Goal: Task Accomplishment & Management: Use online tool/utility

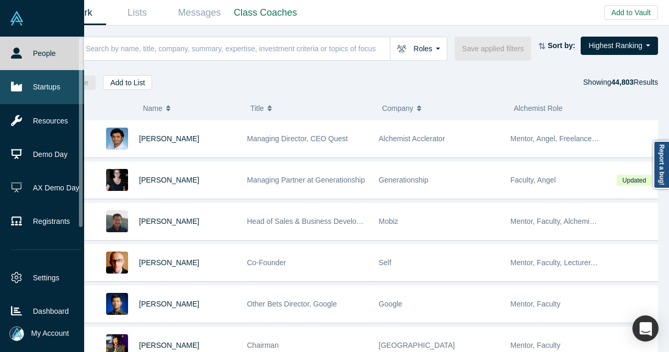
click at [19, 81] on icon at bounding box center [16, 86] width 11 height 11
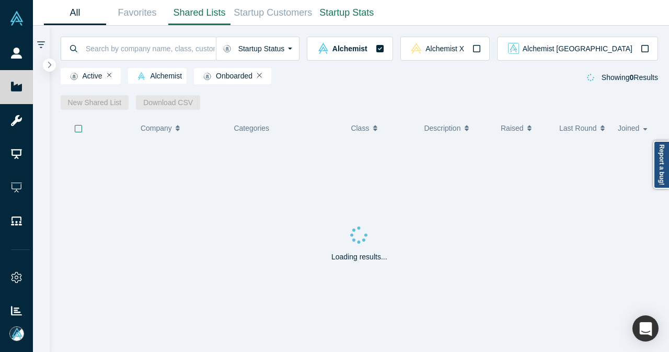
click at [208, 12] on link "Shared Lists" at bounding box center [199, 13] width 62 height 25
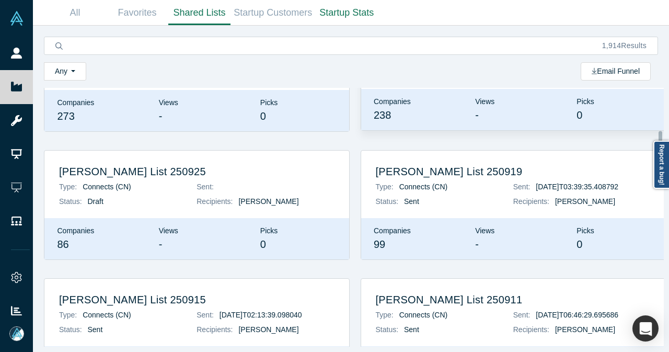
scroll to position [209, 0]
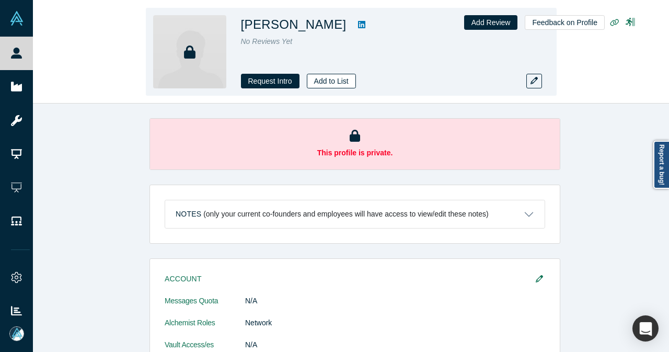
click at [324, 78] on button "Add to List" at bounding box center [331, 81] width 49 height 15
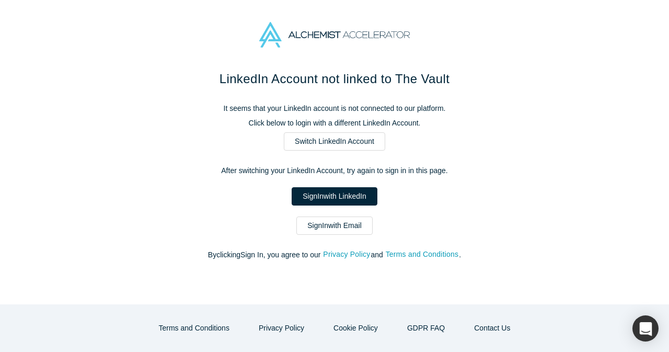
click at [334, 227] on link "Sign In with Email" at bounding box center [335, 226] width 76 height 18
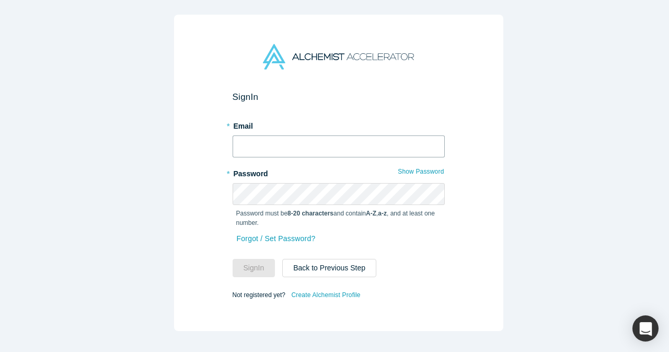
click at [347, 146] on input "text" at bounding box center [339, 146] width 212 height 22
type input "mia@alchemistaccelerator.com"
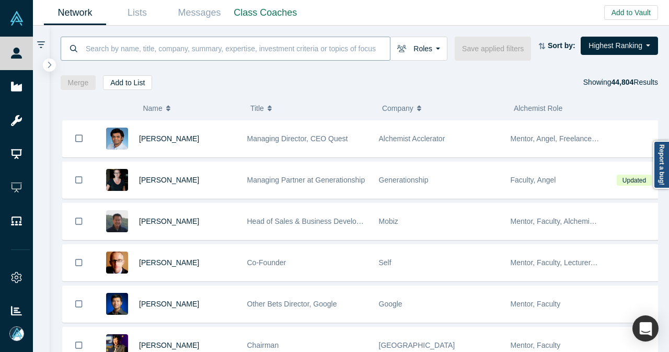
click at [220, 45] on input at bounding box center [237, 48] width 305 height 25
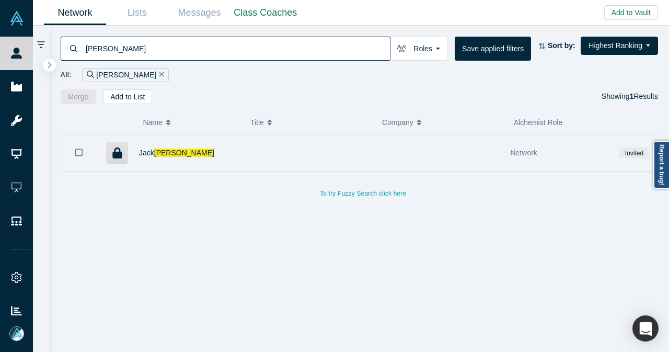
type input "bookey"
click at [83, 147] on button "Bookmark" at bounding box center [79, 152] width 32 height 37
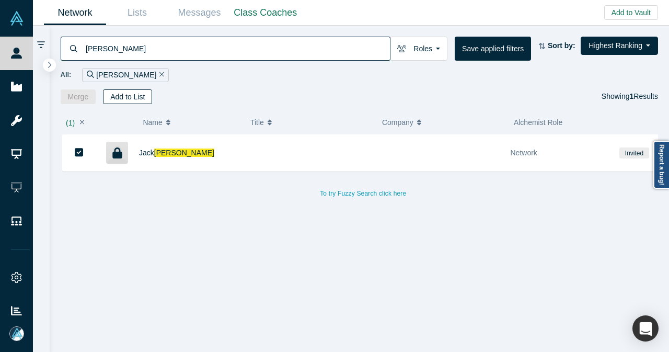
click at [136, 101] on button "Add to List" at bounding box center [127, 96] width 49 height 15
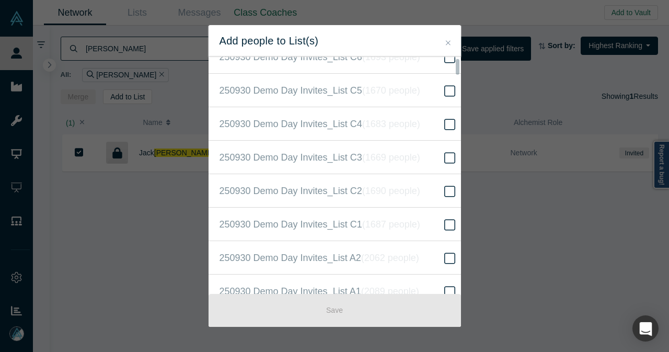
scroll to position [261, 0]
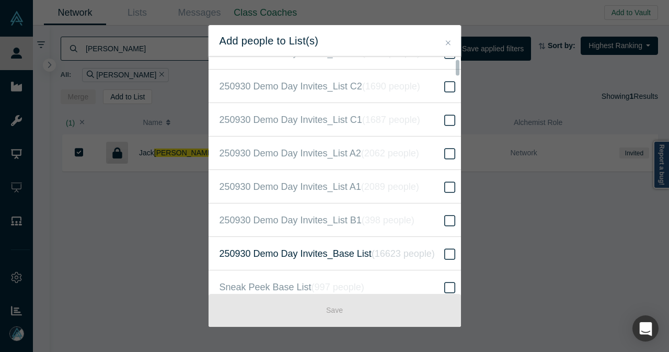
click at [350, 239] on label "250930 Demo Day Invites_Base List ( 16623 people )" at bounding box center [339, 253] width 260 height 33
click at [0, 0] on input "250930 Demo Day Invites_Base List ( 16623 people )" at bounding box center [0, 0] width 0 height 0
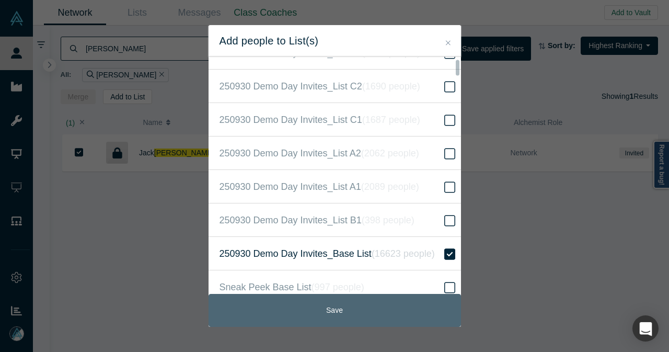
click at [346, 311] on button "Save" at bounding box center [335, 310] width 253 height 33
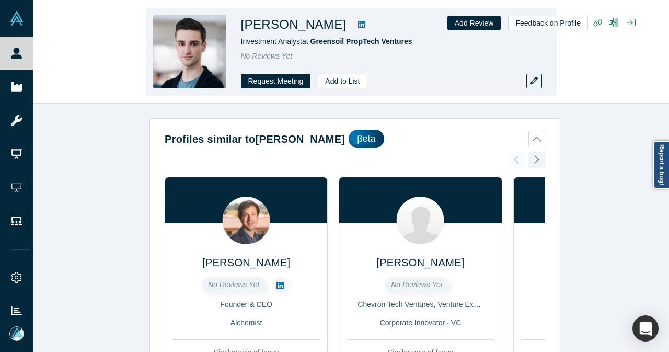
click at [358, 27] on icon at bounding box center [361, 24] width 7 height 7
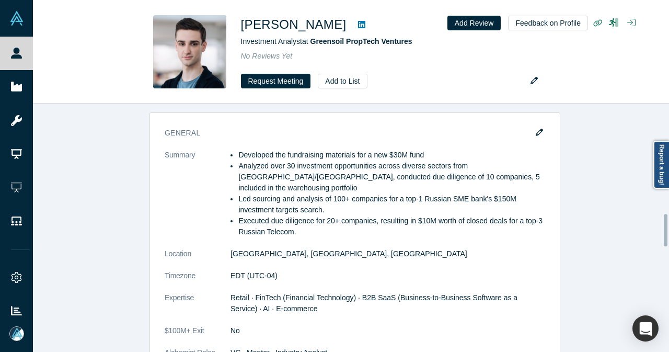
scroll to position [837, 0]
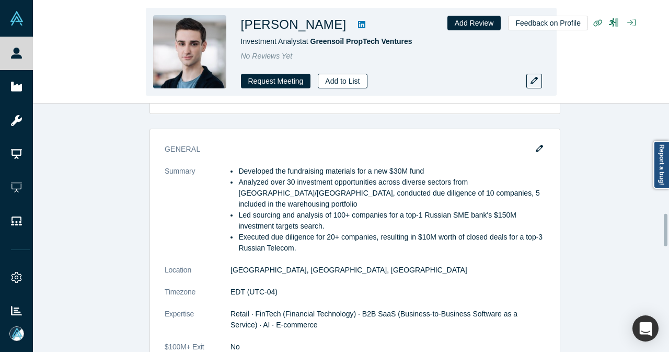
click at [341, 78] on button "Add to List" at bounding box center [342, 81] width 49 height 15
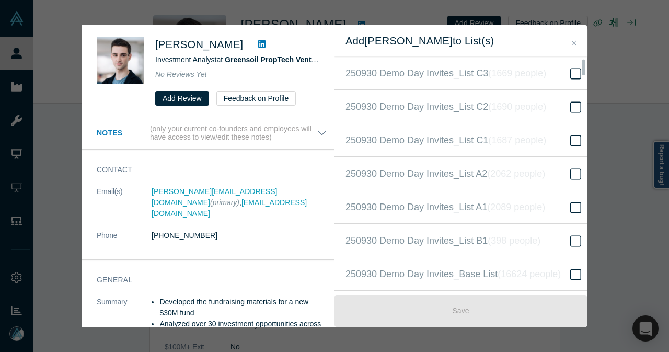
scroll to position [209, 0]
click at [448, 266] on span "250930 Demo Day Invites_Base List ( 16624 people )" at bounding box center [453, 273] width 215 height 15
click at [0, 0] on input "250930 Demo Day Invites_Base List ( 16624 people )" at bounding box center [0, 0] width 0 height 0
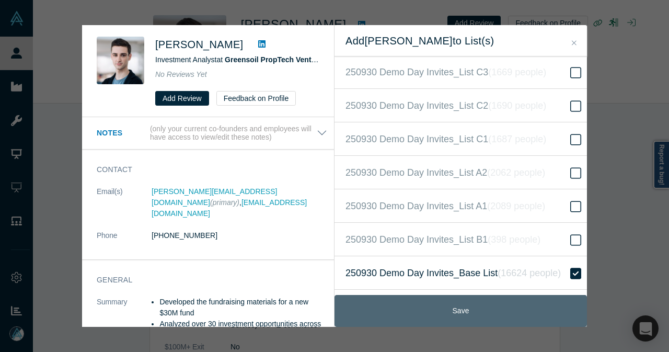
click at [430, 310] on button "Save" at bounding box center [461, 311] width 253 height 32
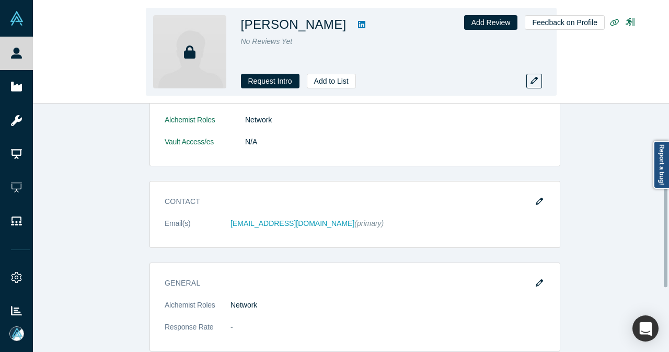
scroll to position [209, 0]
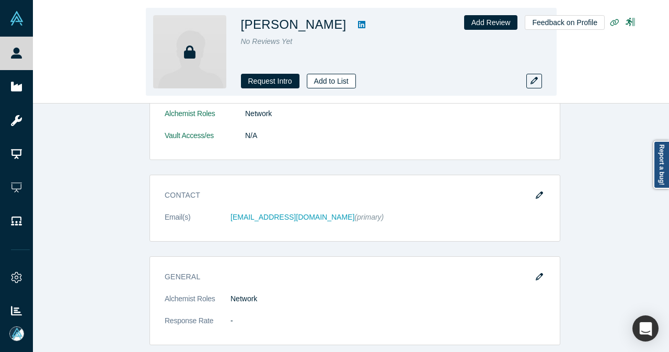
click at [321, 84] on button "Add to List" at bounding box center [331, 81] width 49 height 15
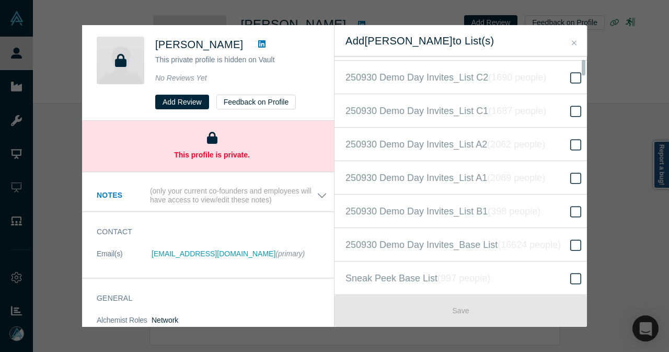
scroll to position [261, 0]
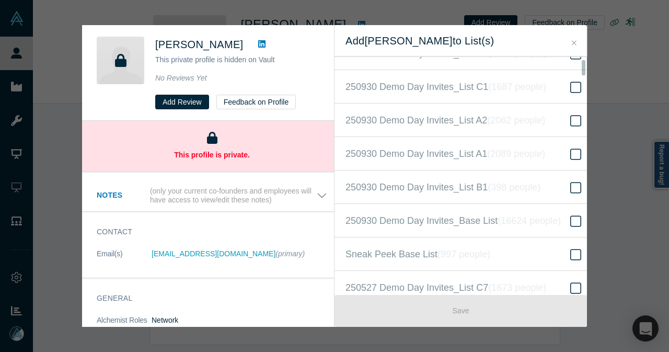
click at [409, 206] on label "250930 Demo Day Invites_Base List ( 16624 people )" at bounding box center [465, 220] width 260 height 33
click at [0, 0] on input "250930 Demo Day Invites_Base List ( 16624 people )" at bounding box center [0, 0] width 0 height 0
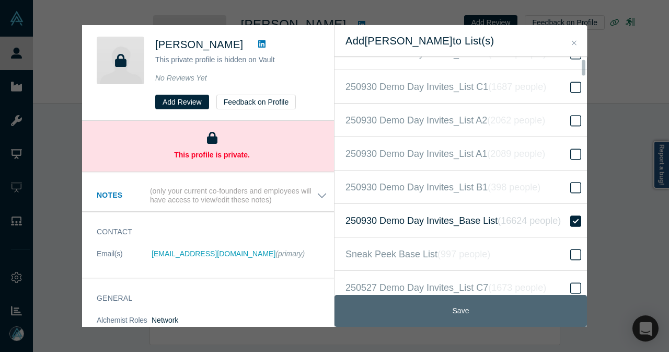
click at [427, 306] on button "Save" at bounding box center [461, 311] width 253 height 32
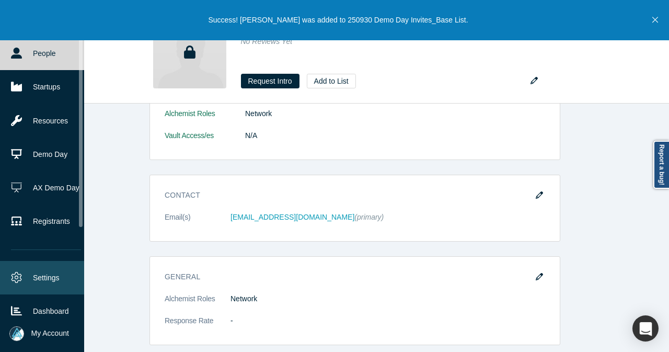
click at [25, 271] on link "Settings" at bounding box center [46, 277] width 92 height 33
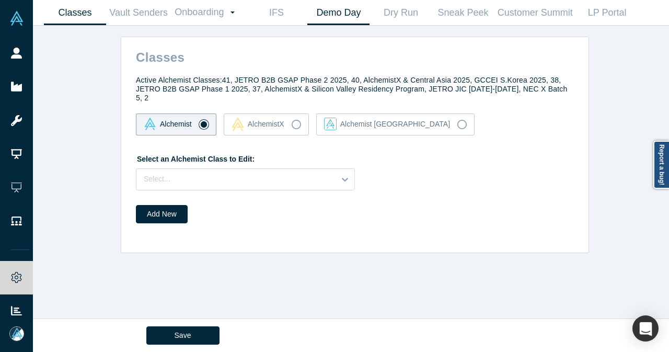
click at [354, 16] on link "Demo Day" at bounding box center [339, 13] width 62 height 25
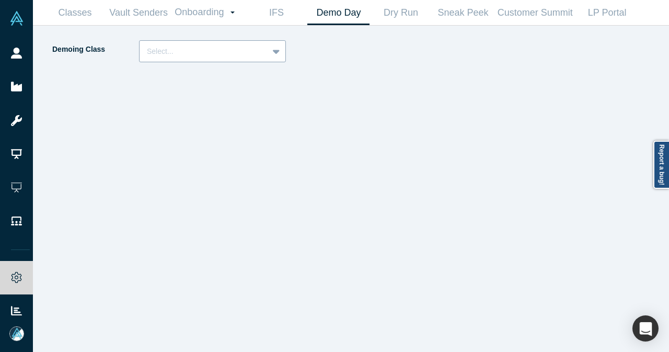
click at [285, 54] on div at bounding box center [277, 51] width 17 height 19
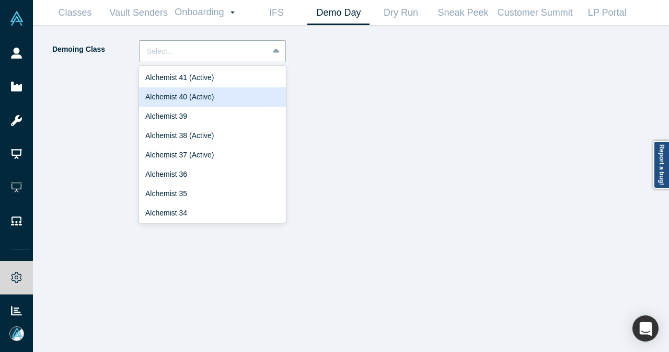
click at [243, 92] on div "Alchemist 40 (Active)" at bounding box center [212, 96] width 147 height 19
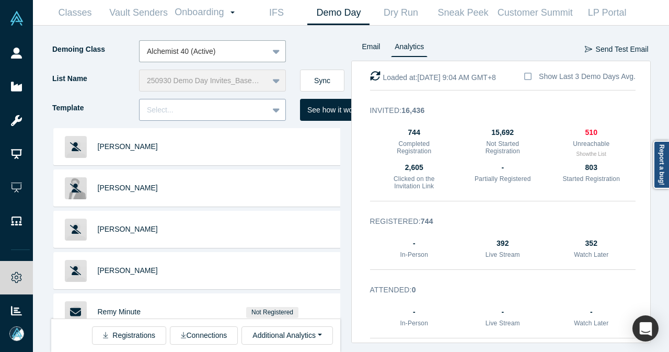
click at [269, 111] on div at bounding box center [277, 109] width 17 height 19
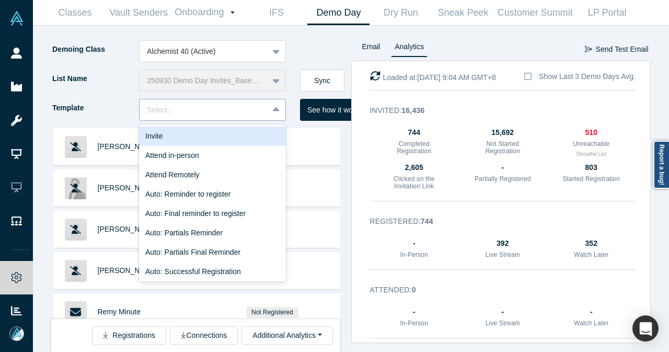
click at [247, 138] on div "Invite" at bounding box center [212, 136] width 147 height 19
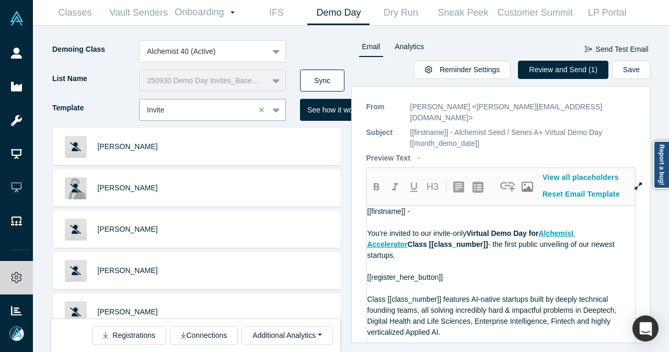
click at [326, 77] on button "Sync" at bounding box center [322, 81] width 44 height 22
click at [325, 109] on button "See how it works" at bounding box center [335, 110] width 70 height 22
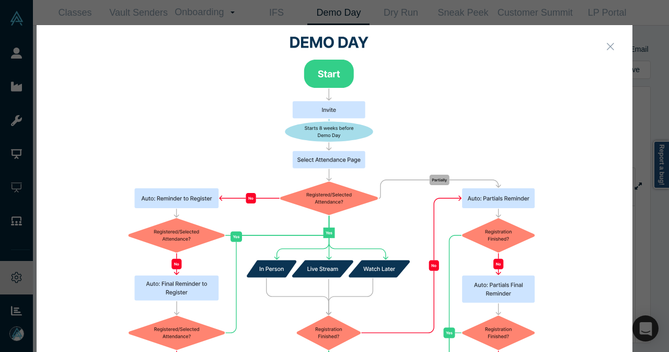
click at [608, 45] on icon "Close" at bounding box center [610, 47] width 7 height 12
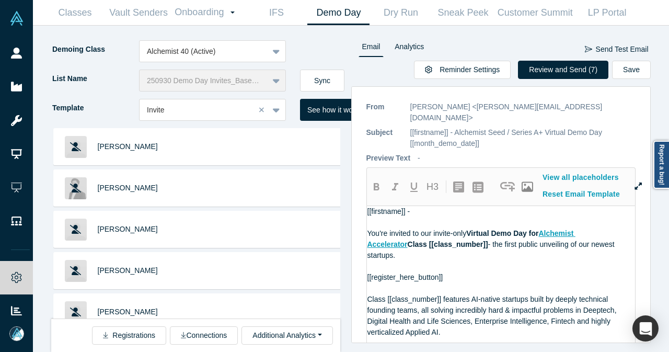
click at [560, 59] on div "Email Analytics Send Test Email" at bounding box center [501, 50] width 300 height 20
click at [555, 70] on button "Review and Send (7)" at bounding box center [563, 70] width 90 height 18
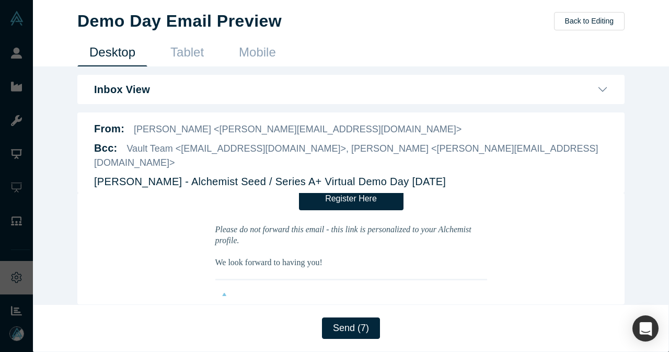
scroll to position [471, 0]
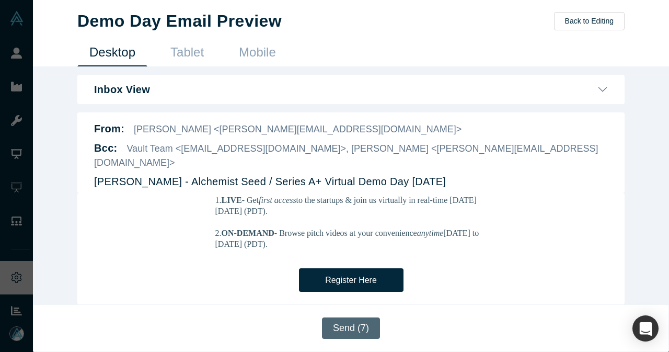
click at [346, 326] on button "Send (7)" at bounding box center [351, 327] width 58 height 21
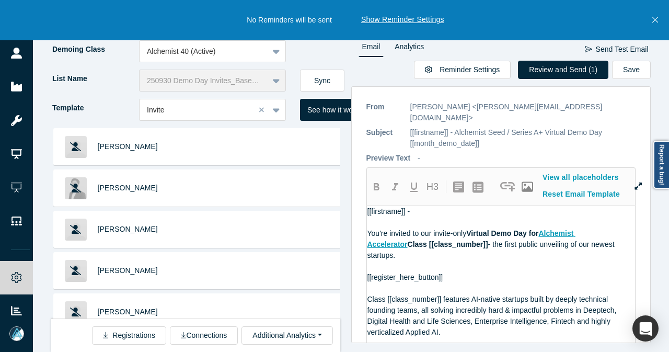
click at [651, 19] on button "Close" at bounding box center [655, 20] width 13 height 40
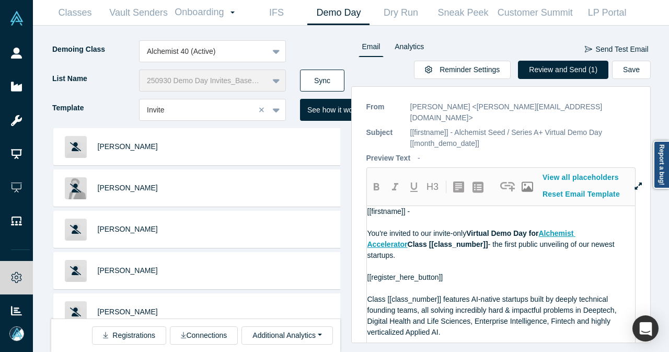
click at [332, 77] on button "Sync" at bounding box center [322, 81] width 44 height 22
click at [582, 73] on button "Review and Send (4)" at bounding box center [563, 70] width 90 height 18
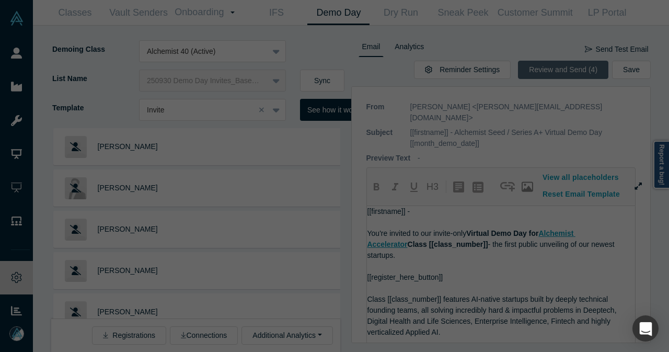
scroll to position [0, 0]
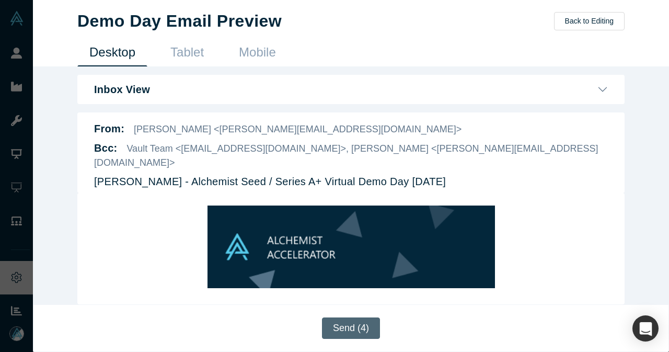
click at [337, 325] on button "Send (4)" at bounding box center [351, 327] width 58 height 21
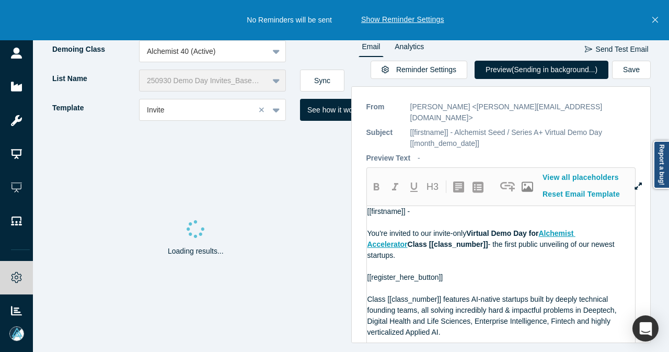
click at [653, 20] on icon "Close" at bounding box center [656, 19] width 6 height 9
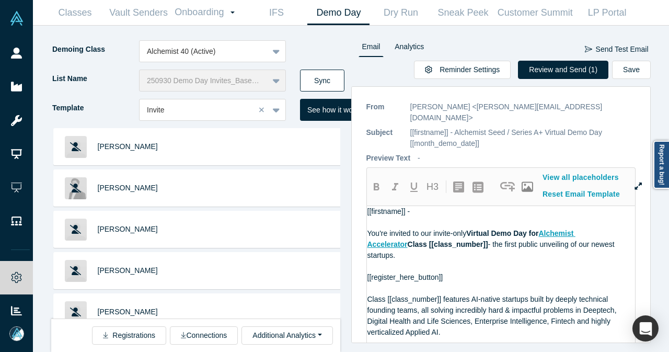
click at [327, 87] on button "Sync" at bounding box center [322, 81] width 44 height 22
click at [340, 85] on button "Sync" at bounding box center [322, 81] width 44 height 22
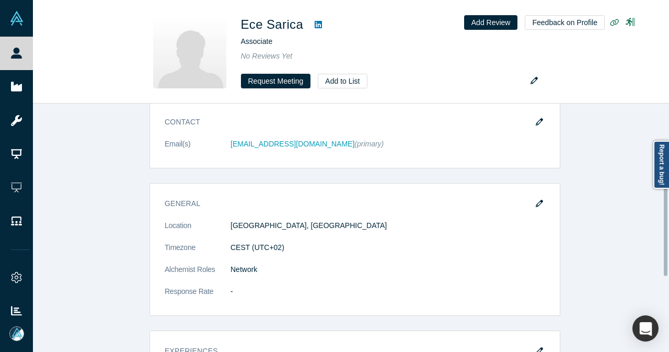
scroll to position [157, 0]
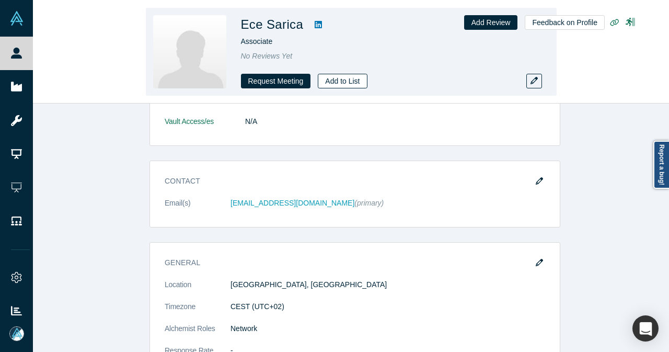
click at [346, 80] on button "Add to List" at bounding box center [342, 81] width 49 height 15
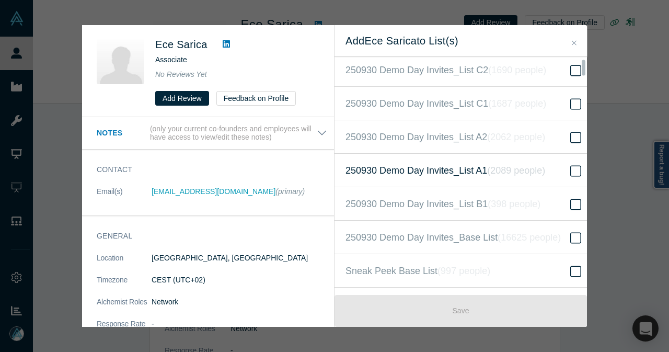
scroll to position [261, 0]
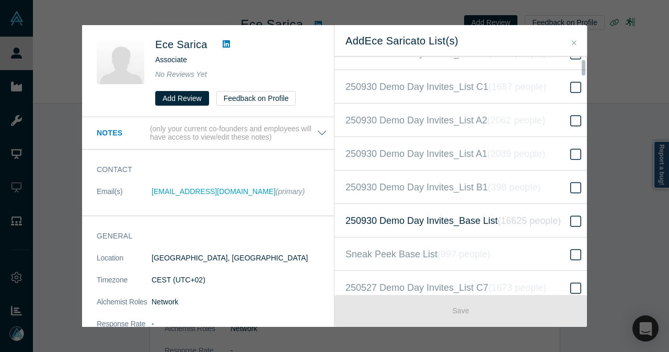
click at [419, 213] on span "250930 Demo Day Invites_Base List ( 16625 people )" at bounding box center [453, 220] width 215 height 15
click at [0, 0] on input "250930 Demo Day Invites_Base List ( 16625 people )" at bounding box center [0, 0] width 0 height 0
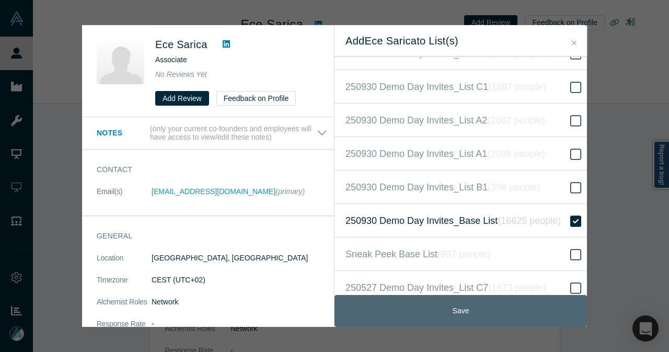
click at [443, 308] on button "Save" at bounding box center [461, 311] width 253 height 32
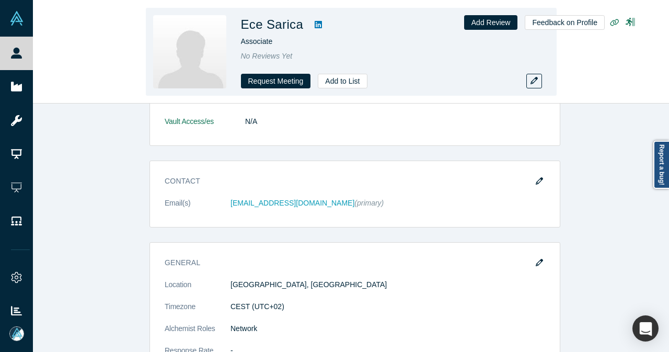
click at [447, 86] on div "Request Meeting Add to List" at bounding box center [387, 81] width 293 height 15
click at [317, 26] on link at bounding box center [319, 24] width 16 height 13
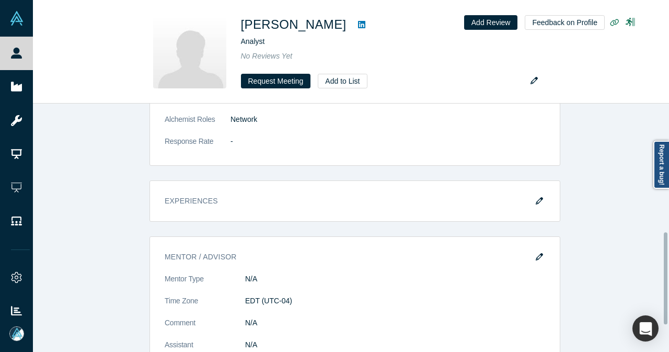
scroll to position [209, 0]
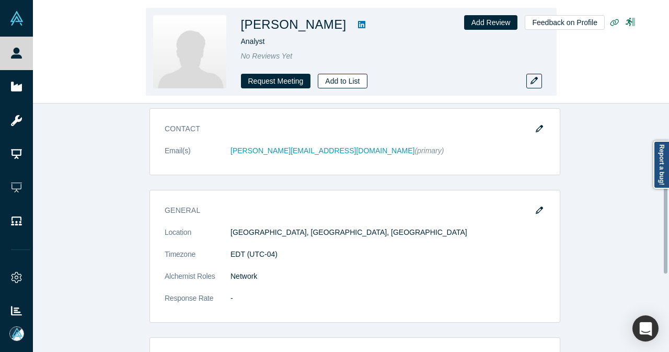
click at [335, 78] on button "Add to List" at bounding box center [342, 81] width 49 height 15
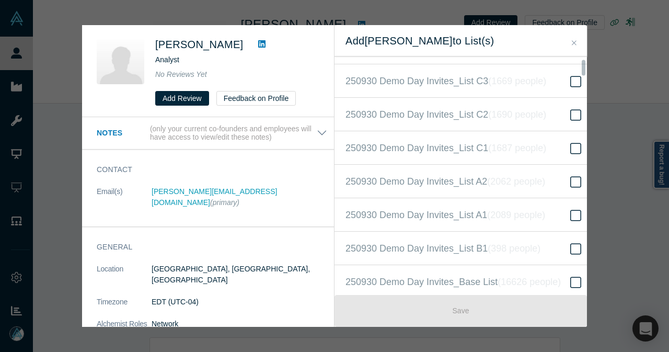
scroll to position [261, 0]
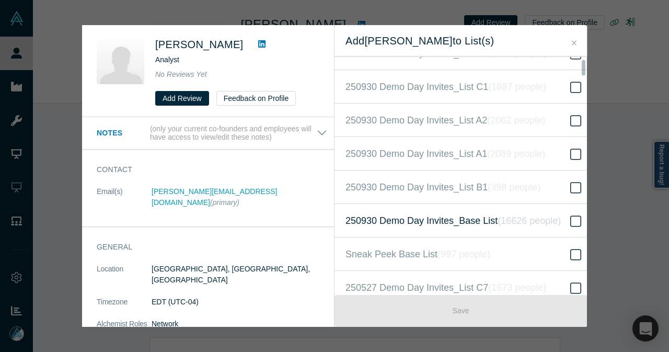
click at [465, 230] on label "250930 Demo Day Invites_Base List ( 16626 people )" at bounding box center [465, 220] width 260 height 33
click at [0, 0] on input "250930 Demo Day Invites_Base List ( 16626 people )" at bounding box center [0, 0] width 0 height 0
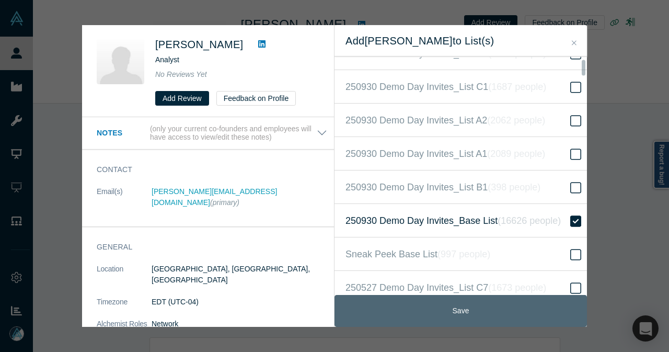
click at [469, 308] on button "Save" at bounding box center [461, 311] width 253 height 32
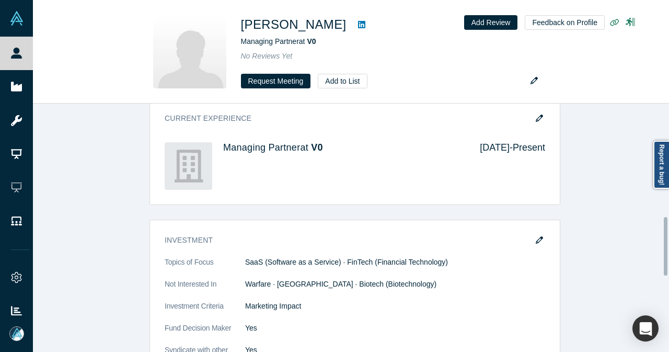
scroll to position [575, 0]
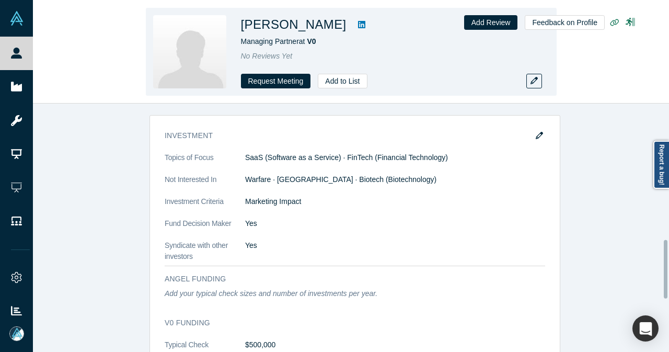
click at [358, 25] on icon at bounding box center [361, 24] width 7 height 8
click at [349, 77] on button "Add to List" at bounding box center [342, 81] width 49 height 15
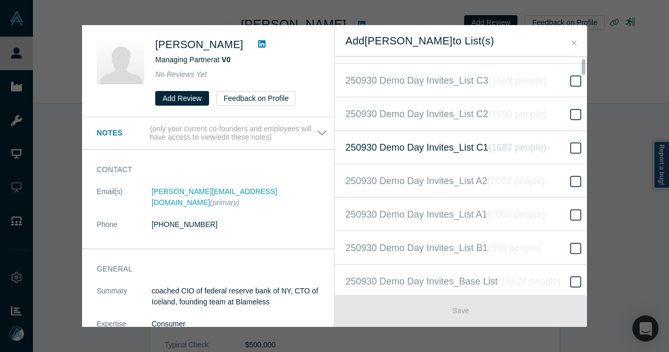
scroll to position [261, 0]
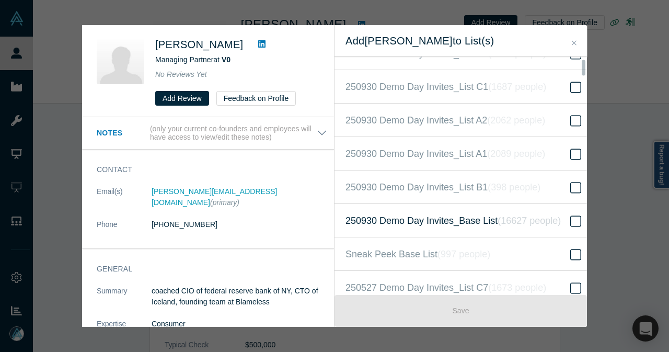
click at [414, 207] on label "250930 Demo Day Invites_Base List ( 16627 people )" at bounding box center [465, 220] width 260 height 33
click at [0, 0] on input "250930 Demo Day Invites_Base List ( 16627 people )" at bounding box center [0, 0] width 0 height 0
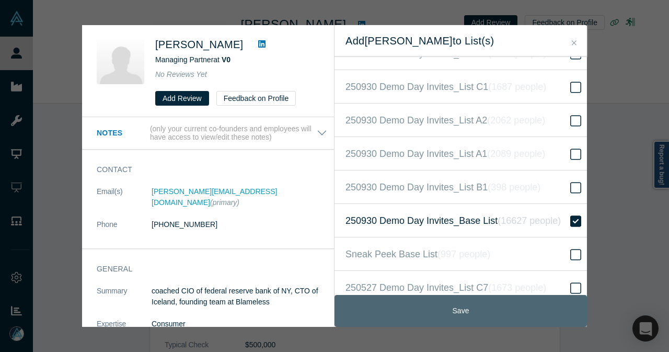
click at [480, 313] on button "Save" at bounding box center [461, 311] width 253 height 32
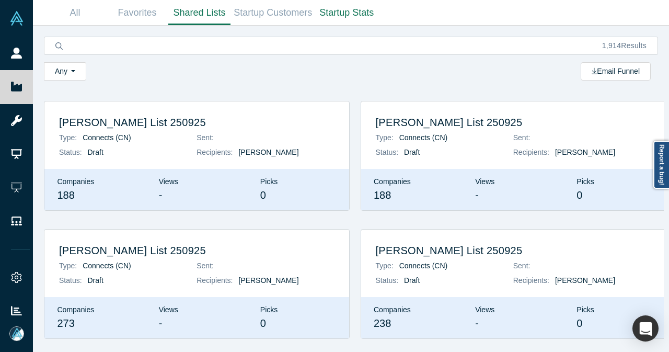
scroll to position [209, 0]
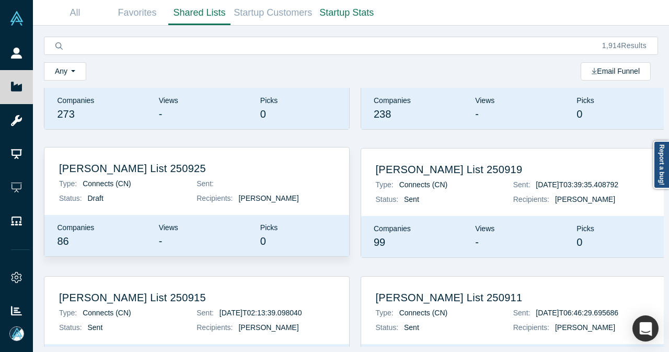
click at [160, 188] on div "Type: Connects (CN) Status: Draft" at bounding box center [128, 192] width 138 height 29
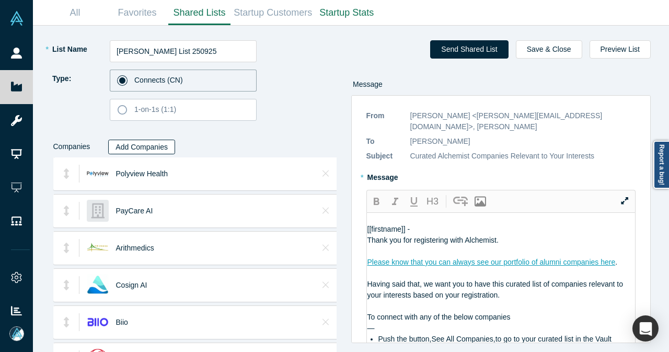
click at [154, 145] on button "Add Companies" at bounding box center [141, 147] width 67 height 15
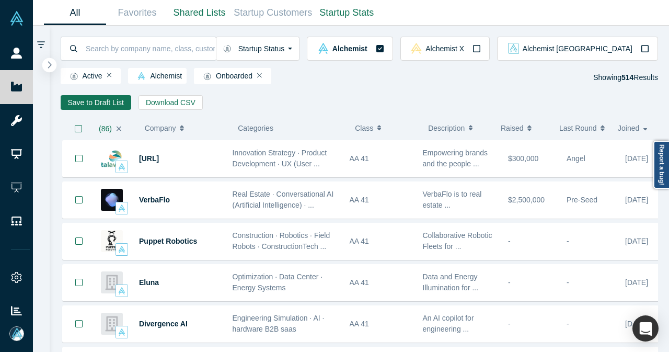
click at [50, 64] on icon "button" at bounding box center [50, 64] width 4 height 7
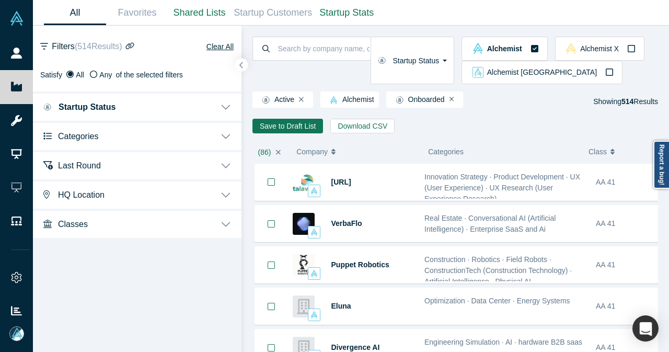
click at [149, 138] on button "Categories" at bounding box center [137, 135] width 209 height 29
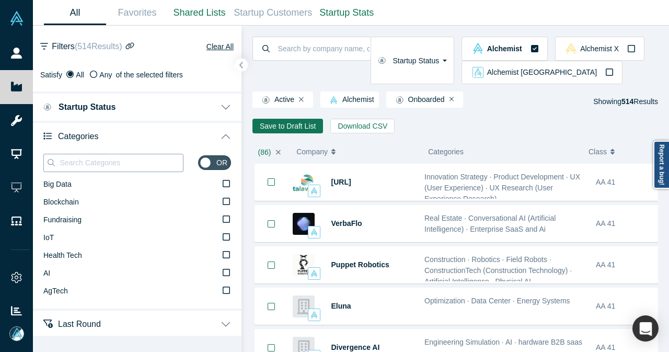
click at [149, 166] on input at bounding box center [121, 163] width 124 height 14
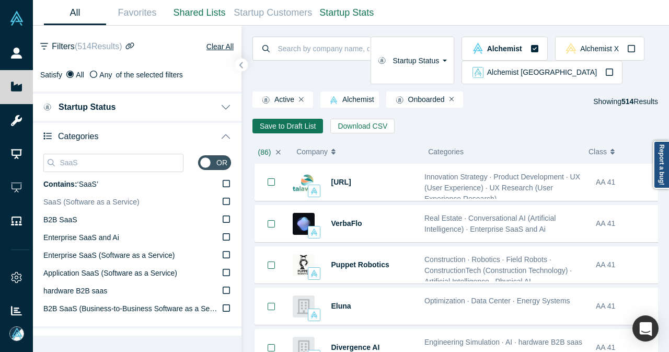
click at [150, 199] on label "SaaS (Software as a Service)" at bounding box center [137, 202] width 188 height 18
click at [0, 0] on input "SaaS (Software as a Service)" at bounding box center [0, 0] width 0 height 0
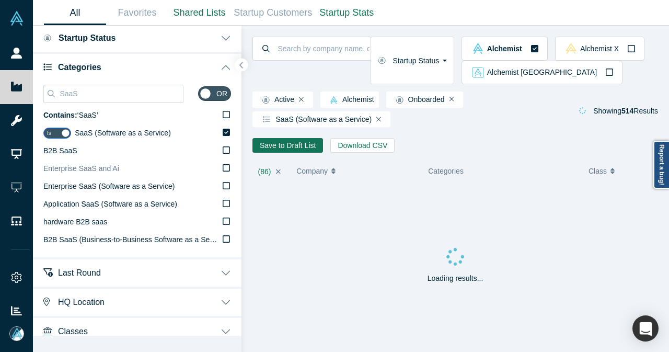
scroll to position [78, 0]
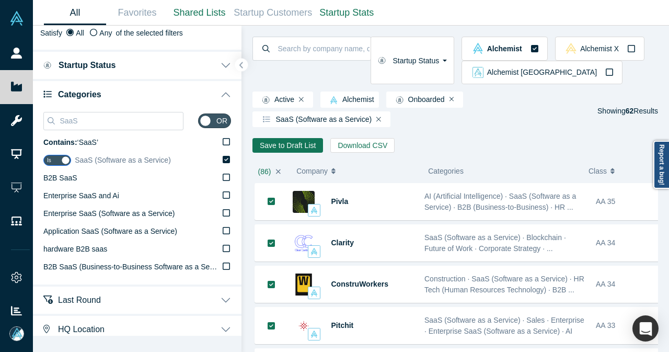
scroll to position [26, 0]
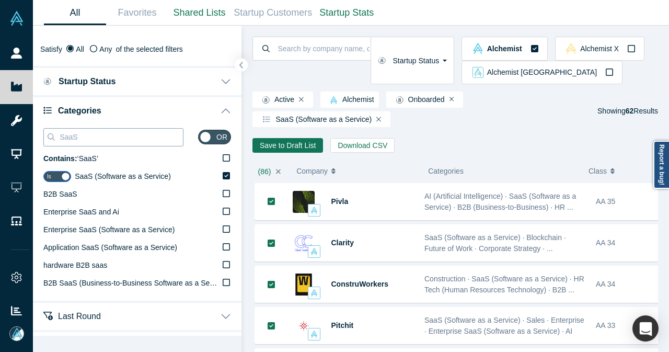
click at [143, 141] on input "SaaS" at bounding box center [121, 137] width 124 height 14
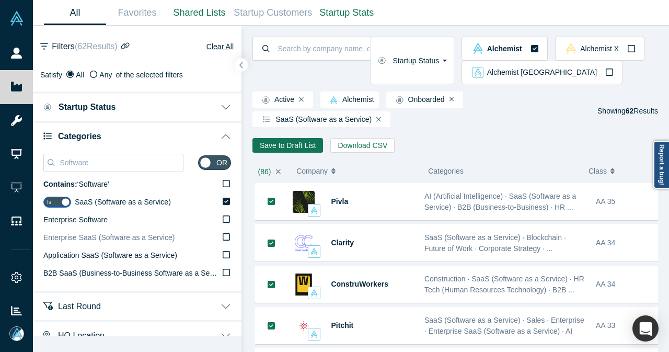
scroll to position [42, 0]
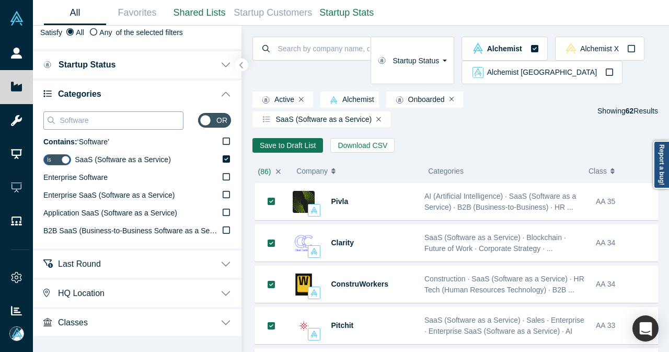
drag, startPoint x: 107, startPoint y: 123, endPoint x: 56, endPoint y: 124, distance: 51.3
click at [56, 124] on div "Software" at bounding box center [113, 120] width 140 height 18
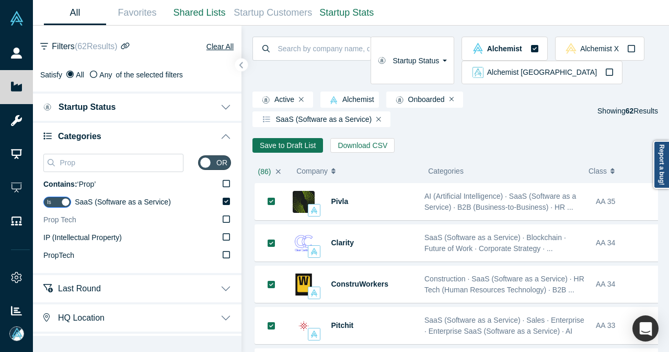
click at [61, 219] on span "Prop Tech" at bounding box center [59, 219] width 33 height 8
click at [0, 0] on input "Prop Tech" at bounding box center [0, 0] width 0 height 0
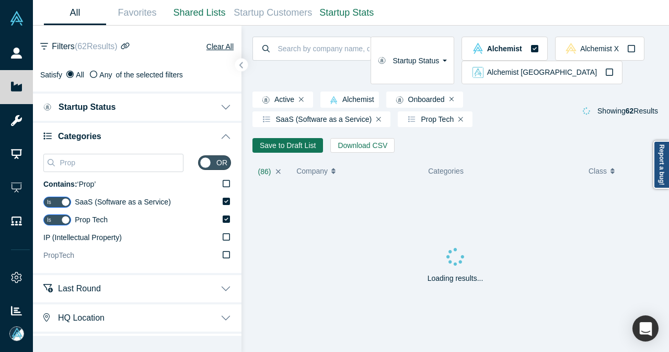
click at [72, 259] on span "PropTech" at bounding box center [58, 255] width 31 height 8
click at [0, 0] on input "PropTech" at bounding box center [0, 0] width 0 height 0
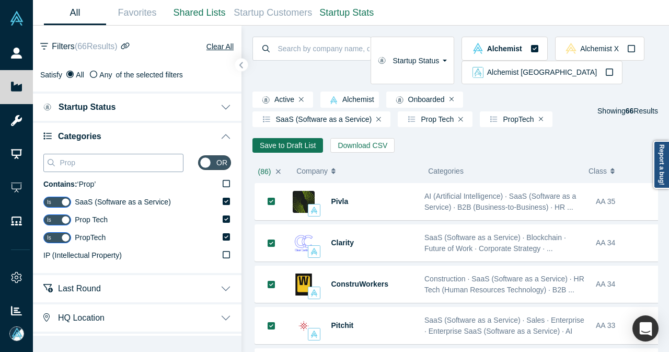
drag, startPoint x: 128, startPoint y: 171, endPoint x: 116, endPoint y: 169, distance: 12.1
click at [116, 170] on div "Prop" at bounding box center [113, 163] width 140 height 18
click at [119, 167] on input "Prop" at bounding box center [121, 163] width 124 height 14
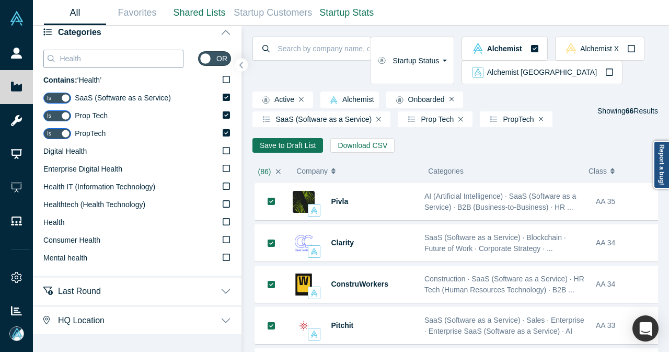
scroll to position [105, 0]
click at [93, 208] on span "Healthtech (Health Technology)" at bounding box center [94, 204] width 102 height 8
click at [0, 0] on input "Healthtech (Health Technology)" at bounding box center [0, 0] width 0 height 0
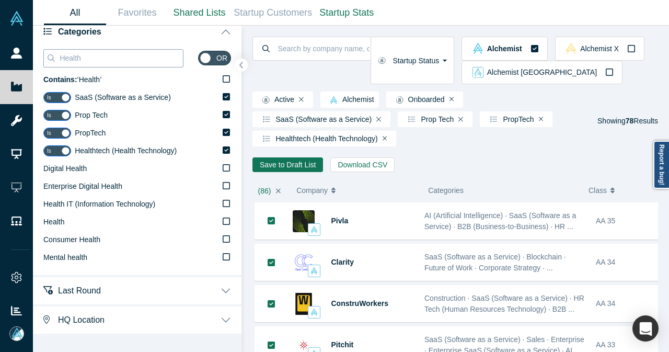
click at [138, 54] on input "Health" at bounding box center [121, 58] width 124 height 14
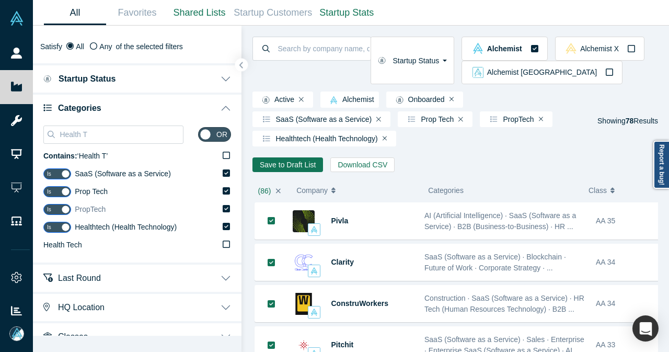
scroll to position [42, 0]
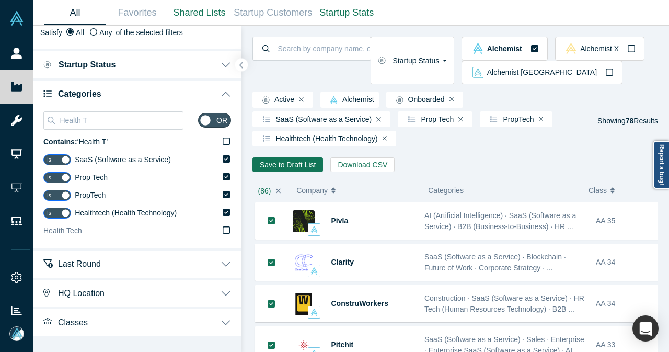
click at [223, 231] on icon at bounding box center [226, 230] width 7 height 8
click at [0, 0] on input "Health Tech" at bounding box center [0, 0] width 0 height 0
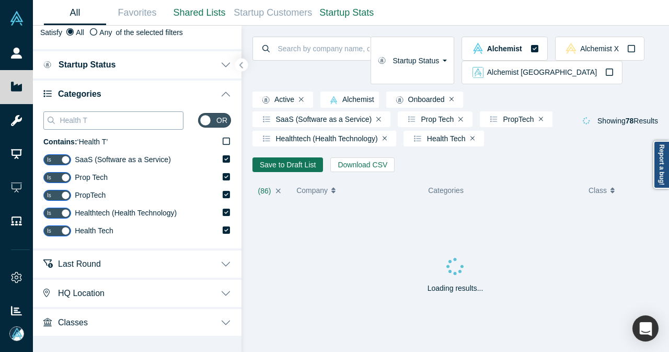
click at [83, 121] on input "Health T" at bounding box center [121, 120] width 124 height 14
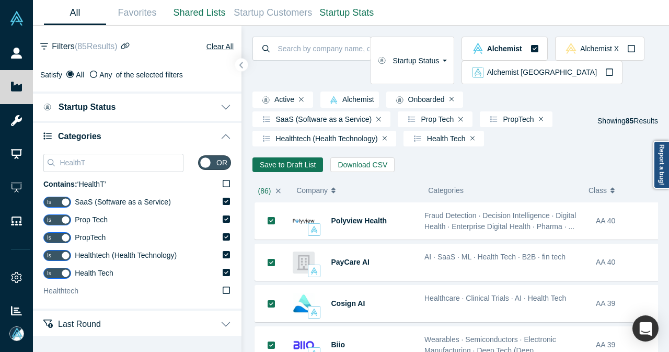
type input "HealthT"
click at [218, 294] on label "Healthtech" at bounding box center [137, 291] width 188 height 18
click at [0, 0] on input "Healthtech" at bounding box center [0, 0] width 0 height 0
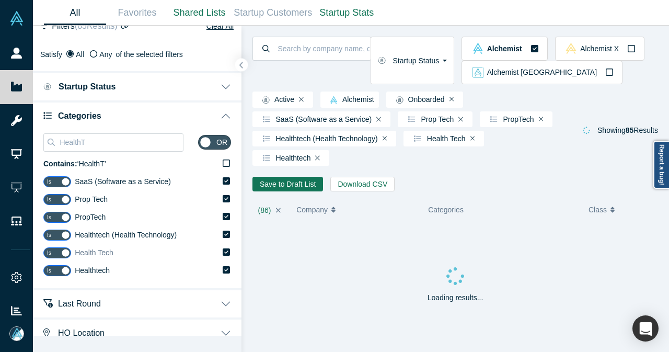
scroll to position [52, 0]
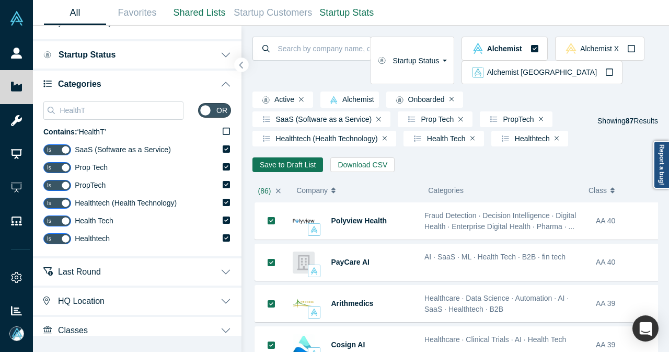
click at [240, 64] on icon "button" at bounding box center [242, 65] width 4 height 7
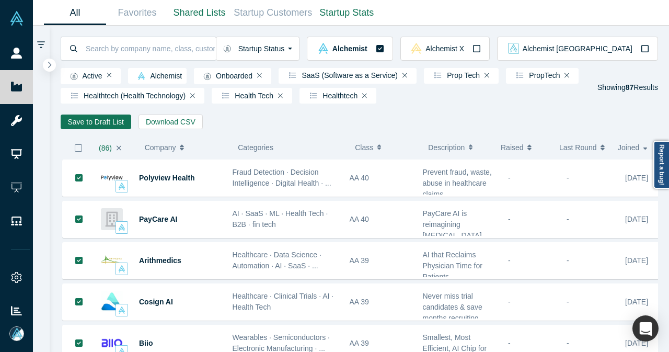
click at [79, 152] on icon "button" at bounding box center [78, 147] width 7 height 7
click at [88, 121] on button "Save to Draft List" at bounding box center [96, 122] width 71 height 15
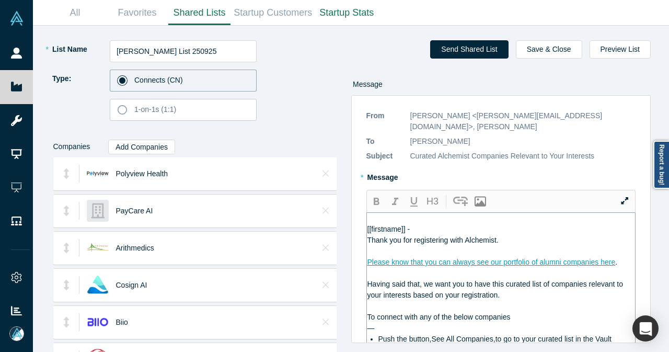
click at [435, 224] on div "[[firstname]] -" at bounding box center [502, 229] width 268 height 11
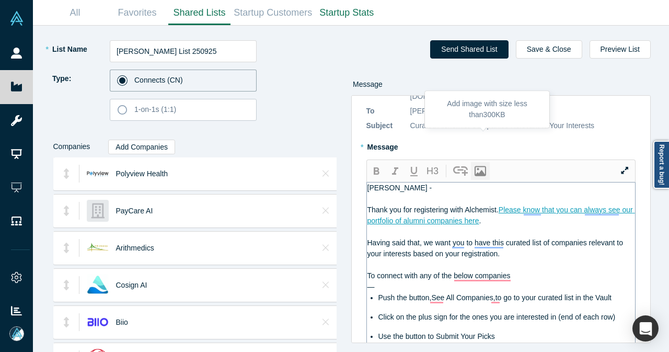
scroll to position [52, 0]
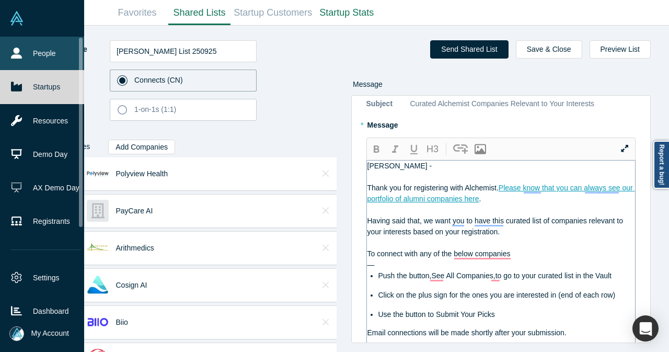
click at [15, 48] on icon at bounding box center [16, 53] width 11 height 11
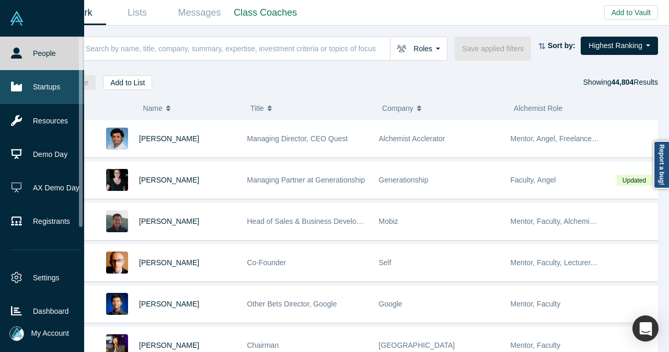
click at [22, 84] on link "Startups" at bounding box center [46, 86] width 92 height 33
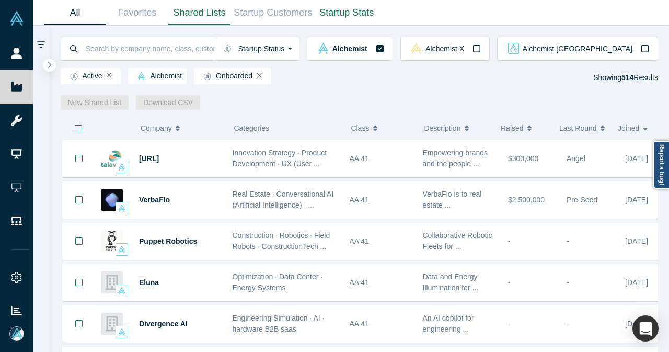
click at [185, 11] on link "Shared Lists" at bounding box center [199, 13] width 62 height 25
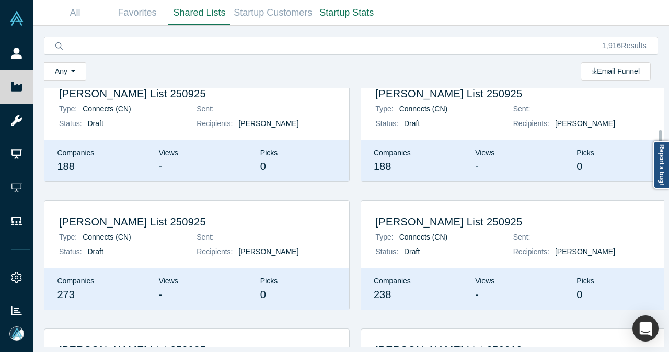
scroll to position [261, 0]
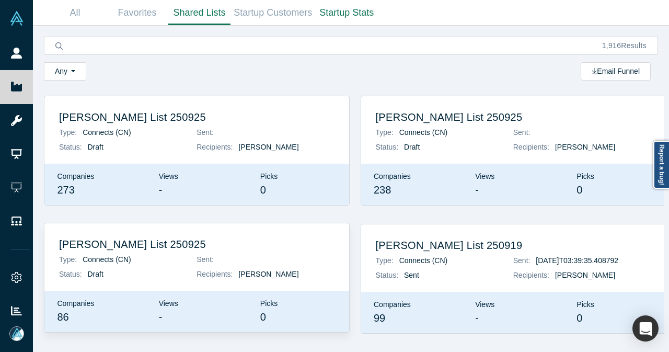
click at [190, 248] on h2 "Doug Perlson List 250925" at bounding box center [197, 244] width 276 height 13
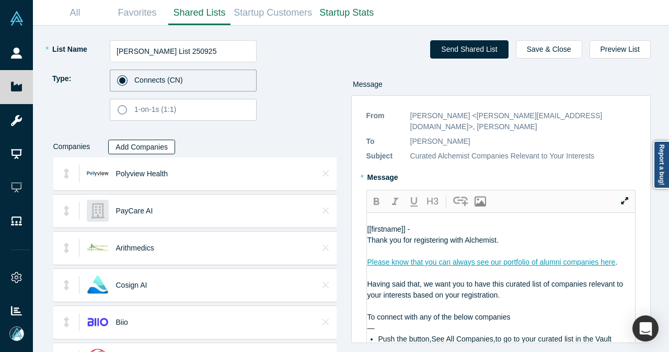
click at [168, 146] on button "Add Companies" at bounding box center [141, 147] width 67 height 15
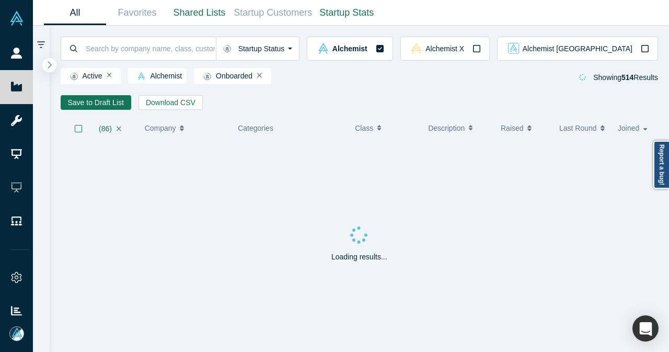
click at [50, 63] on icon "button" at bounding box center [49, 65] width 5 height 8
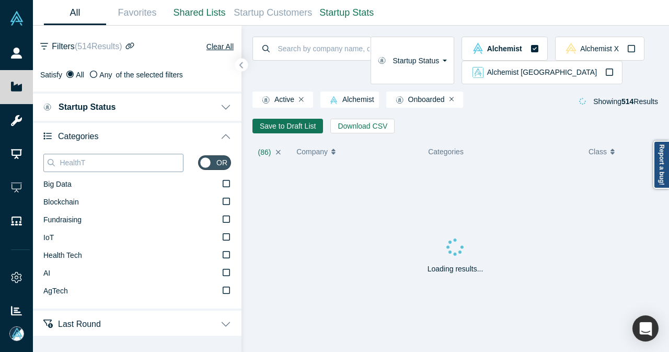
click at [134, 164] on input "HealthT" at bounding box center [121, 163] width 124 height 14
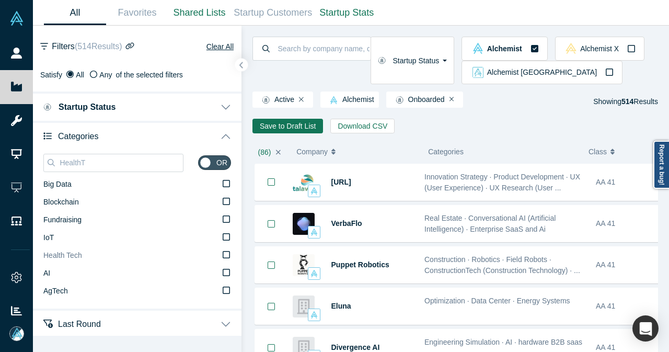
click at [223, 257] on icon at bounding box center [226, 254] width 7 height 7
click at [0, 0] on input "Health Tech" at bounding box center [0, 0] width 0 height 0
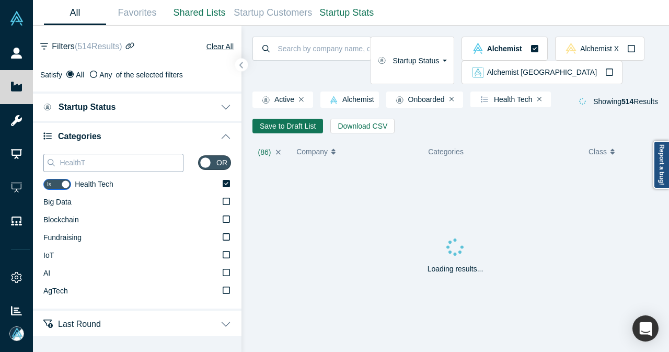
click at [82, 164] on input "HealthT" at bounding box center [121, 163] width 124 height 14
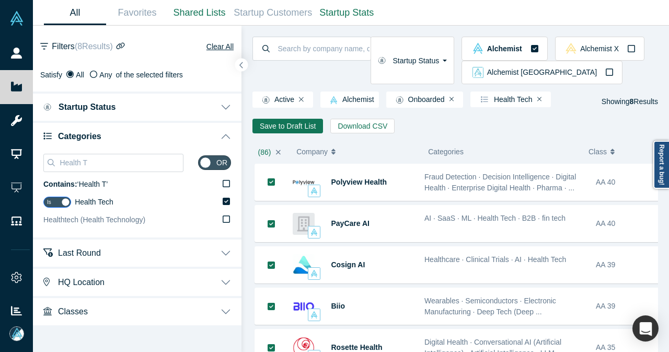
click at [227, 219] on icon at bounding box center [226, 219] width 7 height 8
click at [0, 0] on input "Healthtech (Health Technology)" at bounding box center [0, 0] width 0 height 0
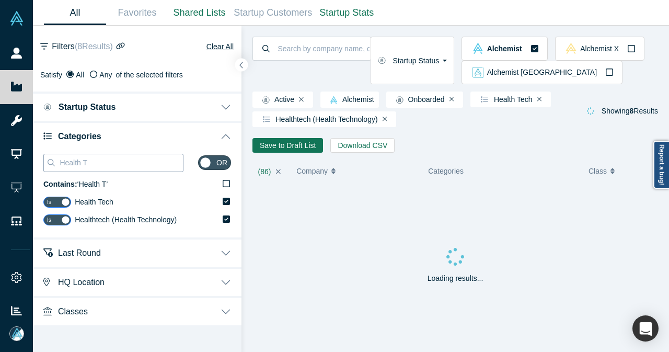
click at [96, 166] on input "Health T" at bounding box center [121, 163] width 124 height 14
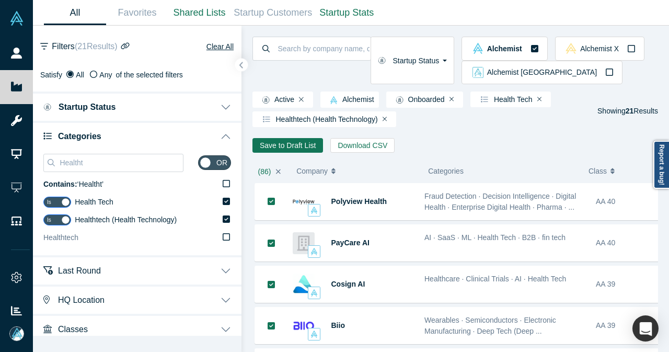
click at [223, 235] on icon at bounding box center [226, 237] width 7 height 8
click at [0, 0] on input "Healthtech" at bounding box center [0, 0] width 0 height 0
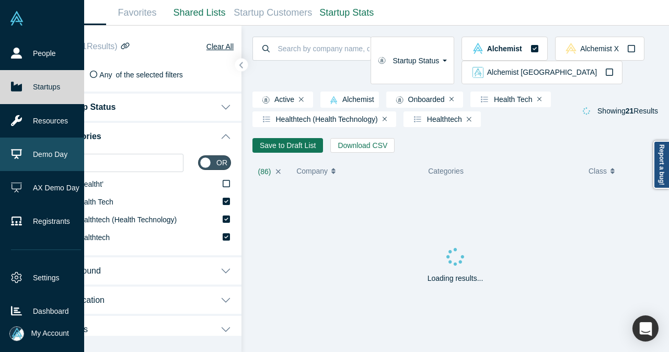
drag, startPoint x: 103, startPoint y: 164, endPoint x: 31, endPoint y: 163, distance: 71.7
click at [32, 163] on div "People Startups Resources Demo Day AX Demo Day Registrants Settings Dashboard E…" at bounding box center [334, 176] width 669 height 352
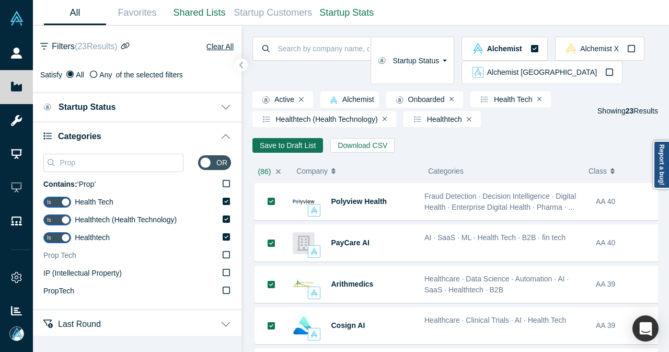
click at [74, 254] on span "Prop Tech" at bounding box center [59, 255] width 33 height 8
click at [0, 0] on input "Prop Tech" at bounding box center [0, 0] width 0 height 0
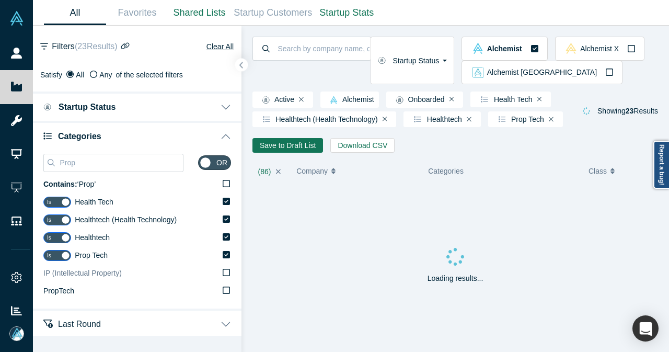
click at [59, 289] on span "PropTech" at bounding box center [58, 291] width 31 height 8
click at [0, 0] on input "PropTech" at bounding box center [0, 0] width 0 height 0
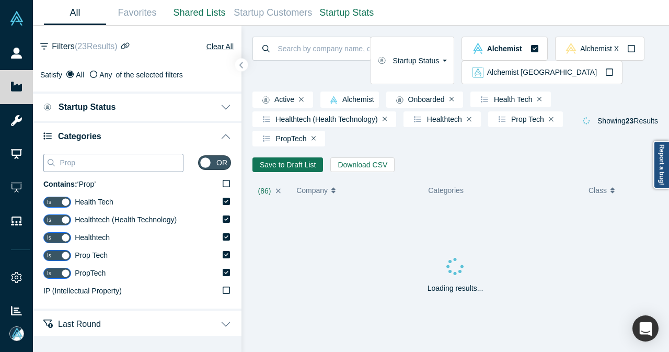
drag, startPoint x: 99, startPoint y: 160, endPoint x: 53, endPoint y: 160, distance: 46.0
click at [53, 160] on div "Prop" at bounding box center [113, 163] width 140 height 18
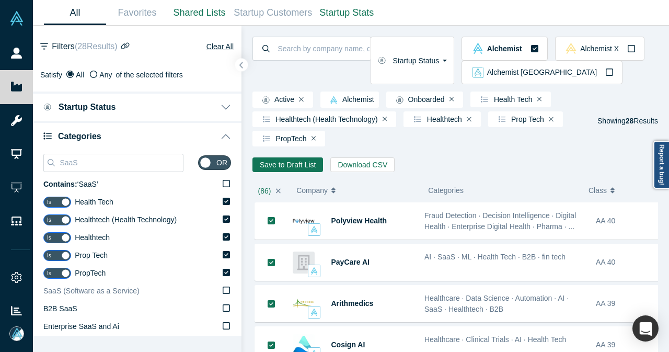
type input "SaaS"
click at [223, 288] on icon at bounding box center [226, 290] width 7 height 8
click at [0, 0] on input "SaaS (Software as a Service)" at bounding box center [0, 0] width 0 height 0
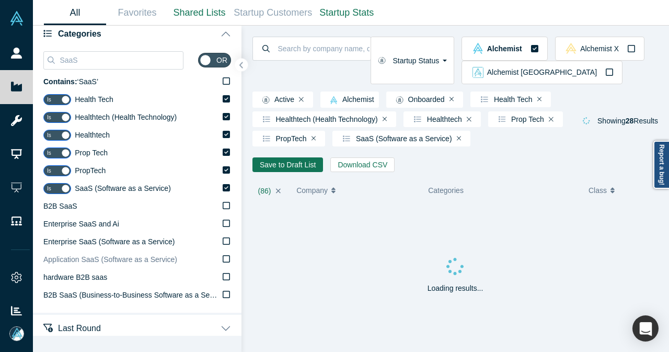
scroll to position [105, 0]
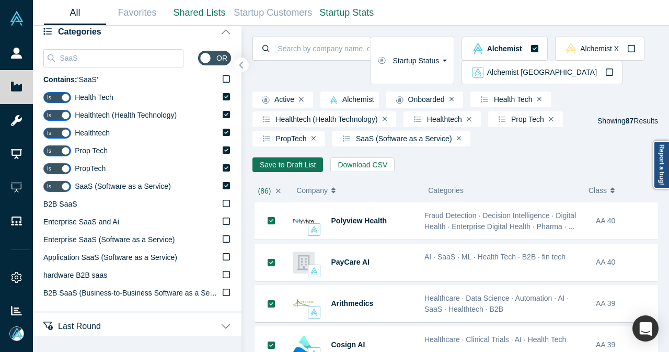
click at [244, 66] on button "button" at bounding box center [242, 65] width 14 height 14
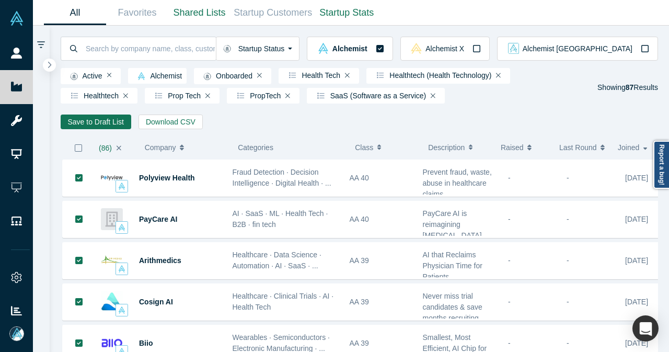
click at [80, 151] on icon "button" at bounding box center [78, 148] width 8 height 8
click at [83, 127] on button "Save to Draft List" at bounding box center [96, 122] width 71 height 15
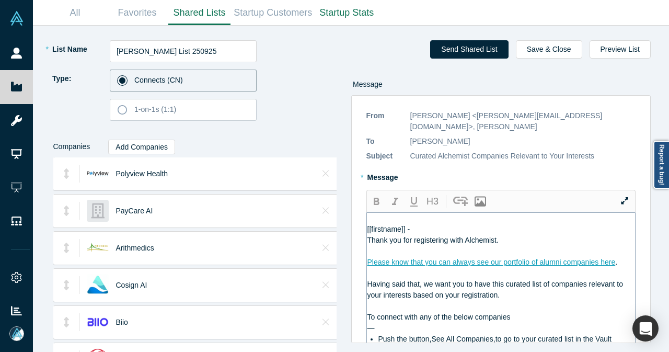
click at [444, 224] on div "[[firstname]] -" at bounding box center [502, 229] width 268 height 11
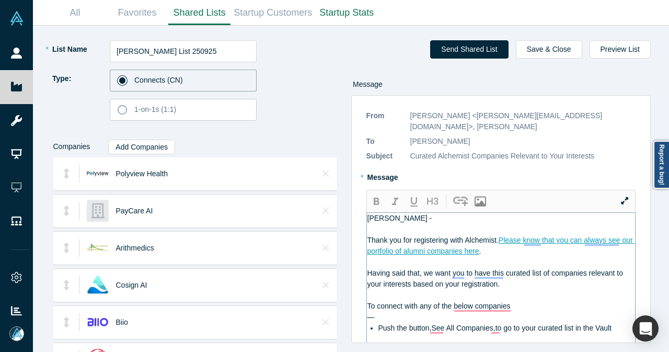
click at [430, 312] on div "—" at bounding box center [502, 317] width 268 height 11
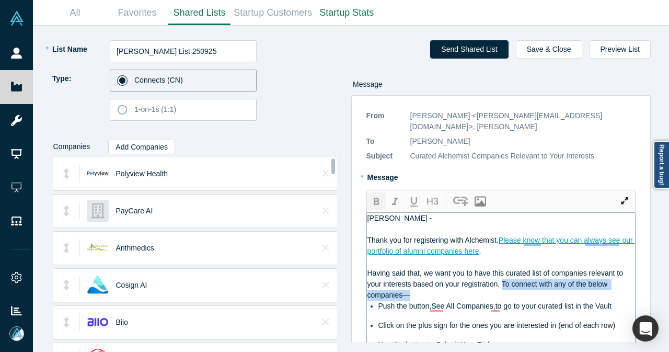
click at [371, 196] on icon "button" at bounding box center [376, 202] width 13 height 13
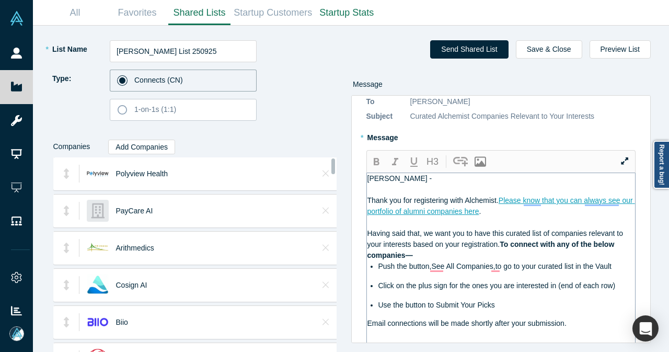
scroll to position [52, 0]
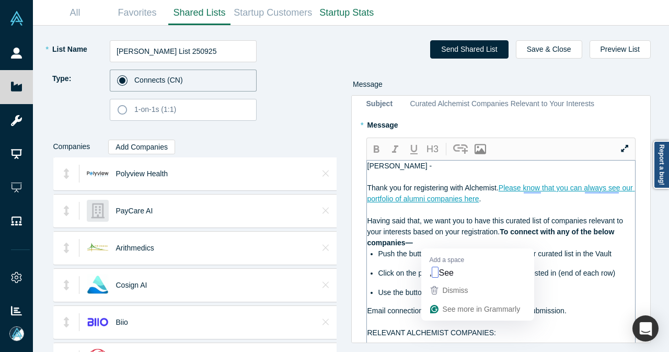
click at [432, 249] on span "Push the button,See All Companies,to go to your curated list in the Vault" at bounding box center [495, 253] width 233 height 8
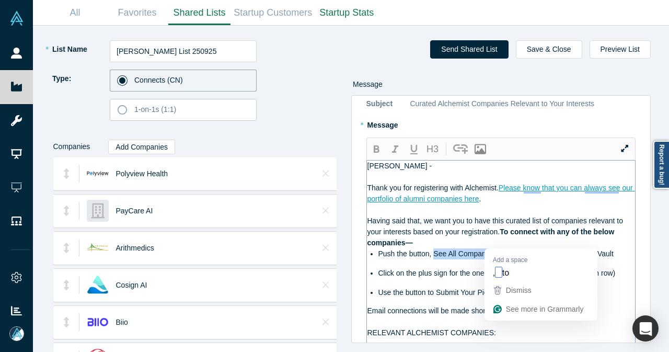
click at [494, 249] on span "Push the button, See All Companies,to go to your curated list in the Vault" at bounding box center [496, 253] width 235 height 8
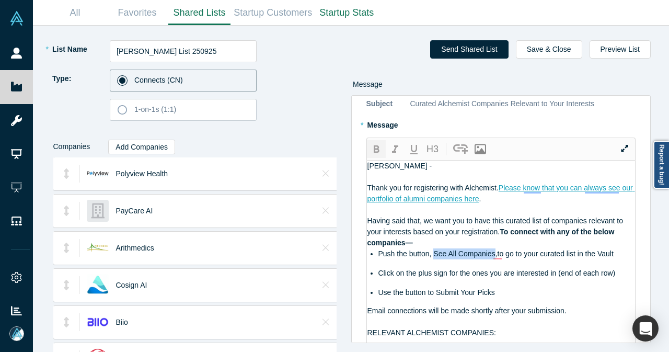
click at [377, 145] on icon "button" at bounding box center [377, 148] width 6 height 7
click at [499, 249] on span ",to go to your curated list in the Vault" at bounding box center [556, 253] width 118 height 8
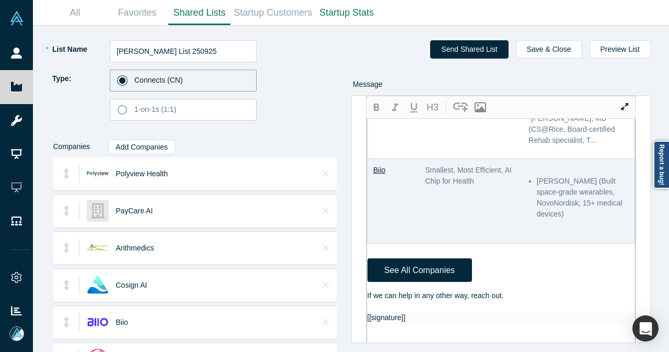
scroll to position [889, 0]
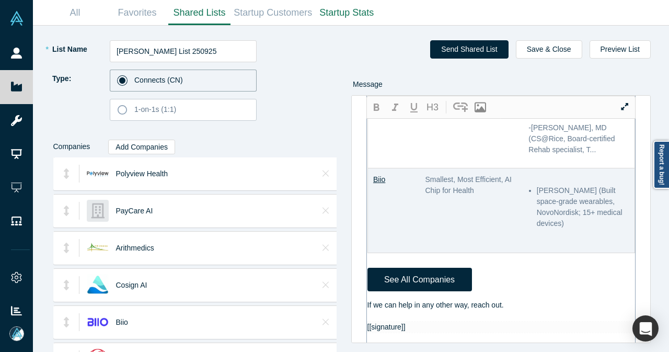
click at [511, 300] on div "If we can help in any other way, reach out." at bounding box center [502, 305] width 268 height 11
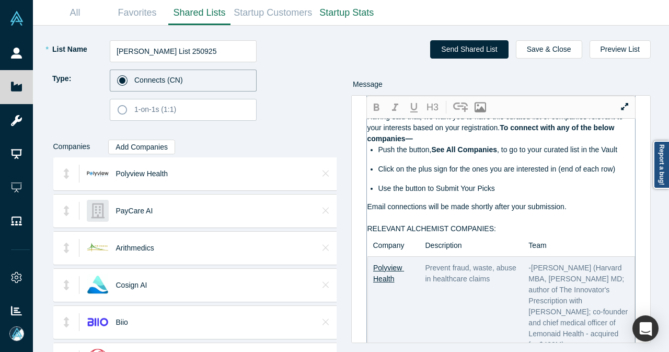
scroll to position [0, 0]
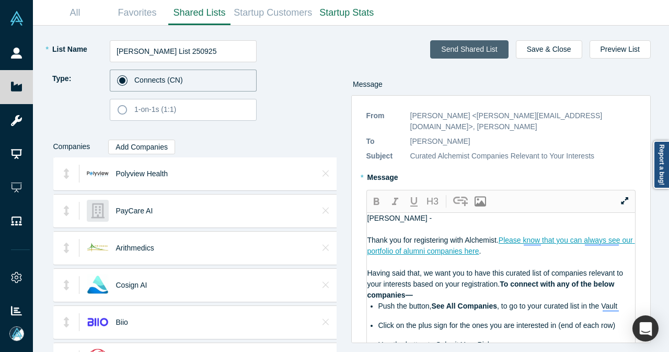
click at [491, 50] on button "Send Shared List" at bounding box center [469, 49] width 78 height 18
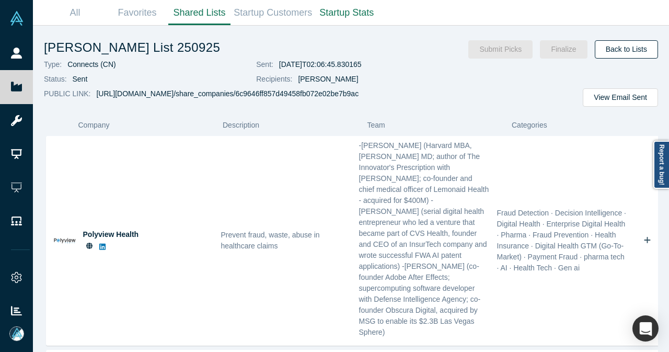
click at [650, 43] on link "Back to Lists" at bounding box center [626, 49] width 63 height 18
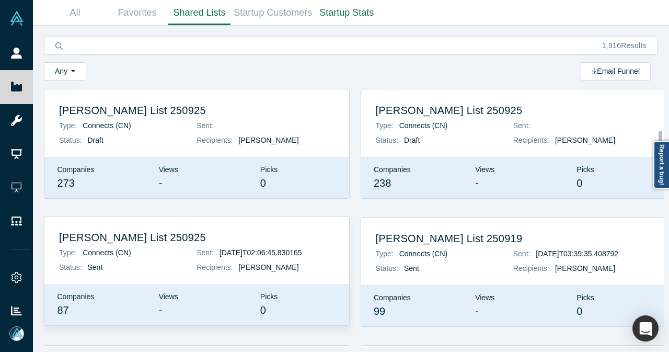
scroll to position [209, 0]
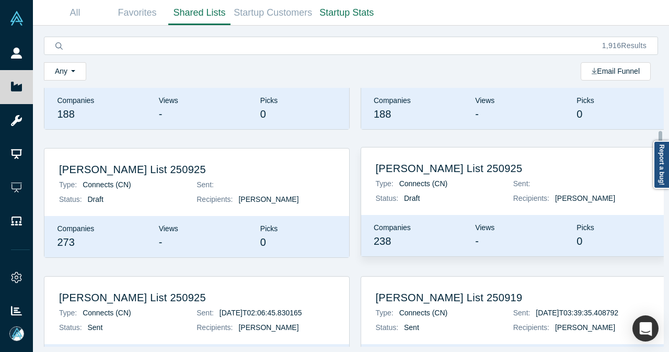
click at [473, 179] on p "Type: Connects (CN)" at bounding box center [445, 183] width 138 height 11
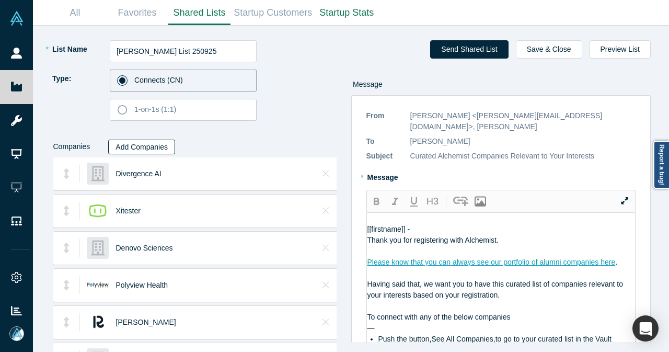
click at [129, 151] on button "Add Companies" at bounding box center [141, 147] width 67 height 15
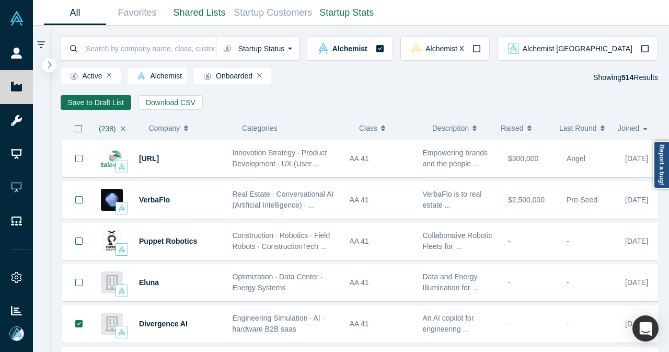
click at [46, 66] on button "button" at bounding box center [49, 65] width 14 height 14
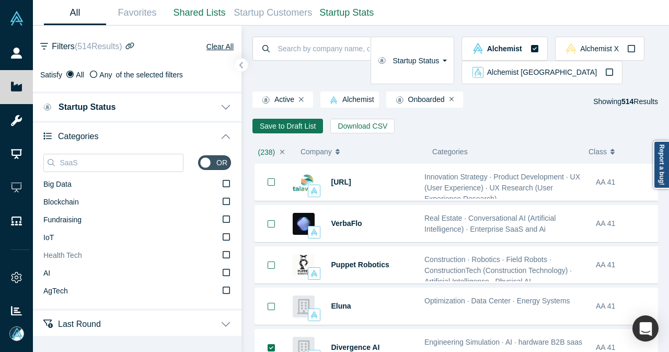
click at [43, 276] on span "AI" at bounding box center [46, 273] width 7 height 8
click at [0, 0] on input "AI" at bounding box center [0, 0] width 0 height 0
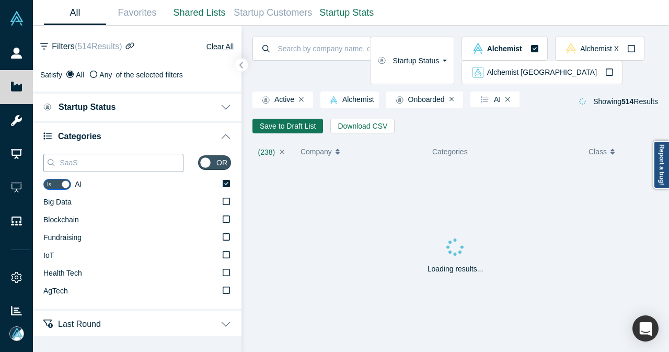
click at [100, 163] on input "SaaS" at bounding box center [121, 163] width 124 height 14
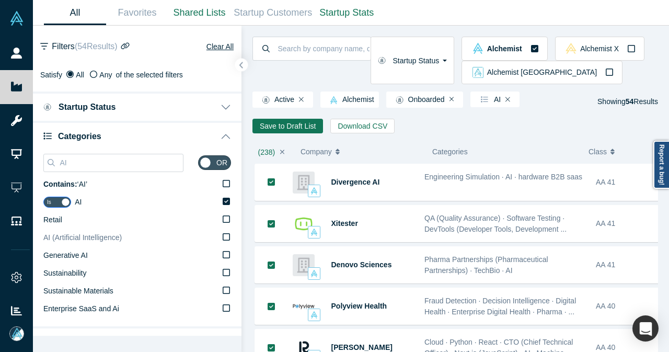
click at [119, 239] on span "AI (Artificial Intelligence)" at bounding box center [82, 237] width 78 height 8
click at [0, 0] on input "AI (Artificial Intelligence)" at bounding box center [0, 0] width 0 height 0
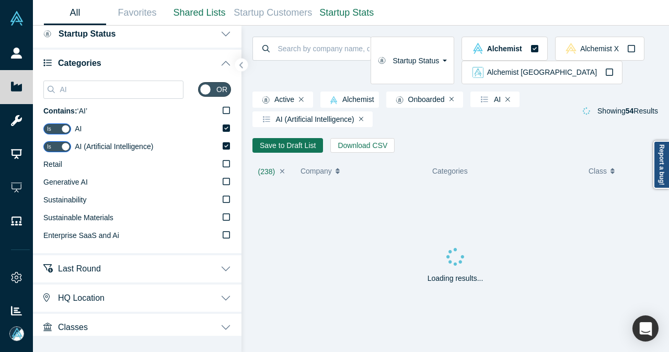
scroll to position [78, 0]
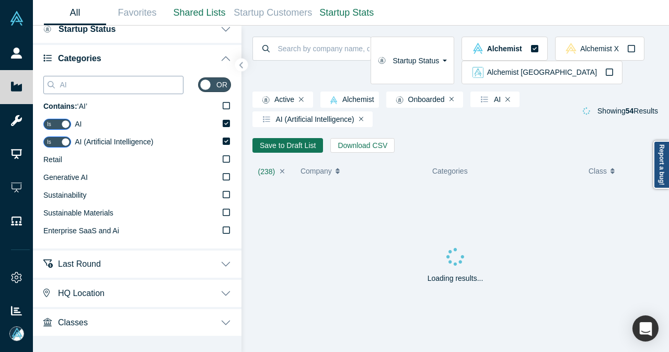
click at [89, 92] on div "AI" at bounding box center [113, 85] width 140 height 18
click at [89, 89] on input "AI" at bounding box center [121, 85] width 124 height 14
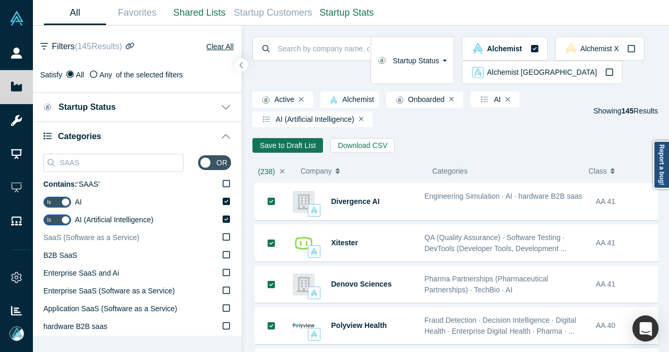
click at [223, 235] on icon at bounding box center [226, 237] width 7 height 8
click at [0, 0] on input "SaaS (Software as a Service)" at bounding box center [0, 0] width 0 height 0
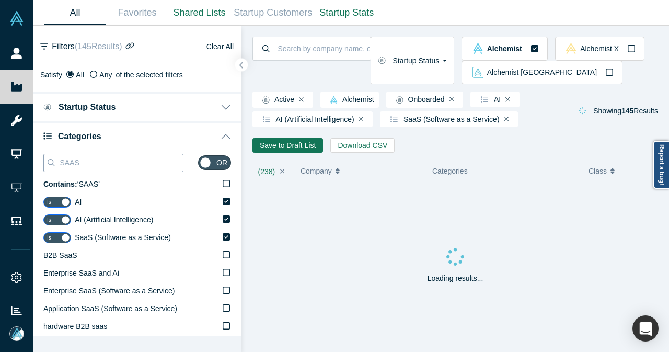
drag, startPoint x: 106, startPoint y: 157, endPoint x: 56, endPoint y: 163, distance: 50.0
click at [56, 163] on div "SAAS" at bounding box center [113, 163] width 140 height 18
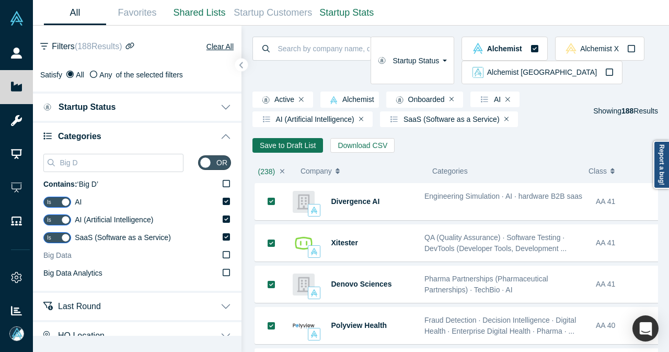
click at [223, 255] on icon at bounding box center [226, 255] width 7 height 8
click at [0, 0] on input "Big Data" at bounding box center [0, 0] width 0 height 0
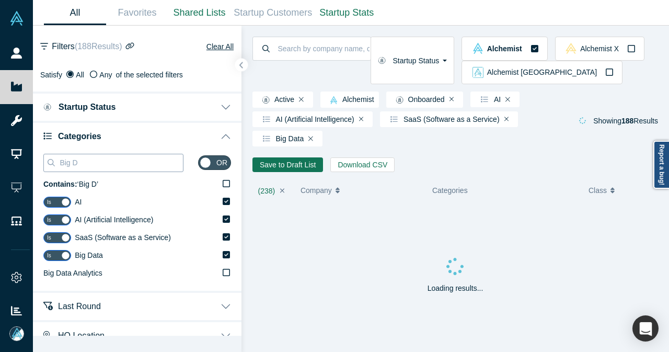
drag, startPoint x: 96, startPoint y: 165, endPoint x: 49, endPoint y: 164, distance: 47.6
click at [49, 164] on div "Big D" at bounding box center [113, 163] width 140 height 18
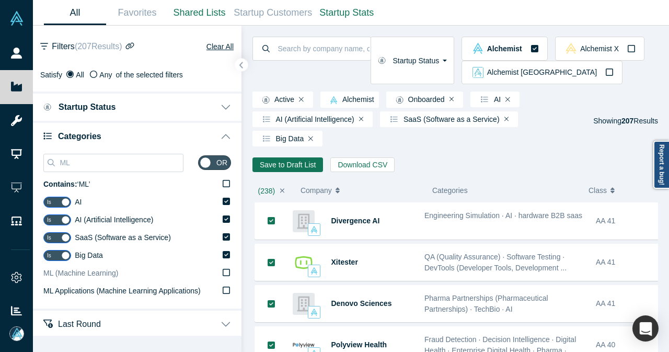
click at [113, 269] on span "ML (Machine Learning)" at bounding box center [80, 273] width 75 height 8
click at [0, 0] on input "ML (Machine Learning)" at bounding box center [0, 0] width 0 height 0
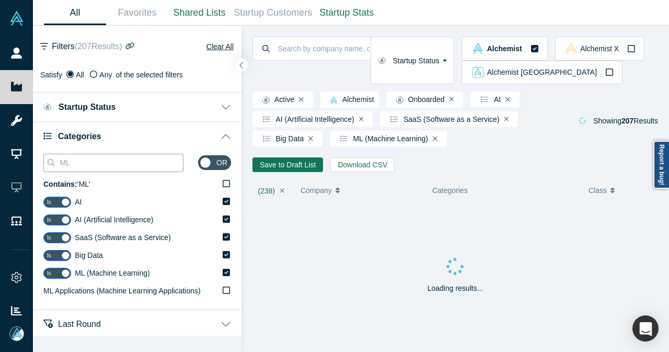
click at [92, 156] on input "ML" at bounding box center [121, 163] width 124 height 14
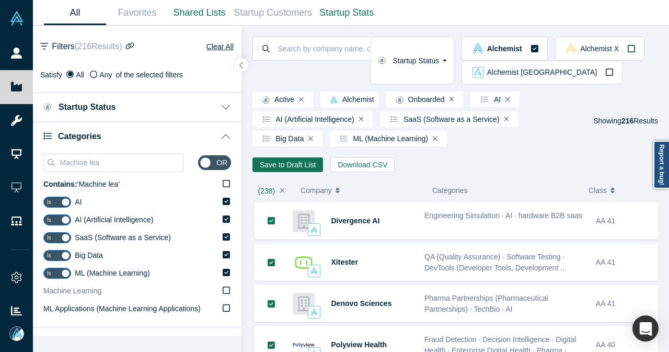
click at [101, 291] on label "Machine Learning" at bounding box center [137, 291] width 188 height 18
click at [0, 0] on input "Machine Learning" at bounding box center [0, 0] width 0 height 0
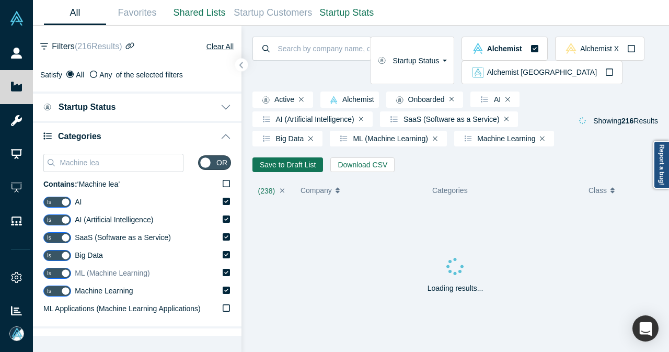
scroll to position [78, 0]
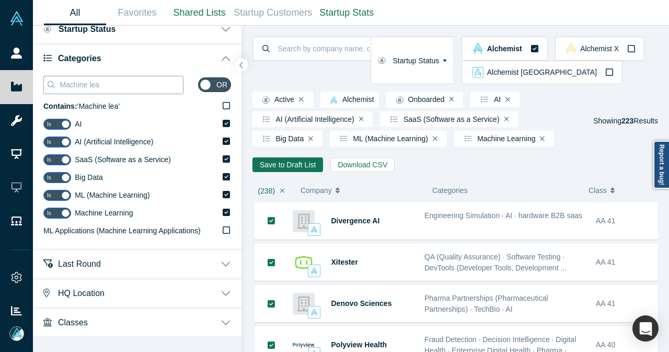
drag, startPoint x: 105, startPoint y: 81, endPoint x: 55, endPoint y: 85, distance: 49.9
click at [55, 85] on div "Machine lea" at bounding box center [113, 85] width 140 height 18
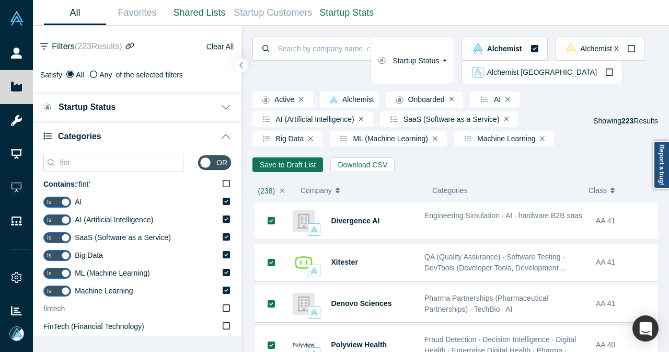
click at [55, 313] on span "fintech" at bounding box center [53, 308] width 21 height 8
click at [0, 0] on input "fintech" at bounding box center [0, 0] width 0 height 0
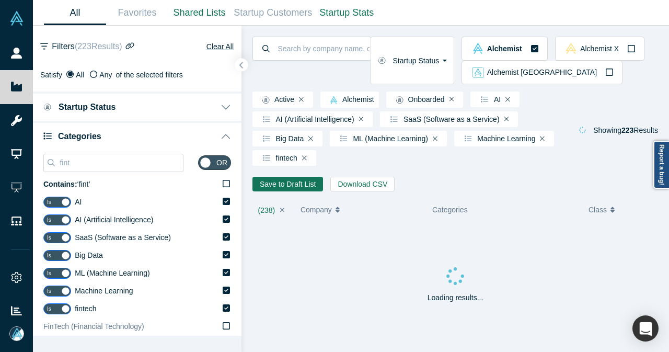
click at [95, 329] on span "FinTech (Financial Technology)" at bounding box center [93, 326] width 101 height 8
click at [0, 0] on input "FinTech (Financial Technology)" at bounding box center [0, 0] width 0 height 0
click at [103, 156] on input "fint" at bounding box center [121, 163] width 124 height 14
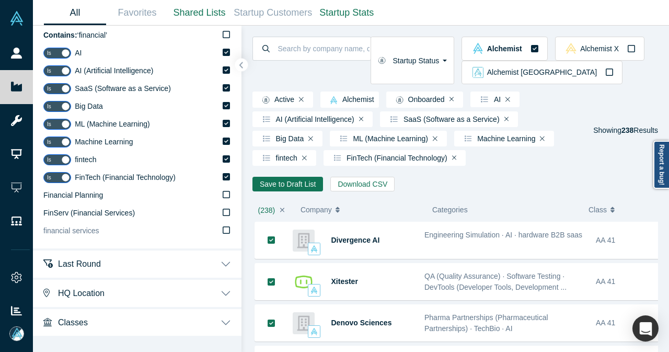
scroll to position [97, 0]
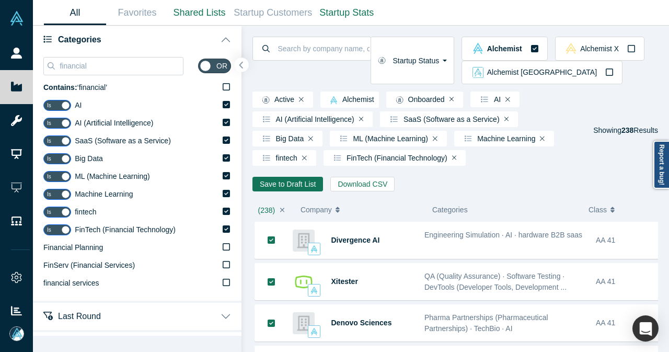
type input "financial"
click at [242, 66] on icon "button" at bounding box center [241, 65] width 5 height 8
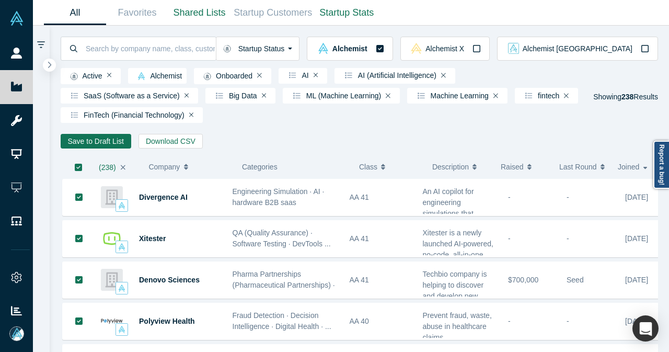
scroll to position [0, 0]
click at [78, 169] on icon "button" at bounding box center [78, 167] width 7 height 7
click at [87, 140] on button "Save to Draft List" at bounding box center [96, 141] width 71 height 15
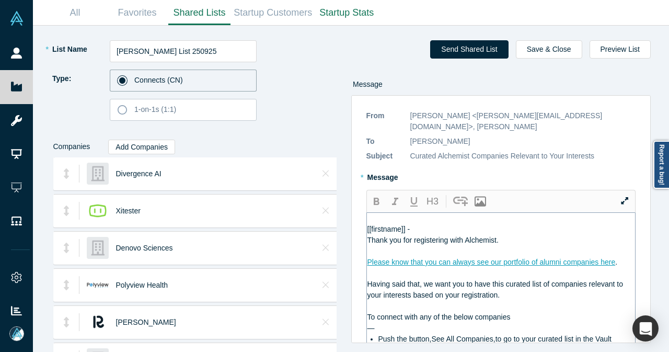
click at [450, 224] on div "[[firstname]] -" at bounding box center [502, 229] width 268 height 11
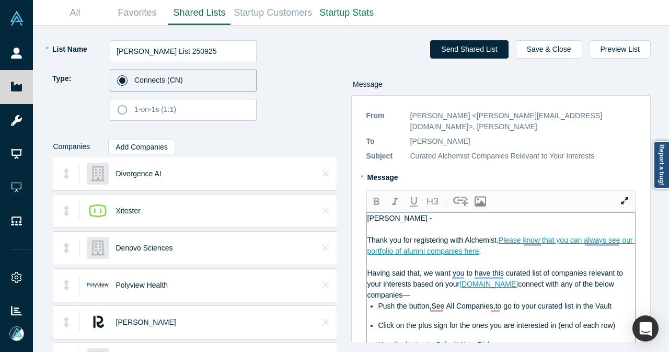
click at [500, 280] on span "registration.To" at bounding box center [489, 284] width 59 height 8
click at [504, 286] on div "Having said that, we want you to have this curated list of companies relevant t…" at bounding box center [502, 284] width 268 height 33
click at [376, 196] on icon "button" at bounding box center [376, 202] width 13 height 13
click at [432, 302] on span "Push the button,See All Companies,to go to your curated list in the Vault" at bounding box center [495, 306] width 233 height 8
click at [491, 302] on span "Push the button, See All Companies,to go to your curated list in the Vault" at bounding box center [496, 306] width 235 height 8
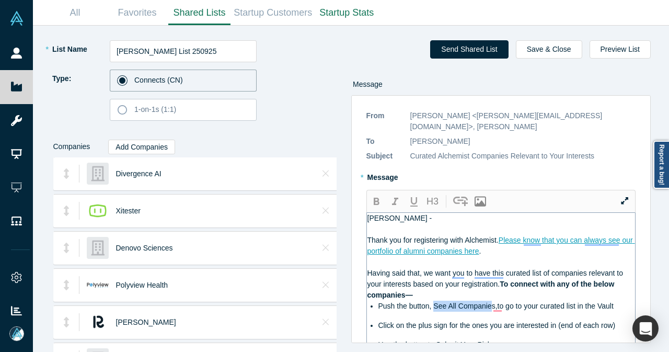
click at [491, 302] on span "Push the button, See All Companies,to go to your curated list in the Vault" at bounding box center [496, 306] width 235 height 8
click at [379, 196] on icon "button" at bounding box center [376, 202] width 13 height 13
click at [499, 302] on span ",to go to your curated list in the Vault" at bounding box center [556, 306] width 118 height 8
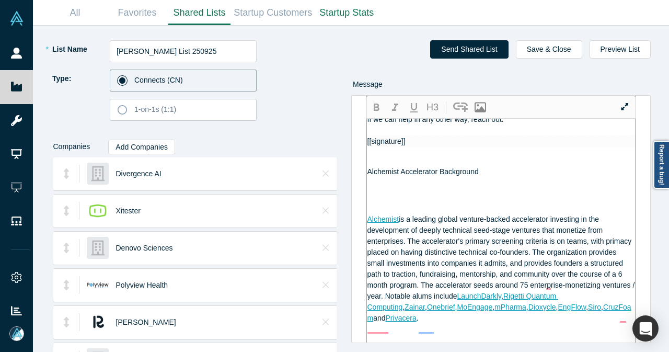
scroll to position [941, 0]
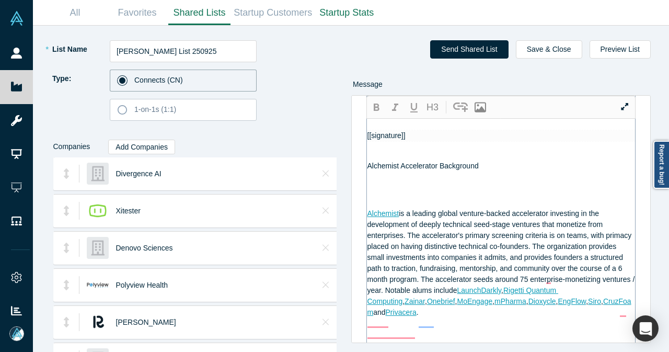
click at [517, 119] on div "If we can help in any other way, reach out." at bounding box center [502, 113] width 268 height 11
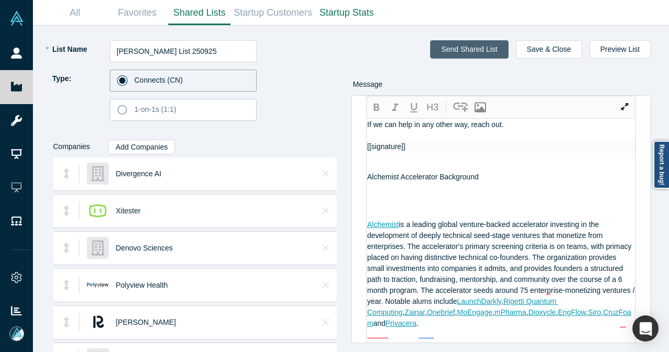
click at [477, 50] on button "Send Shared List" at bounding box center [469, 49] width 78 height 18
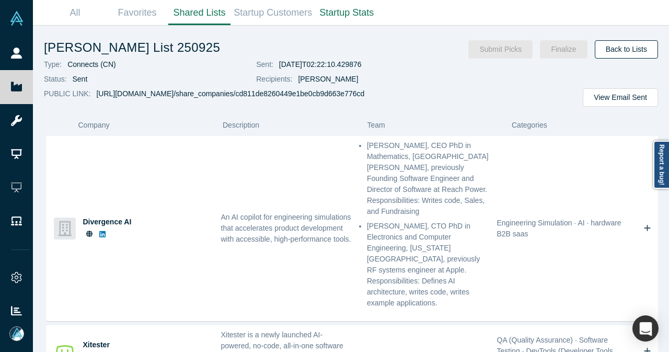
click at [638, 51] on link "Back to Lists" at bounding box center [626, 49] width 63 height 18
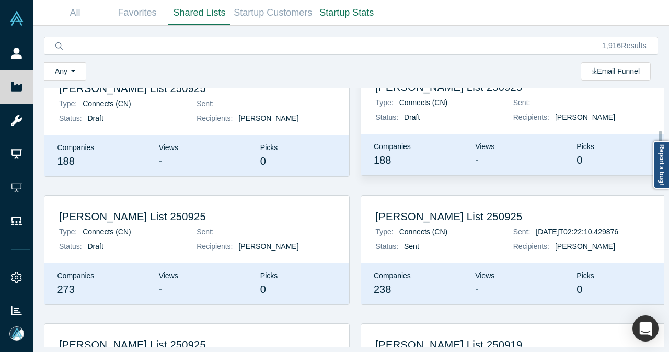
scroll to position [209, 0]
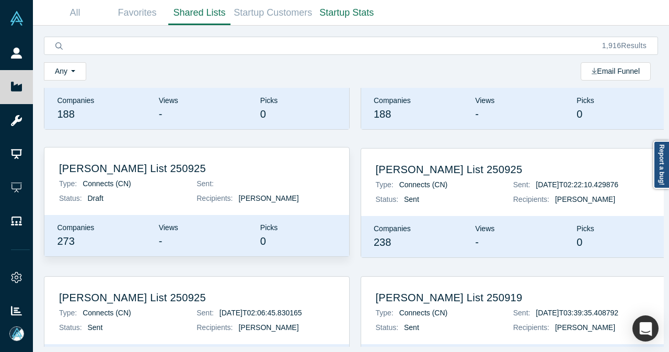
click at [131, 172] on h2 "[PERSON_NAME] List 250925" at bounding box center [197, 168] width 276 height 13
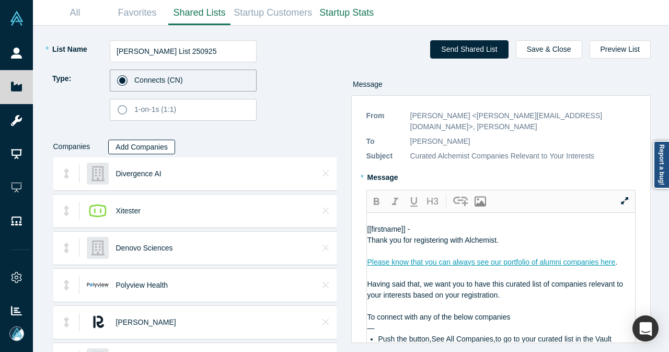
click at [130, 143] on button "Add Companies" at bounding box center [141, 147] width 67 height 15
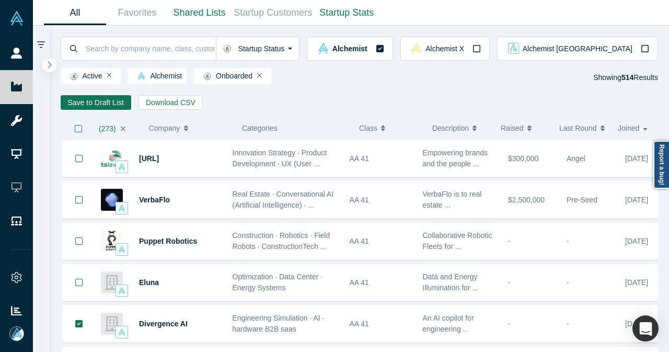
click at [51, 63] on icon "button" at bounding box center [49, 65] width 5 height 8
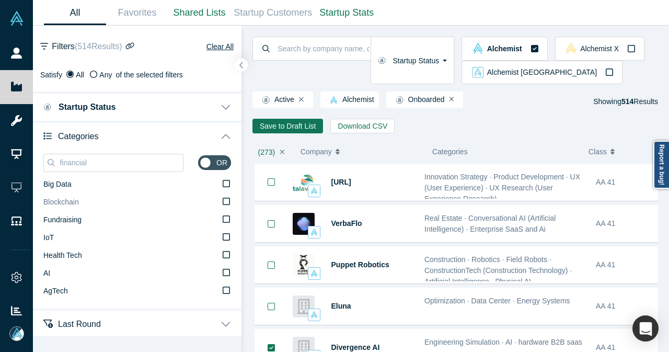
drag, startPoint x: 135, startPoint y: 165, endPoint x: 61, endPoint y: 209, distance: 86.5
click at [71, 170] on div "financial" at bounding box center [113, 163] width 140 height 18
click at [47, 270] on span "AI" at bounding box center [46, 273] width 7 height 8
click at [0, 0] on input "AI" at bounding box center [0, 0] width 0 height 0
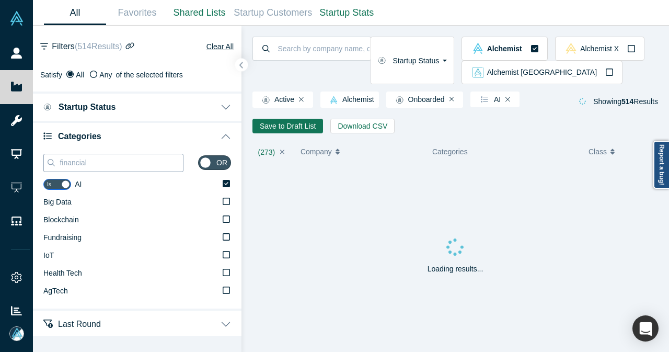
drag, startPoint x: 119, startPoint y: 155, endPoint x: 54, endPoint y: 158, distance: 65.4
click at [54, 158] on div "financial" at bounding box center [113, 163] width 140 height 18
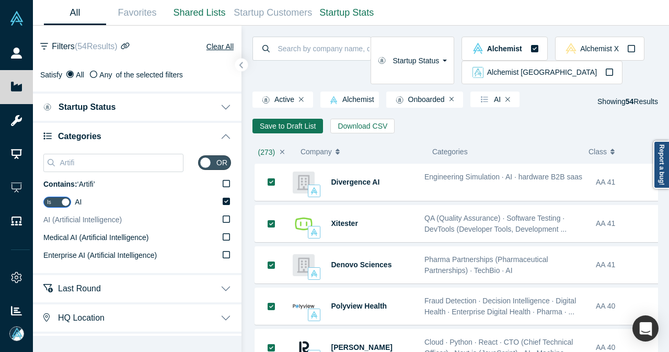
click at [54, 223] on span "AI (Artificial Intelligence)" at bounding box center [82, 219] width 78 height 8
click at [0, 0] on input "AI (Artificial Intelligence)" at bounding box center [0, 0] width 0 height 0
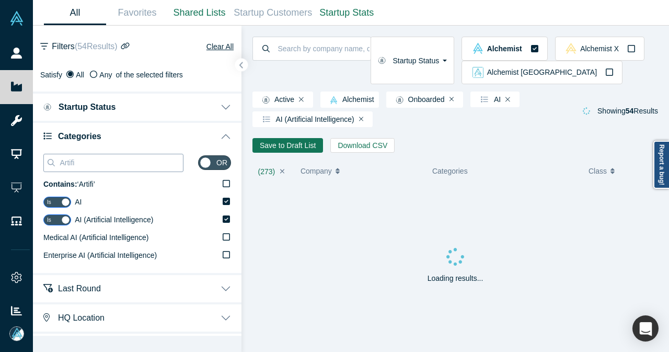
drag, startPoint x: 97, startPoint y: 165, endPoint x: 52, endPoint y: 166, distance: 45.0
click at [52, 166] on div "Artifi" at bounding box center [113, 163] width 140 height 18
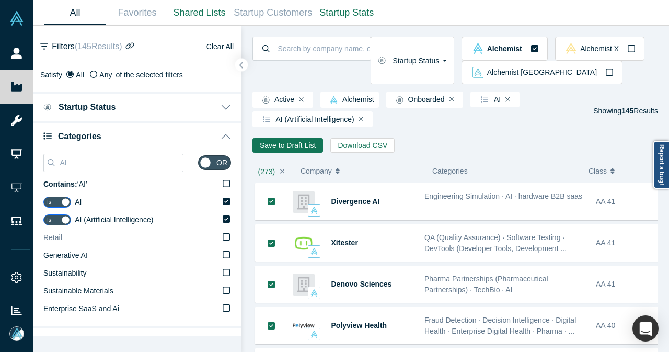
scroll to position [78, 0]
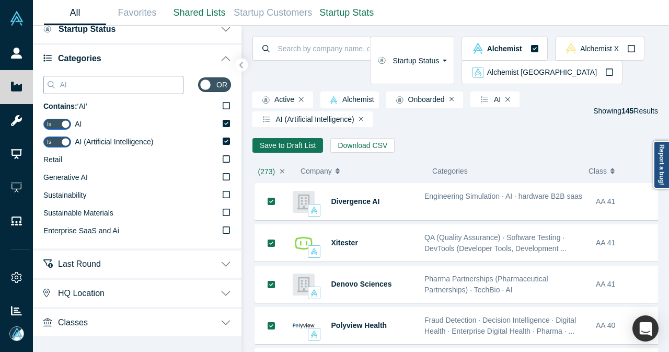
drag, startPoint x: 86, startPoint y: 83, endPoint x: 44, endPoint y: 87, distance: 42.0
click at [44, 87] on div "AI" at bounding box center [113, 85] width 140 height 18
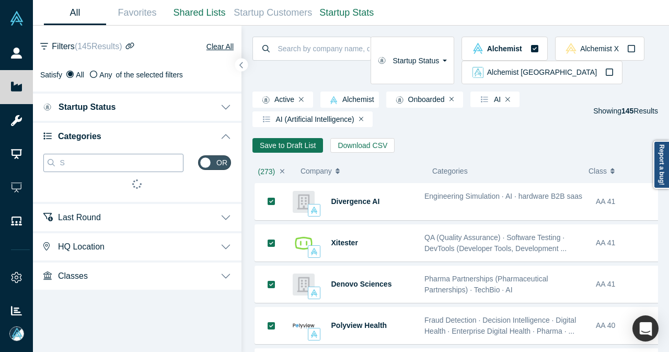
scroll to position [0, 0]
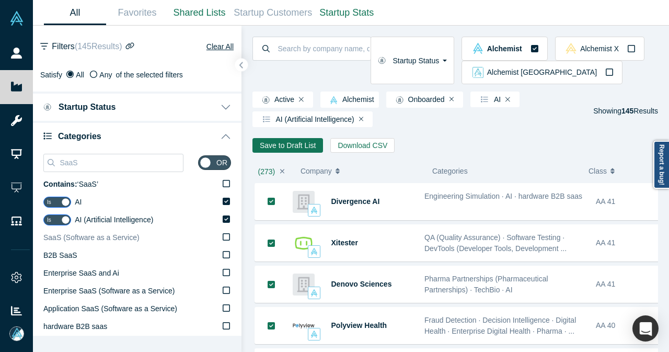
click at [138, 236] on label "SaaS (Software as a Service)" at bounding box center [137, 238] width 188 height 18
click at [0, 0] on input "SaaS (Software as a Service)" at bounding box center [0, 0] width 0 height 0
drag, startPoint x: 87, startPoint y: 162, endPoint x: 46, endPoint y: 167, distance: 41.1
click at [47, 167] on div "SaaS" at bounding box center [113, 163] width 140 height 18
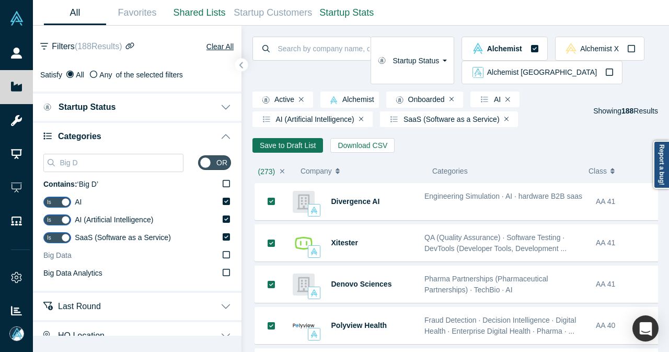
click at [223, 257] on icon at bounding box center [226, 255] width 7 height 8
click at [223, 254] on icon at bounding box center [226, 255] width 7 height 8
click at [0, 0] on input "Big Data" at bounding box center [0, 0] width 0 height 0
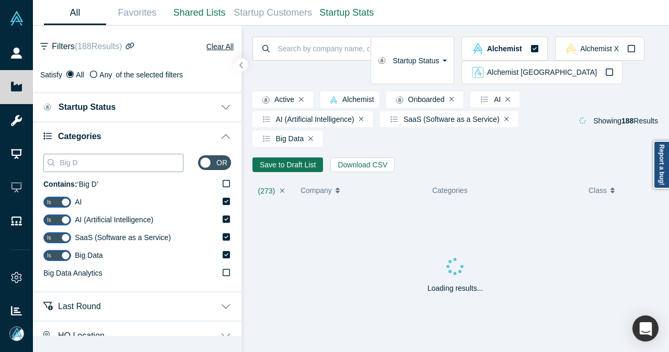
click at [99, 168] on input "Big D" at bounding box center [121, 163] width 124 height 14
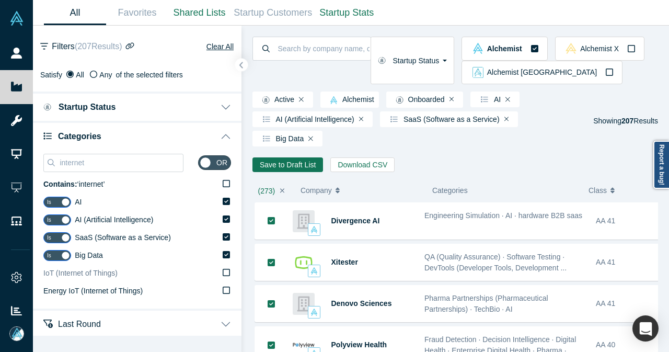
click at [223, 275] on icon at bounding box center [226, 272] width 7 height 7
click at [0, 0] on input "IoT (Internet of Things)" at bounding box center [0, 0] width 0 height 0
drag, startPoint x: 94, startPoint y: 168, endPoint x: 46, endPoint y: 173, distance: 48.3
click at [49, 174] on div "internet" at bounding box center [113, 163] width 140 height 26
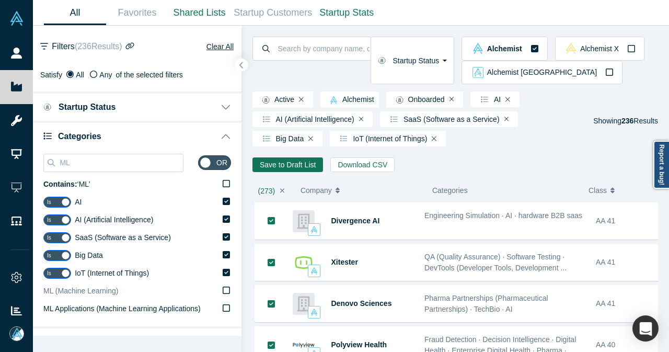
click at [72, 288] on span "ML (Machine Learning)" at bounding box center [80, 291] width 75 height 8
click at [0, 0] on input "ML (Machine Learning)" at bounding box center [0, 0] width 0 height 0
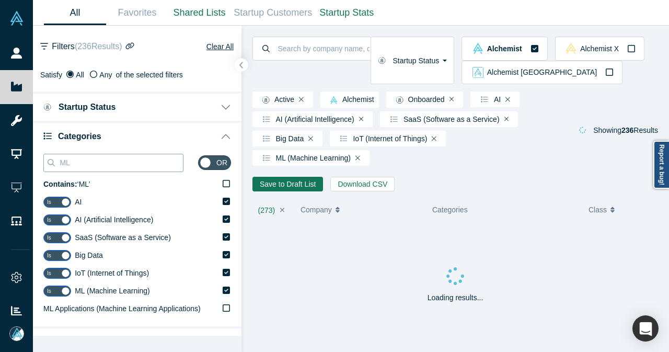
click at [115, 164] on input "ML" at bounding box center [121, 163] width 124 height 14
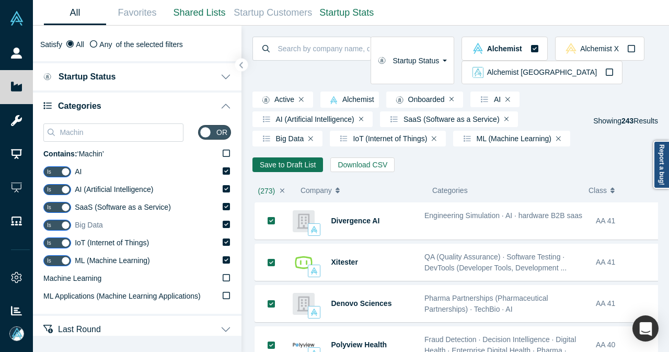
scroll to position [52, 0]
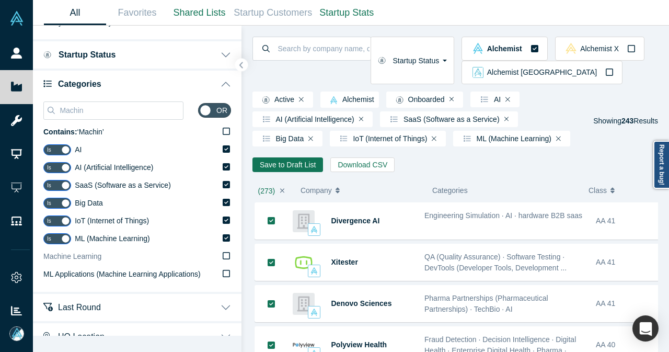
click at [90, 260] on span "Machine Learning" at bounding box center [72, 256] width 58 height 8
click at [0, 0] on input "Machine Learning" at bounding box center [0, 0] width 0 height 0
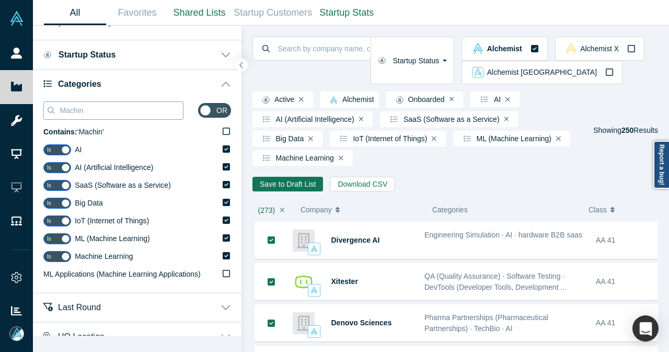
drag, startPoint x: 122, startPoint y: 108, endPoint x: 67, endPoint y: 109, distance: 54.9
click at [67, 109] on input "Machin" at bounding box center [121, 111] width 124 height 14
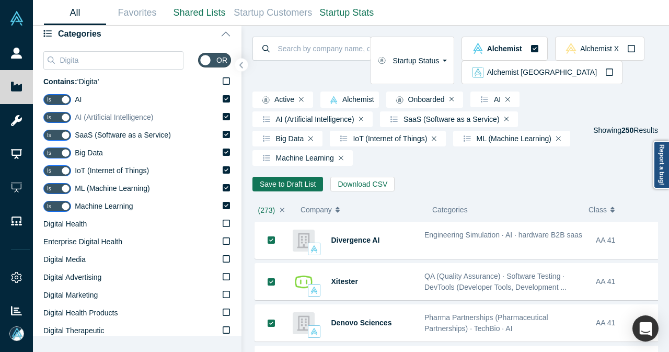
scroll to position [105, 0]
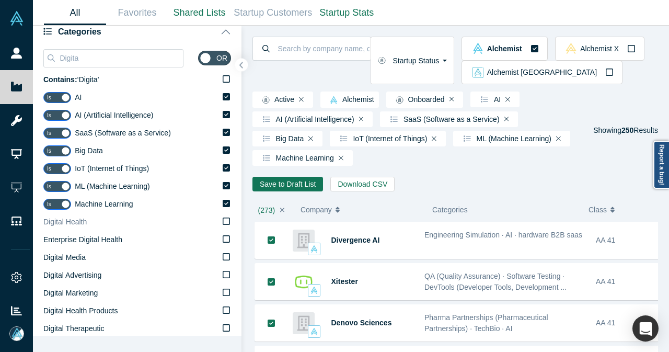
click at [77, 223] on span "Digital Health" at bounding box center [64, 222] width 43 height 8
click at [0, 0] on input "Digital Health" at bounding box center [0, 0] width 0 height 0
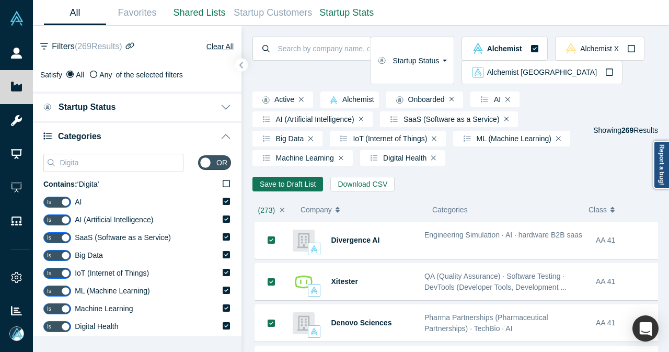
drag, startPoint x: 111, startPoint y: 158, endPoint x: 60, endPoint y: 151, distance: 51.8
click at [43, 159] on div "Digita" at bounding box center [113, 163] width 140 height 18
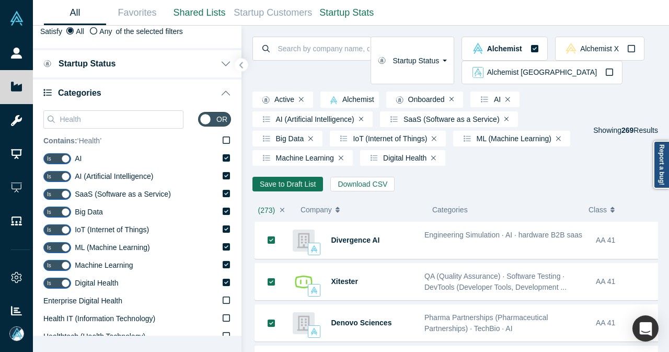
scroll to position [105, 0]
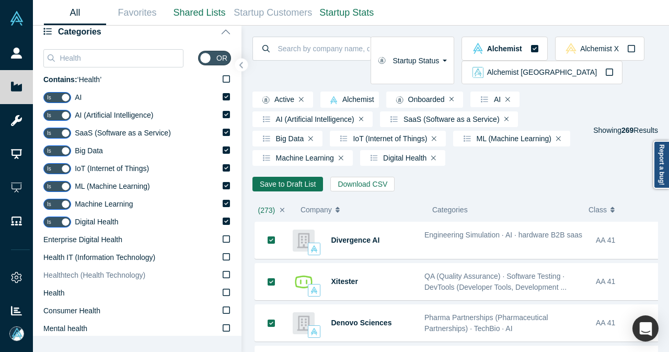
click at [126, 275] on span "Healthtech (Health Technology)" at bounding box center [94, 275] width 102 height 8
click at [0, 0] on input "Healthtech (Health Technology)" at bounding box center [0, 0] width 0 height 0
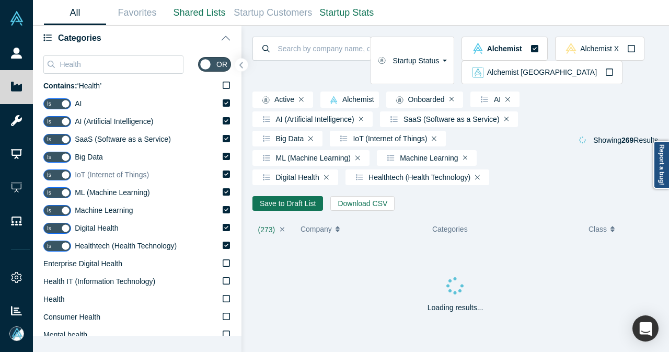
scroll to position [52, 0]
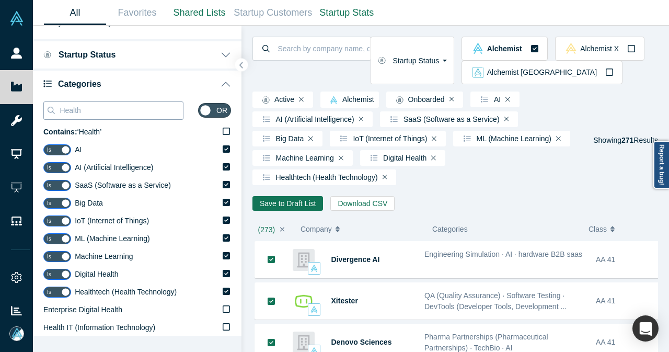
click at [131, 107] on input "Health" at bounding box center [121, 111] width 124 height 14
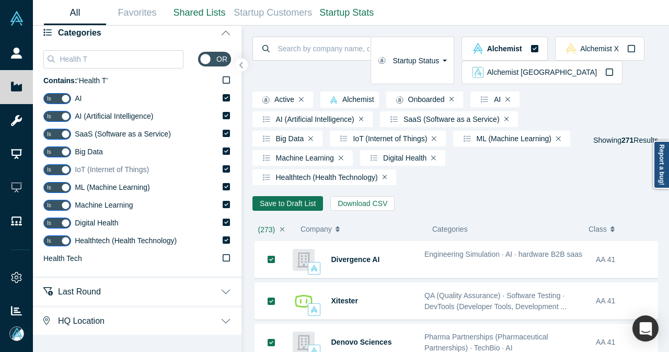
scroll to position [105, 0]
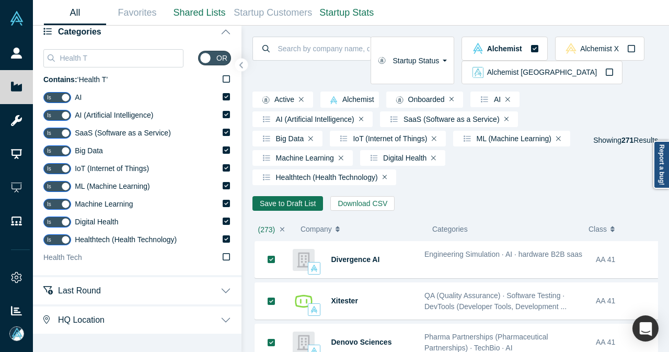
click at [122, 257] on label "Health Tech" at bounding box center [137, 258] width 188 height 18
click at [0, 0] on input "Health Tech" at bounding box center [0, 0] width 0 height 0
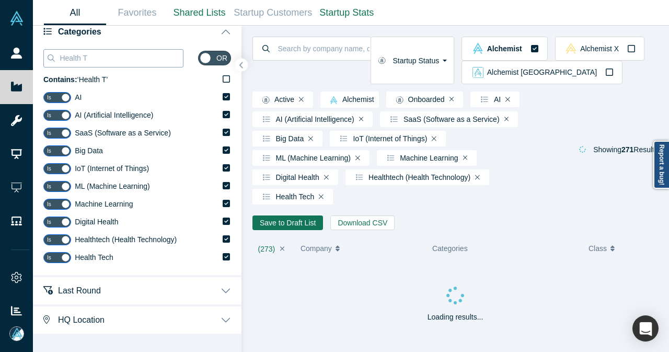
click at [103, 60] on input "Health T" at bounding box center [121, 58] width 124 height 14
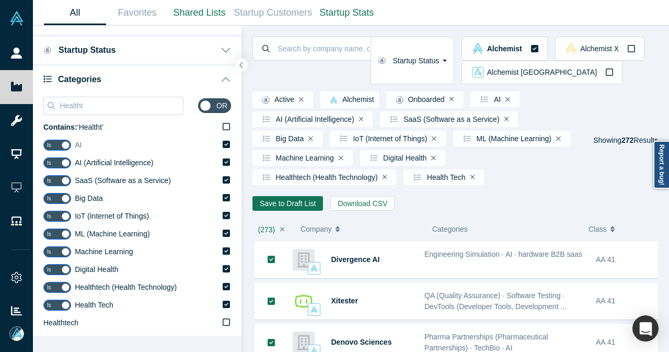
scroll to position [105, 0]
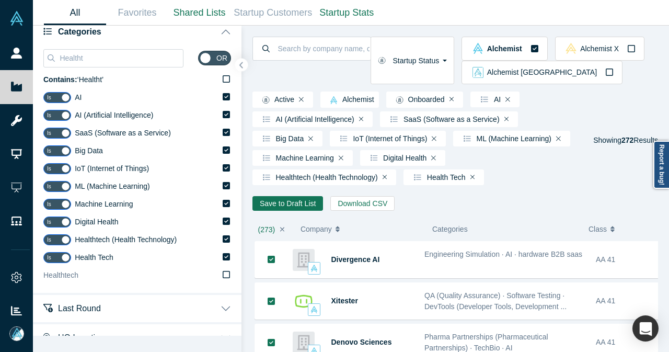
type input "Healtht"
click at [223, 274] on icon at bounding box center [226, 274] width 7 height 8
click at [0, 0] on input "Healthtech" at bounding box center [0, 0] width 0 height 0
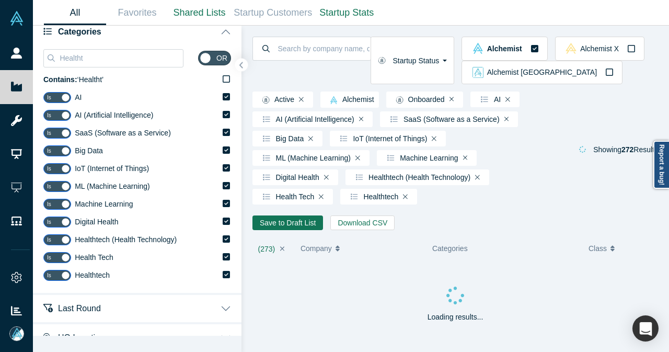
click at [246, 65] on button "button" at bounding box center [241, 65] width 13 height 13
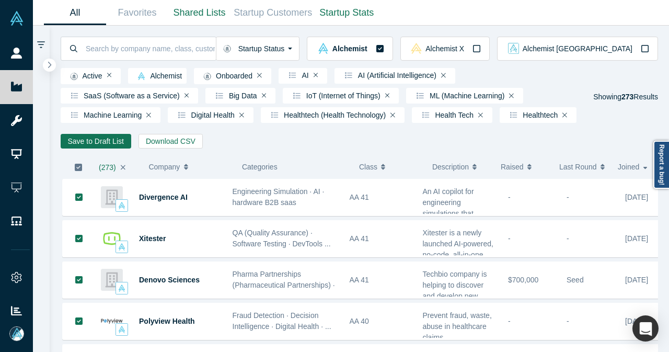
click at [79, 170] on icon "button" at bounding box center [78, 167] width 8 height 8
click at [110, 146] on button "Save to Draft List" at bounding box center [96, 141] width 71 height 15
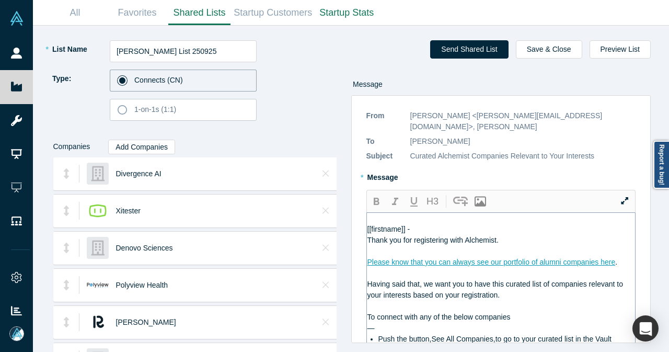
click at [503, 224] on div "[[firstname]] -" at bounding box center [502, 229] width 268 height 11
click at [508, 224] on div "[[firstname]] -" at bounding box center [502, 229] width 268 height 11
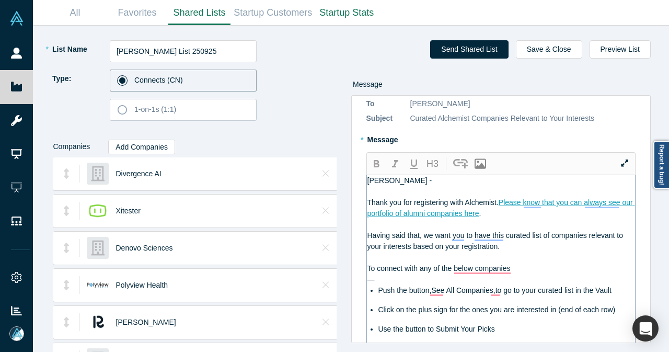
scroll to position [52, 0]
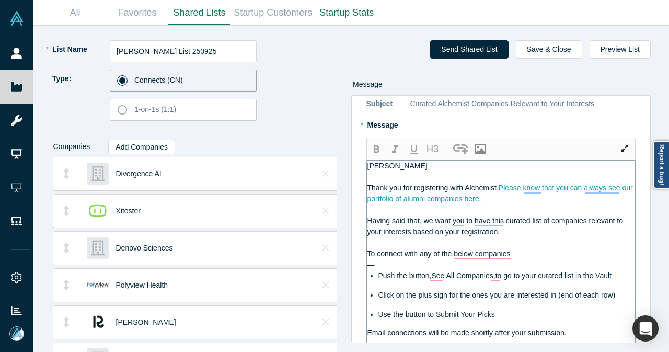
click at [509, 259] on div "—" at bounding box center [502, 264] width 268 height 11
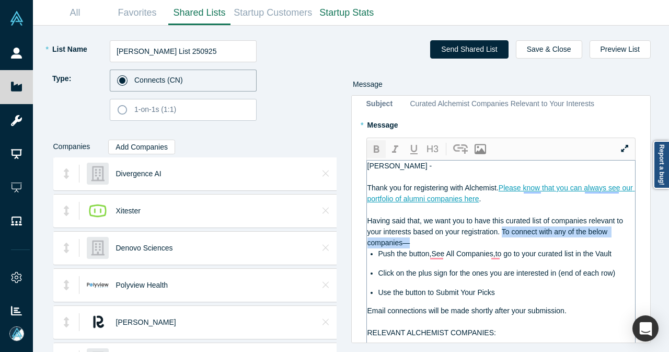
click at [374, 143] on icon "button" at bounding box center [376, 149] width 13 height 13
click at [436, 249] on span "Push the button,See All Companies,to go to your curated list in the Vault" at bounding box center [495, 253] width 233 height 8
click at [492, 249] on span "Push the button, See All Companies,to go to your curated list in the Vault" at bounding box center [496, 253] width 235 height 8
click at [378, 145] on icon "button" at bounding box center [377, 148] width 6 height 7
click at [502, 249] on span ",to go to your curated list in the Vault" at bounding box center [556, 253] width 118 height 8
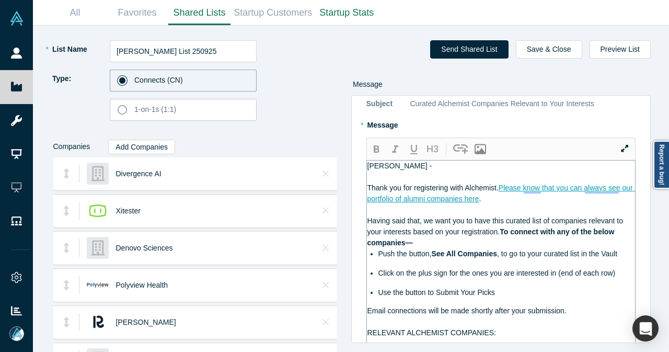
click at [423, 161] on div "Hassan -" at bounding box center [502, 166] width 268 height 11
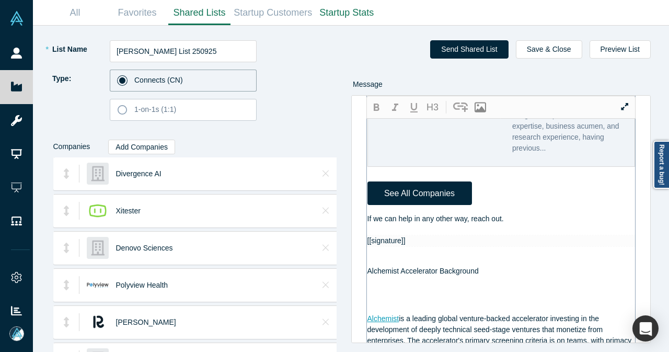
scroll to position [837, 0]
click at [511, 224] on div "If we can help in any other way, reach out." at bounding box center [502, 218] width 268 height 11
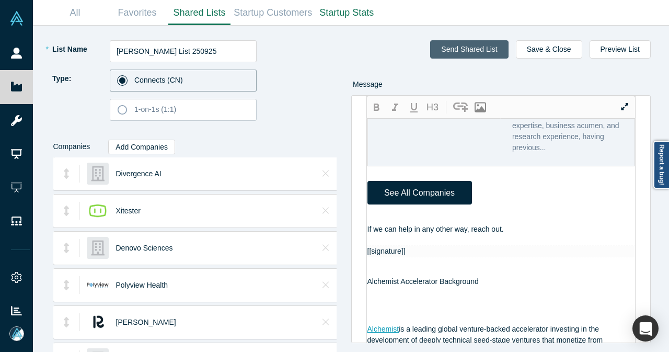
click at [476, 44] on button "Send Shared List" at bounding box center [469, 49] width 78 height 18
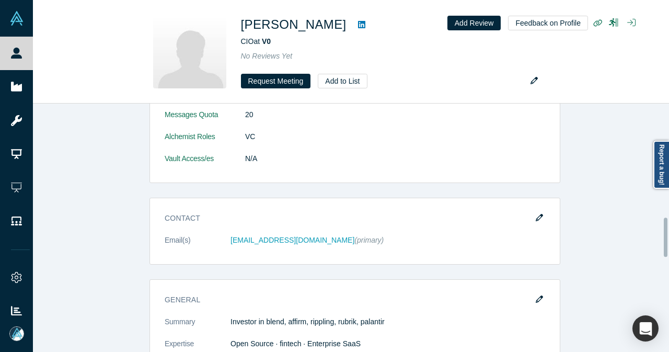
scroll to position [732, 0]
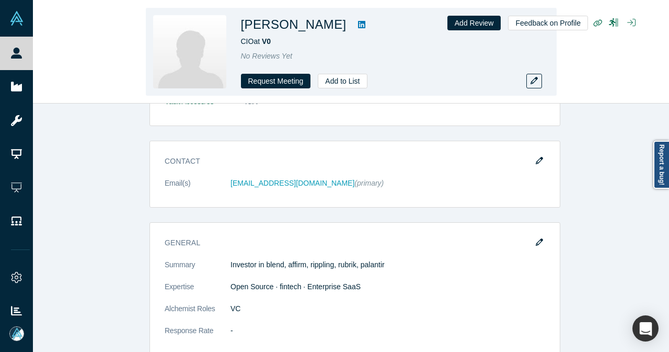
click at [358, 26] on icon at bounding box center [361, 24] width 7 height 7
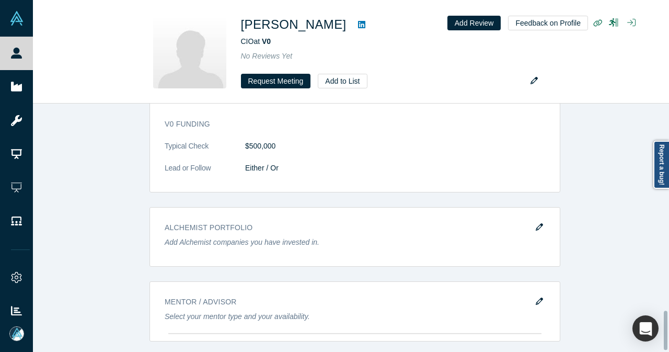
scroll to position [1331, 0]
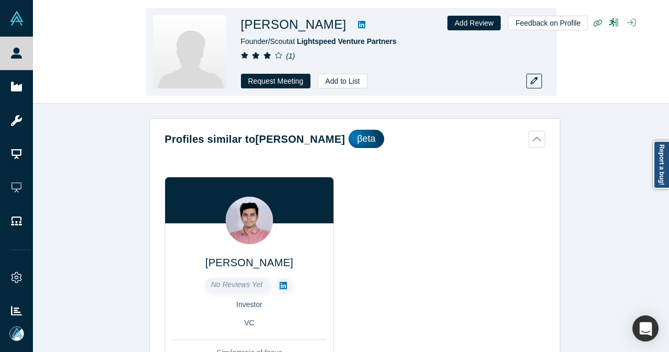
click at [358, 23] on icon at bounding box center [361, 24] width 7 height 7
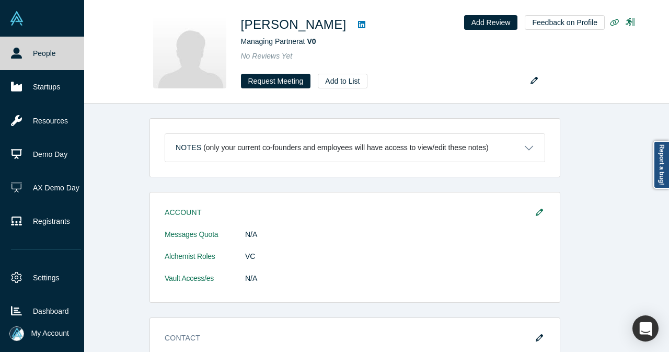
click at [17, 54] on icon at bounding box center [16, 53] width 11 height 11
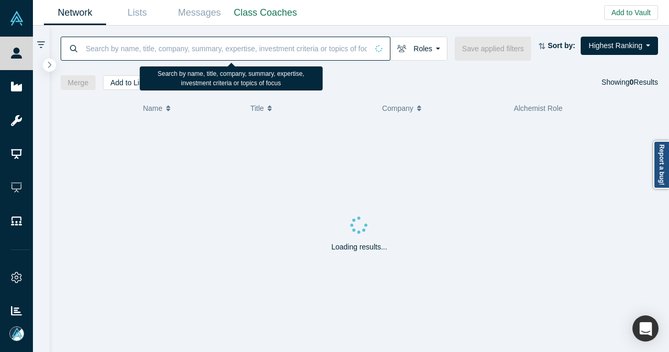
click at [176, 43] on input at bounding box center [226, 48] width 283 height 25
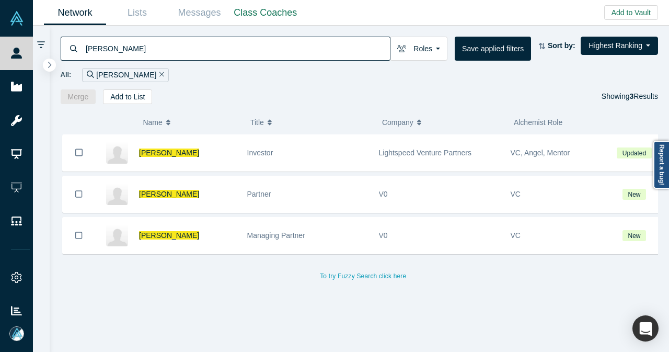
type input "[PERSON_NAME]"
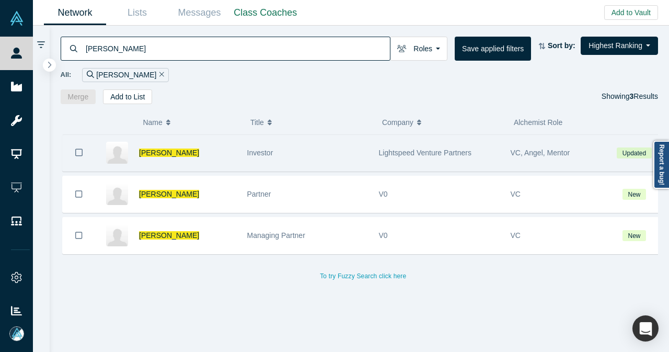
click at [213, 153] on div "[PERSON_NAME]" at bounding box center [187, 153] width 97 height 36
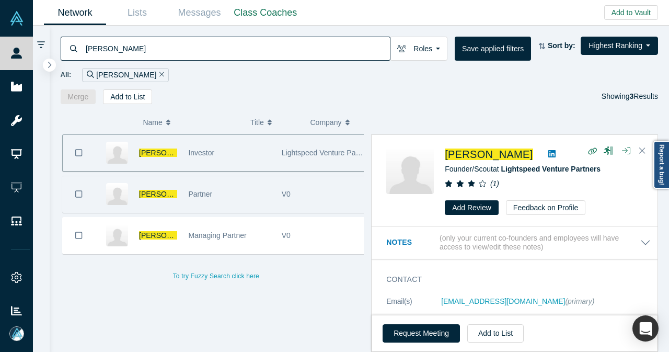
click at [236, 190] on div "Partner" at bounding box center [229, 194] width 82 height 36
click at [251, 153] on div "Investor" at bounding box center [229, 153] width 82 height 36
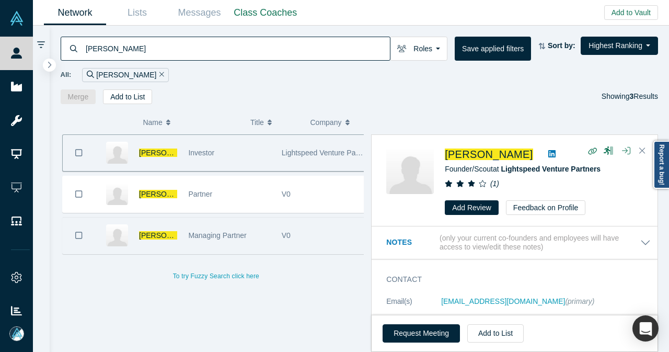
click at [318, 238] on div "V0" at bounding box center [323, 236] width 82 height 36
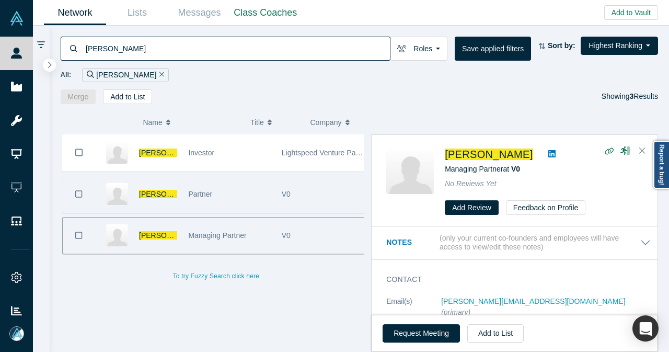
click at [218, 194] on div "Partner" at bounding box center [229, 194] width 82 height 36
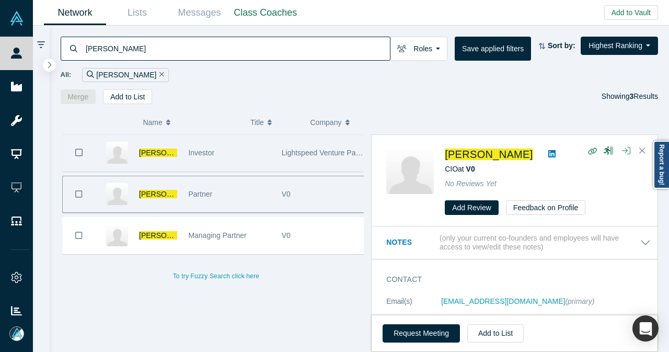
click at [235, 154] on div "Investor" at bounding box center [229, 153] width 82 height 36
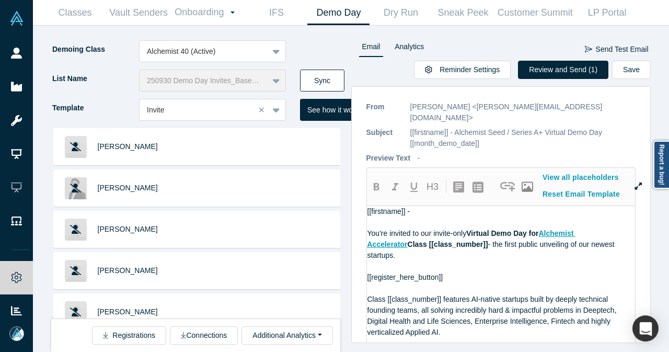
click at [326, 79] on button "Sync" at bounding box center [322, 81] width 44 height 22
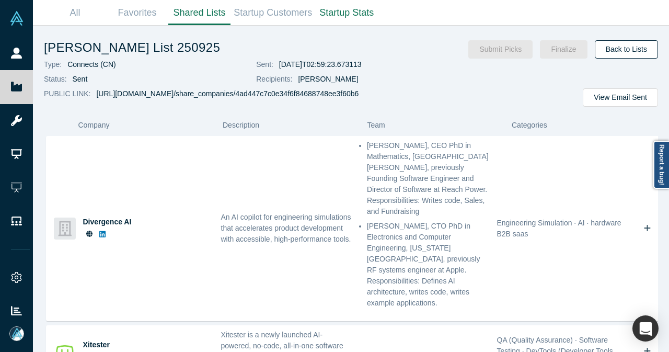
click at [625, 53] on link "Back to Lists" at bounding box center [626, 49] width 63 height 18
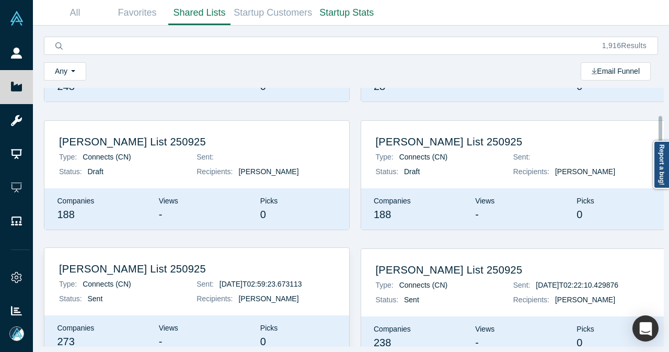
scroll to position [105, 0]
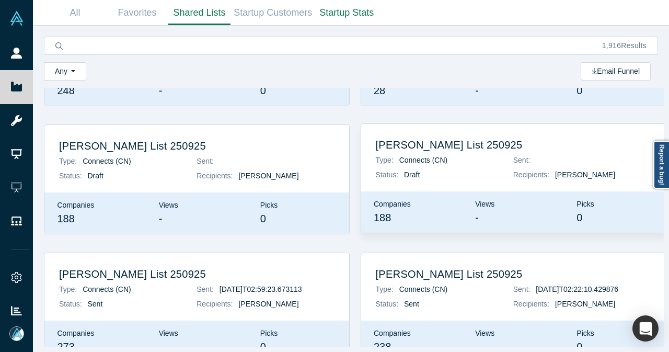
click at [403, 149] on h2 "[PERSON_NAME] List 250925" at bounding box center [514, 145] width 276 height 13
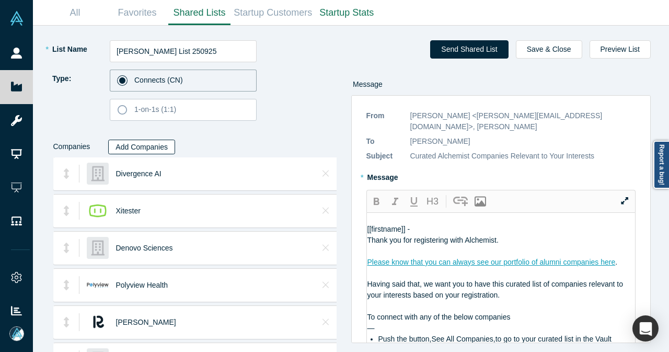
click at [147, 150] on button "Add Companies" at bounding box center [141, 147] width 67 height 15
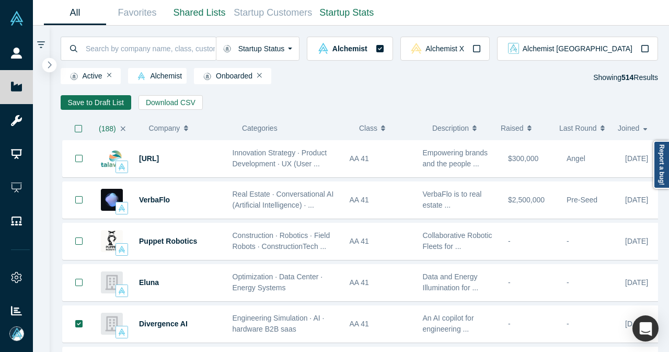
click at [48, 67] on icon "button" at bounding box center [49, 65] width 5 height 8
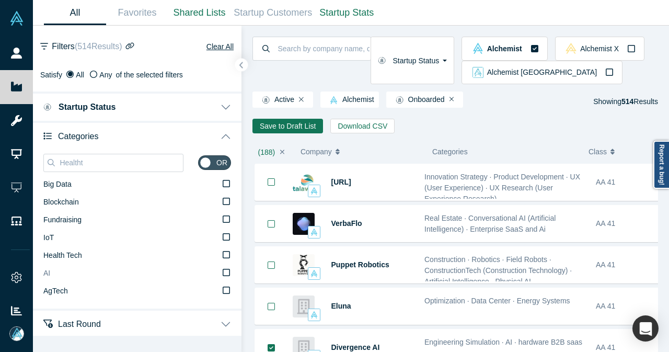
click at [50, 278] on label "AI" at bounding box center [137, 274] width 188 height 18
click at [0, 0] on input "AI" at bounding box center [0, 0] width 0 height 0
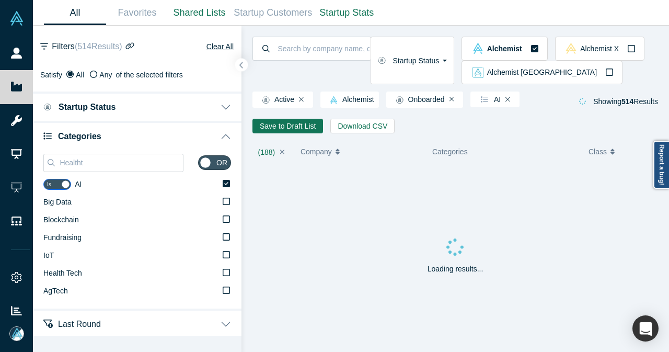
drag, startPoint x: 114, startPoint y: 163, endPoint x: 39, endPoint y: 167, distance: 74.9
click at [39, 167] on div "Healtht or Is AI Big Data Blockchain Fundraising IoT Health Tech AgTech" at bounding box center [137, 229] width 209 height 158
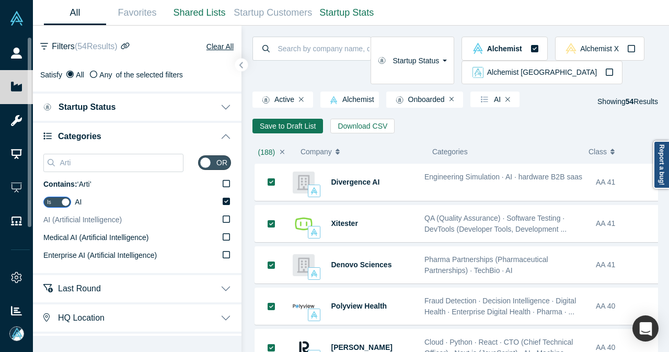
click at [109, 221] on span "AI (Artificial Intelligence)" at bounding box center [82, 219] width 78 height 8
click at [0, 0] on input "AI (Artificial Intelligence)" at bounding box center [0, 0] width 0 height 0
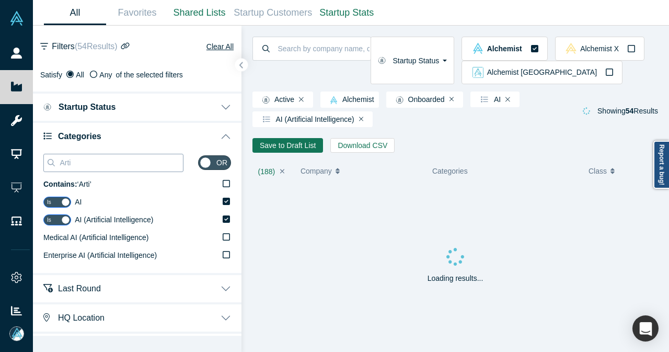
drag, startPoint x: 106, startPoint y: 166, endPoint x: 54, endPoint y: 162, distance: 51.4
click at [56, 163] on div "Arti" at bounding box center [113, 163] width 140 height 18
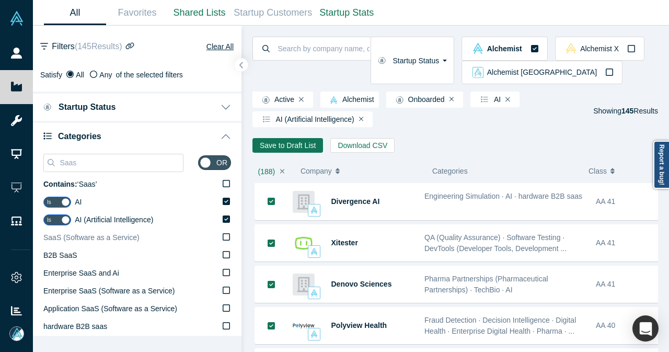
type input "Saas"
click at [223, 237] on icon at bounding box center [226, 237] width 7 height 8
click at [0, 0] on input "SaaS (Software as a Service)" at bounding box center [0, 0] width 0 height 0
click at [241, 63] on icon "button" at bounding box center [241, 65] width 5 height 8
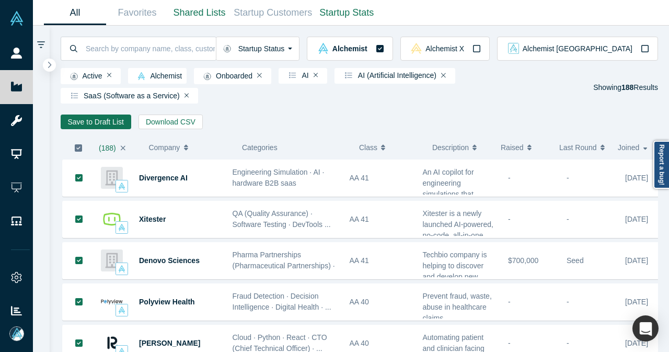
click at [79, 151] on icon "button" at bounding box center [78, 148] width 8 height 8
click at [82, 128] on button "Save to Draft List" at bounding box center [96, 122] width 71 height 15
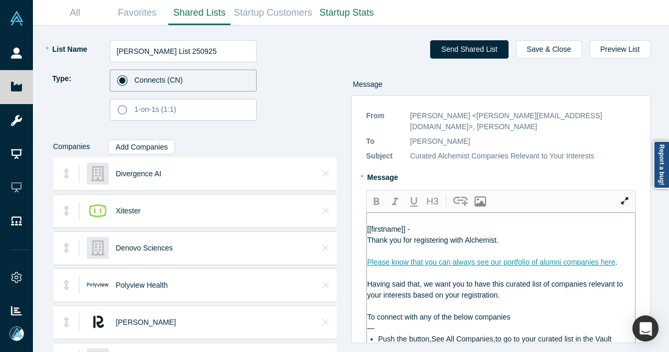
click at [436, 224] on div "[[firstname]] -" at bounding box center [502, 229] width 268 height 11
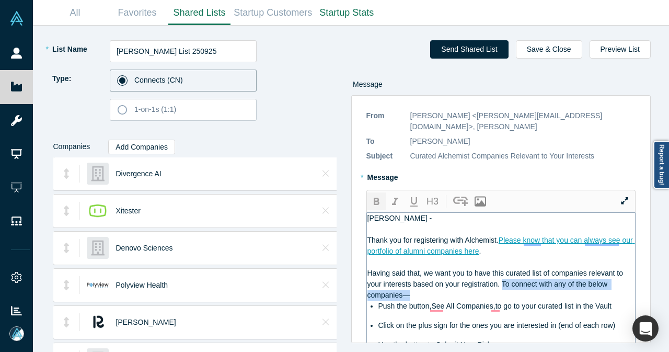
click at [374, 196] on icon "button" at bounding box center [376, 202] width 13 height 13
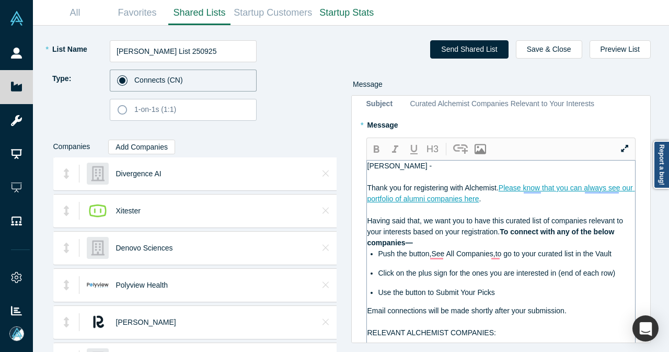
click at [438, 249] on span "Push the button,See All Companies,to go to your curated list in the Vault" at bounding box center [495, 253] width 233 height 8
click at [436, 249] on span "Push the button,See All Companies,to go to your curated list in the Vault" at bounding box center [495, 253] width 233 height 8
click at [500, 249] on span "Push the button, See All Companies,to go to your curated list in the Vault" at bounding box center [496, 253] width 235 height 8
click at [493, 249] on span "Push the button, See All Companies, to go to your curated list in the Vault" at bounding box center [497, 253] width 237 height 8
click at [435, 249] on span "Push the button, See All Companies, to go to your curated list in the Vault" at bounding box center [497, 253] width 237 height 8
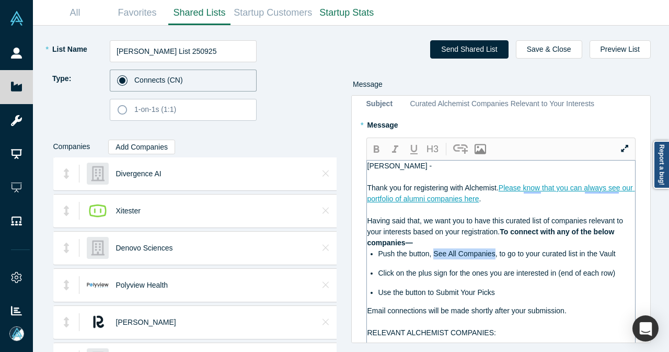
click at [434, 249] on span "Push the button, See All Companies, to go to your curated list in the Vault" at bounding box center [497, 253] width 237 height 8
click at [376, 143] on icon "button" at bounding box center [376, 149] width 13 height 13
click at [520, 188] on div "Thank you for registering with Alchemist. Please know that you can always see o…" at bounding box center [502, 194] width 268 height 22
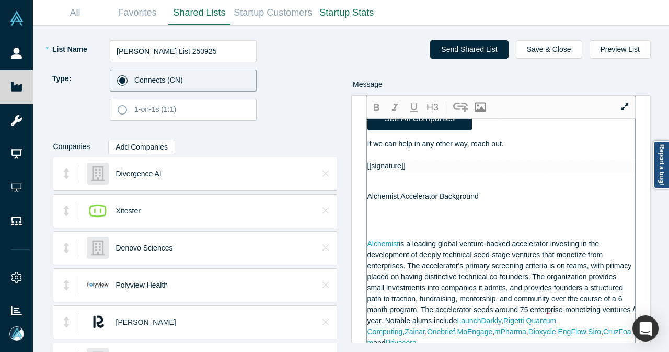
scroll to position [889, 0]
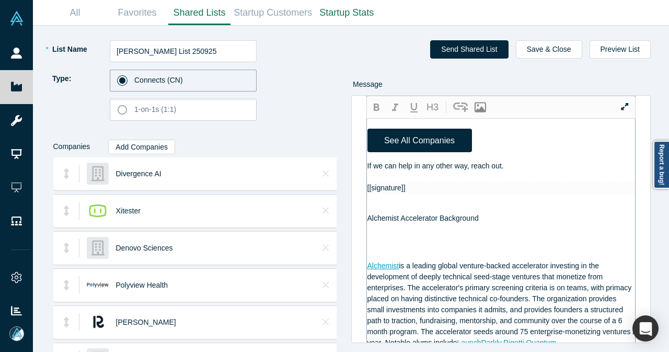
click at [533, 172] on div "If we can help in any other way, reach out." at bounding box center [502, 166] width 268 height 11
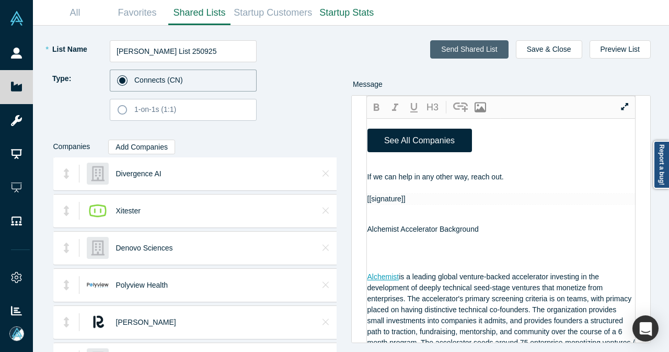
click at [490, 53] on button "Send Shared List" at bounding box center [469, 49] width 78 height 18
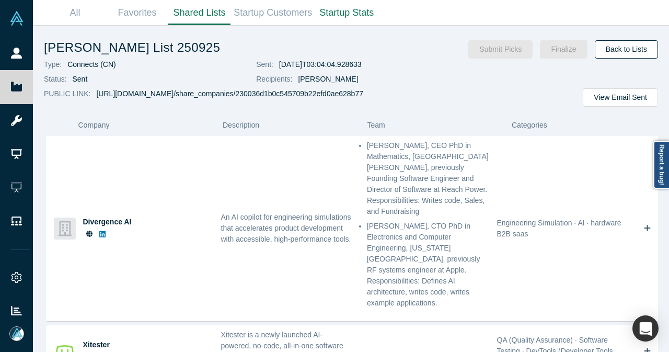
click at [628, 54] on link "Back to Lists" at bounding box center [626, 49] width 63 height 18
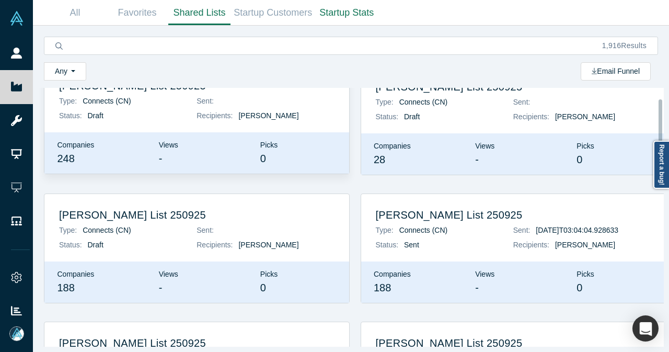
scroll to position [52, 0]
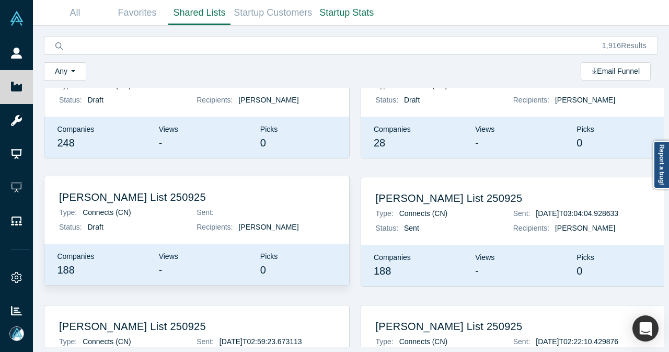
click at [146, 194] on h2 "[PERSON_NAME] List 250925" at bounding box center [197, 197] width 276 height 13
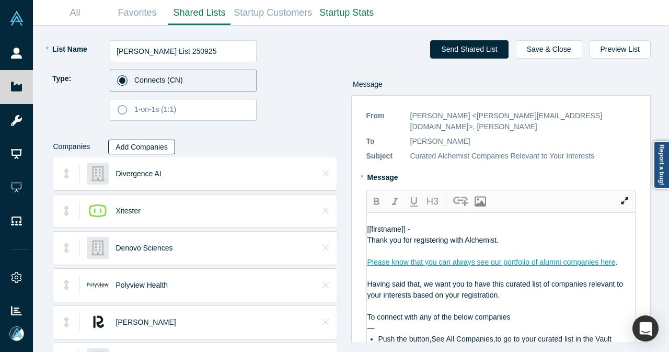
click at [163, 147] on button "Add Companies" at bounding box center [141, 147] width 67 height 15
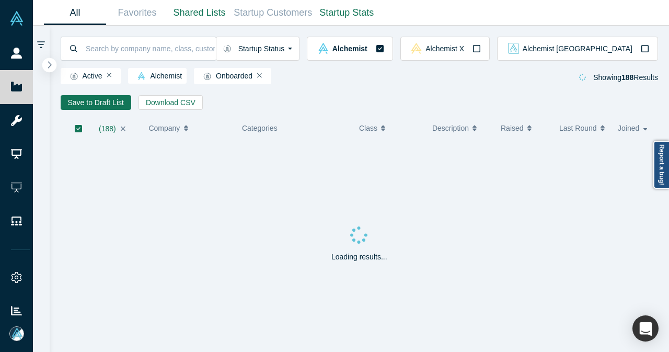
click at [50, 64] on icon "button" at bounding box center [49, 65] width 5 height 8
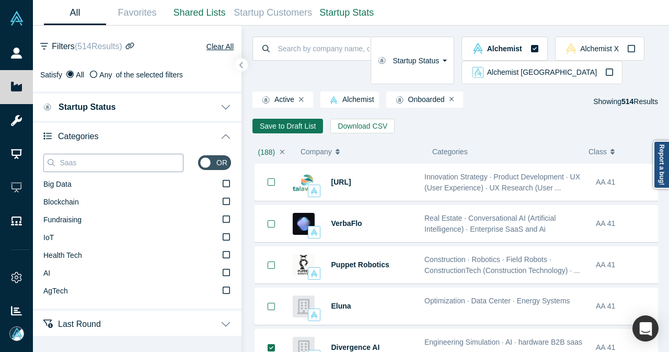
click at [113, 164] on input "Saas" at bounding box center [121, 163] width 124 height 14
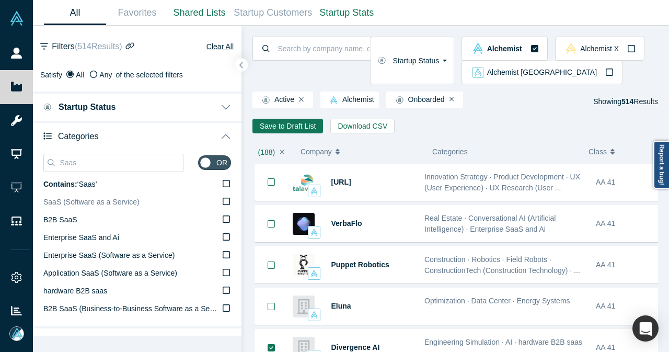
click at [223, 200] on icon at bounding box center [226, 201] width 7 height 8
click at [0, 0] on input "SaaS (Software as a Service)" at bounding box center [0, 0] width 0 height 0
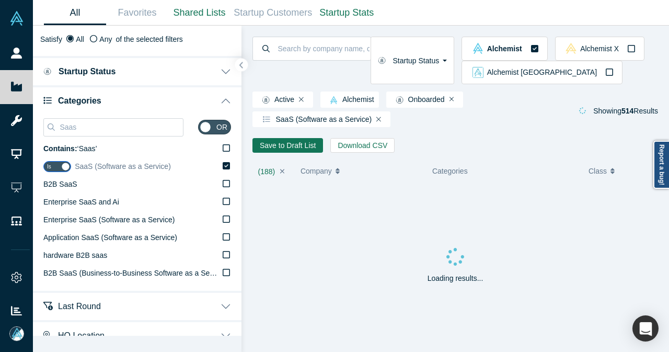
scroll to position [52, 0]
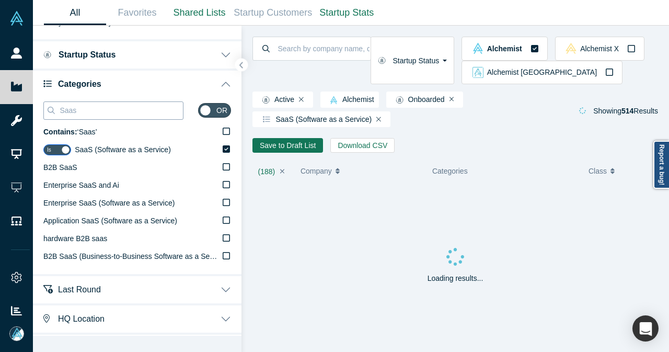
drag, startPoint x: 100, startPoint y: 116, endPoint x: 54, endPoint y: 116, distance: 46.5
click at [54, 116] on div "Saas" at bounding box center [113, 110] width 140 height 18
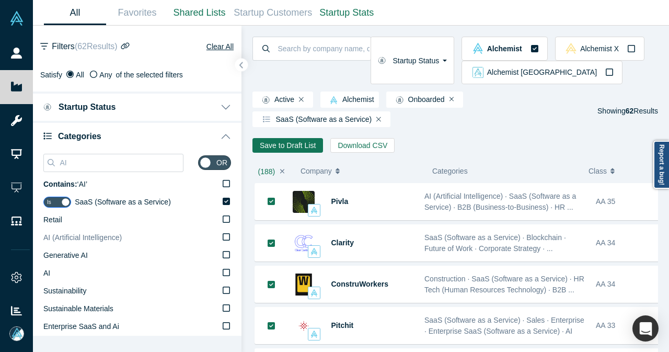
type input "AI"
click at [78, 238] on span "AI (Artificial Intelligence)" at bounding box center [82, 237] width 78 height 8
click at [0, 0] on input "AI (Artificial Intelligence)" at bounding box center [0, 0] width 0 height 0
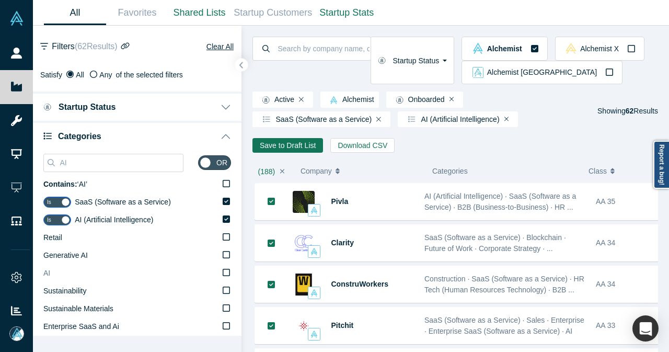
click at [69, 272] on label "AI" at bounding box center [137, 274] width 188 height 18
click at [0, 0] on input "AI" at bounding box center [0, 0] width 0 height 0
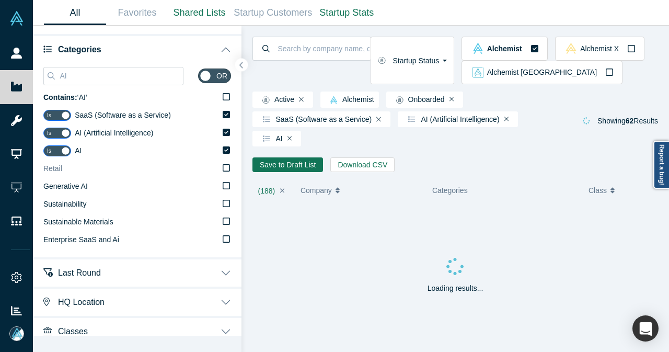
scroll to position [96, 0]
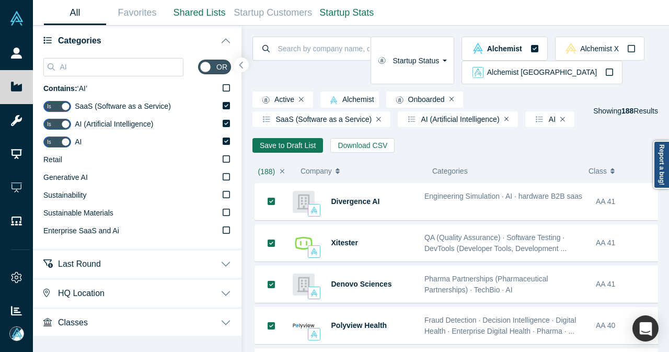
click at [243, 67] on icon "button" at bounding box center [242, 65] width 4 height 7
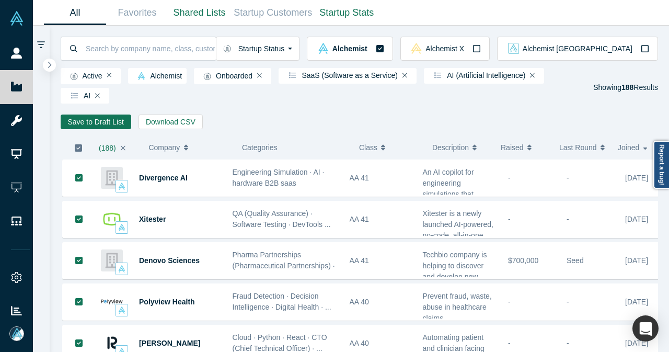
click at [77, 150] on icon "button" at bounding box center [78, 147] width 7 height 7
click at [104, 124] on button "Save to Draft List" at bounding box center [96, 122] width 71 height 15
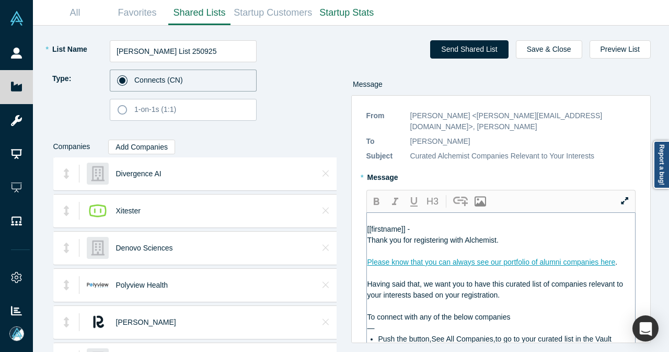
click at [464, 224] on div "[[firstname]] -" at bounding box center [502, 229] width 268 height 11
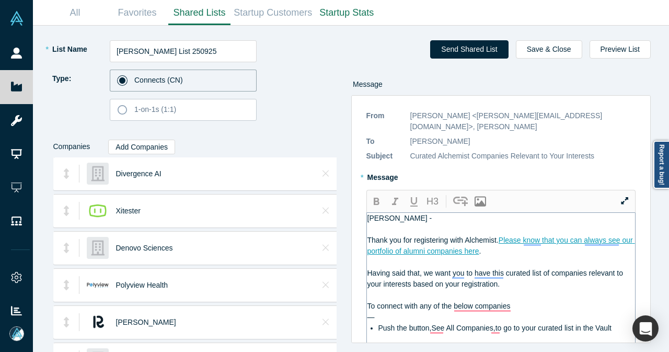
click at [514, 312] on div "—" at bounding box center [502, 317] width 268 height 11
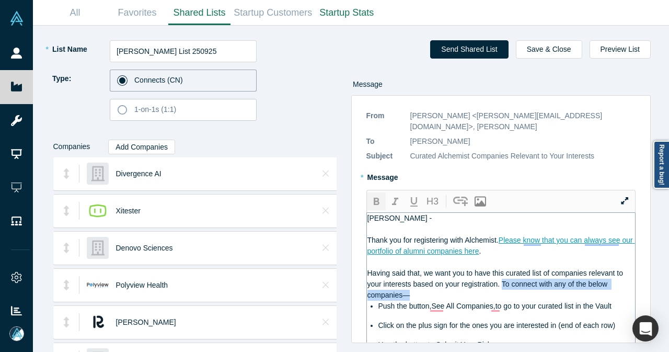
click at [374, 198] on icon "button" at bounding box center [377, 201] width 6 height 7
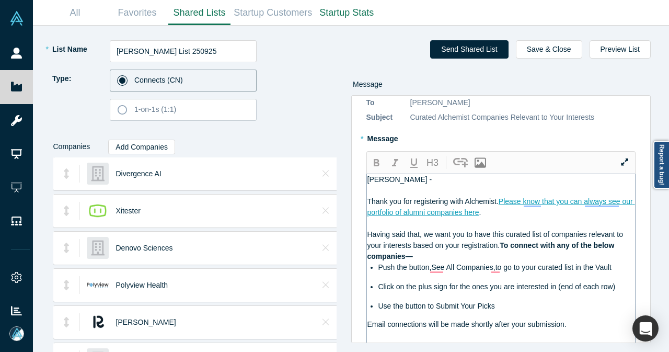
scroll to position [52, 0]
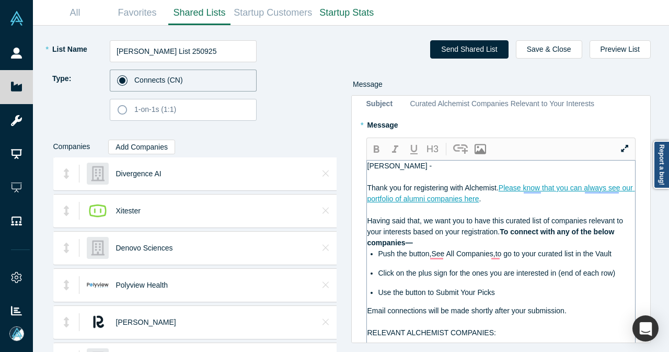
click at [439, 249] on span "Push the button,See All Companies,to go to your curated list in the Vault" at bounding box center [495, 253] width 233 height 8
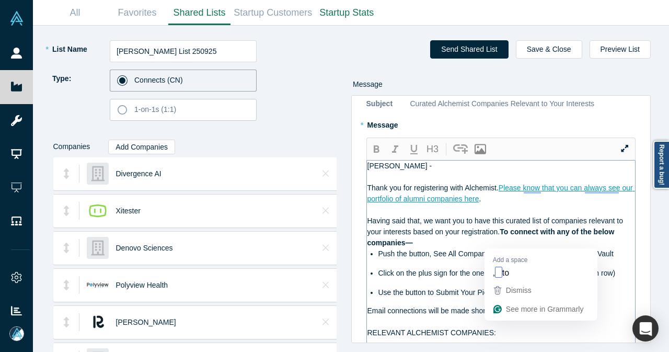
click at [496, 249] on span "Push the button, See All Companies,to go to your curated list in the Vault" at bounding box center [496, 253] width 235 height 8
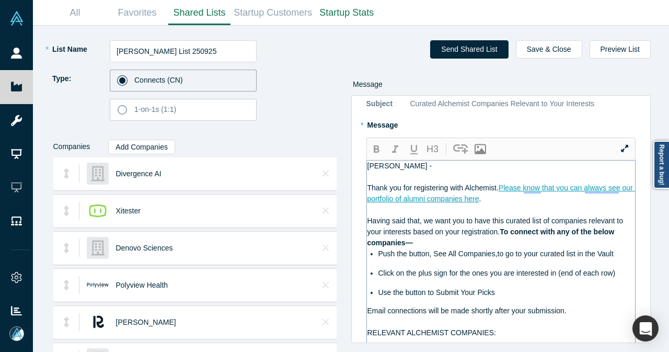
click at [495, 249] on span "Push the button, See All Companies,to go to your curated list in the Vault" at bounding box center [496, 253] width 235 height 8
click at [492, 249] on span "Push the button, See All Companies, to go to your curated list in the Vault" at bounding box center [497, 253] width 237 height 8
click at [434, 249] on span "Push the button, See All Companies, to go to your curated list in the Vault" at bounding box center [497, 253] width 237 height 8
click at [378, 145] on icon "button" at bounding box center [377, 148] width 6 height 7
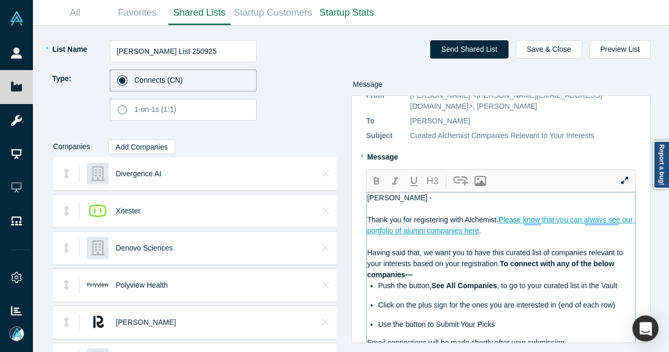
scroll to position [0, 0]
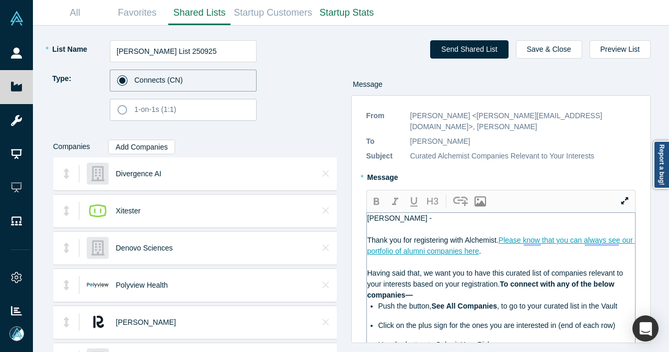
click at [417, 213] on div "Paul -" at bounding box center [502, 218] width 268 height 11
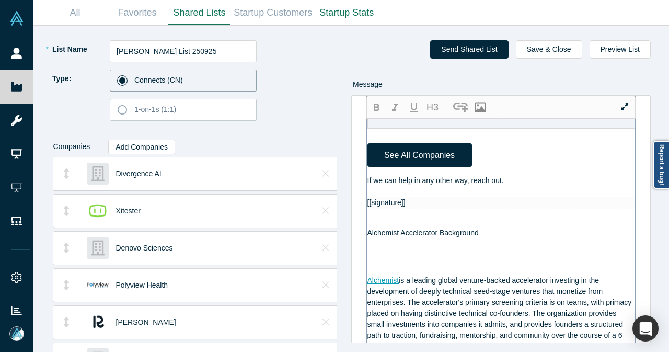
scroll to position [889, 0]
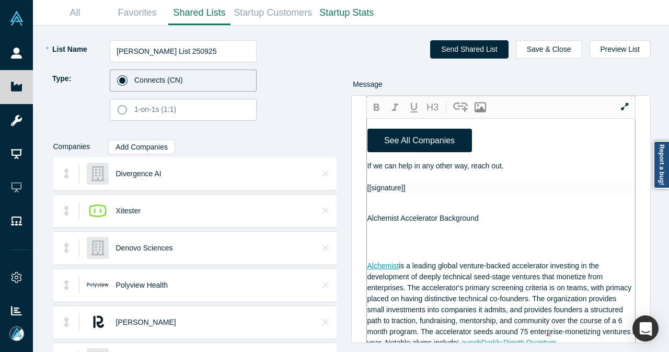
click at [536, 172] on div "If we can help in any other way, reach out." at bounding box center [502, 166] width 268 height 11
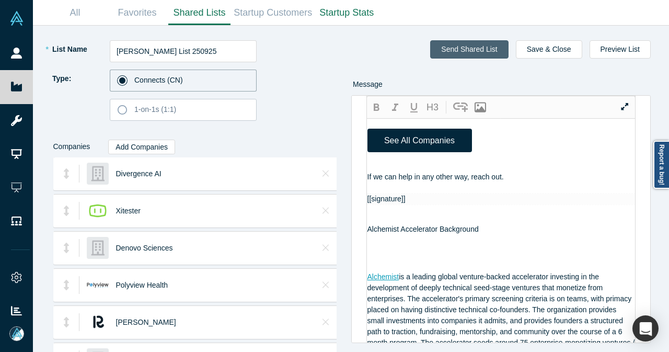
click at [471, 42] on button "Send Shared List" at bounding box center [469, 49] width 78 height 18
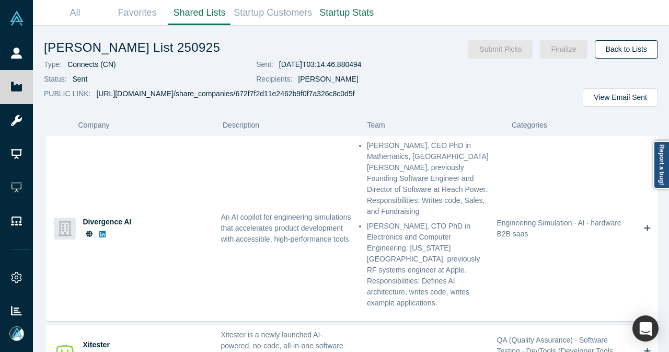
click at [632, 43] on link "Back to Lists" at bounding box center [626, 49] width 63 height 18
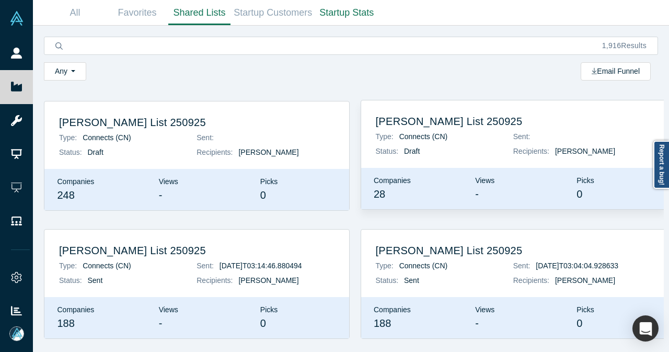
click at [432, 121] on h2 "[PERSON_NAME] List 250925" at bounding box center [514, 121] width 276 height 13
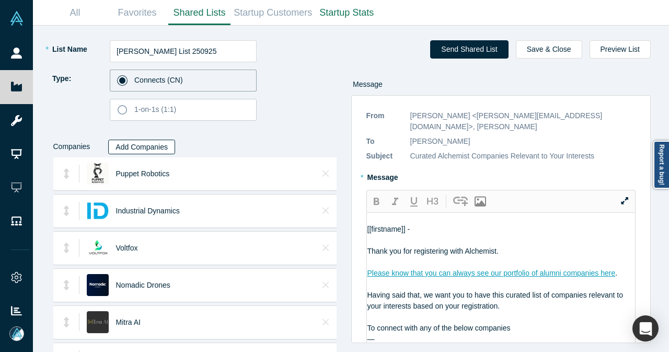
click at [146, 144] on button "Add Companies" at bounding box center [141, 147] width 67 height 15
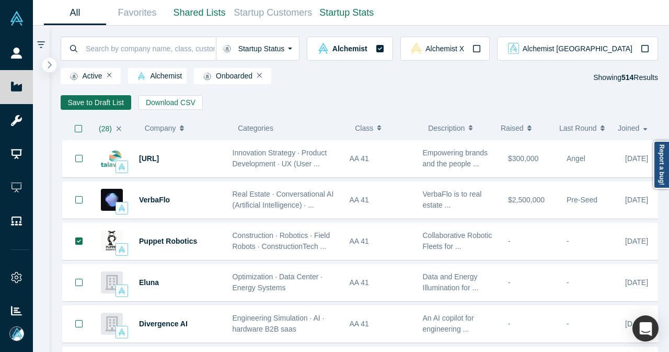
click at [48, 62] on icon "button" at bounding box center [49, 65] width 5 height 8
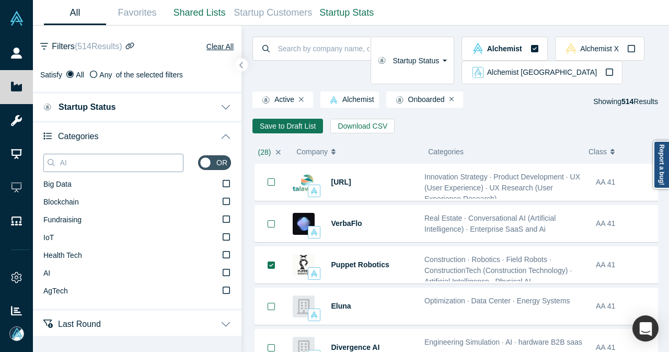
drag, startPoint x: 93, startPoint y: 166, endPoint x: 60, endPoint y: 166, distance: 33.5
click at [60, 166] on input "AI" at bounding box center [121, 163] width 124 height 14
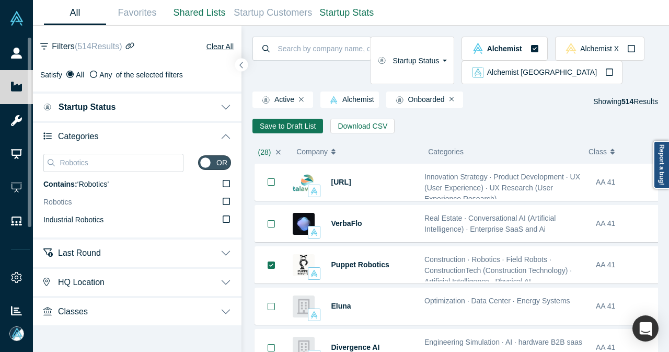
click at [107, 200] on label "Robotics" at bounding box center [137, 202] width 188 height 18
click at [0, 0] on input "Robotics" at bounding box center [0, 0] width 0 height 0
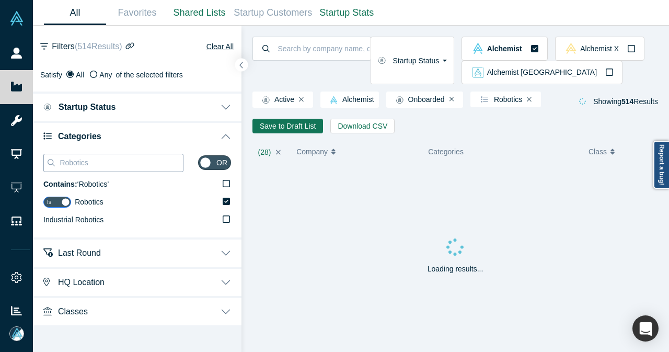
click at [101, 164] on input "Robotics" at bounding box center [121, 163] width 124 height 14
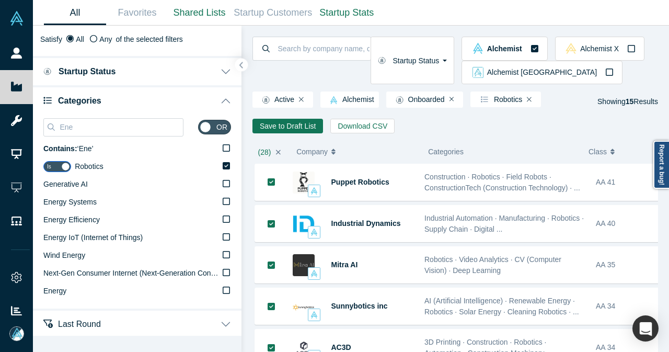
scroll to position [52, 0]
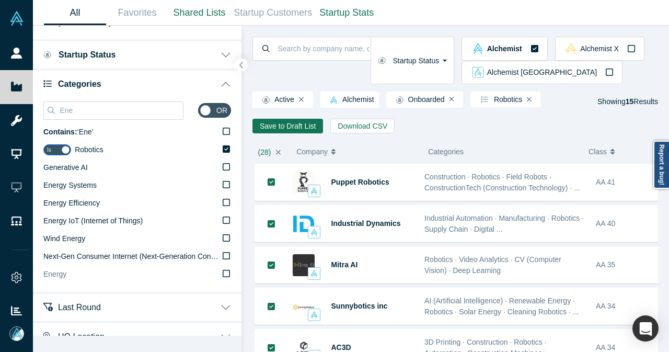
click at [60, 277] on span "Energy" at bounding box center [54, 274] width 23 height 8
click at [0, 0] on input "Energy" at bounding box center [0, 0] width 0 height 0
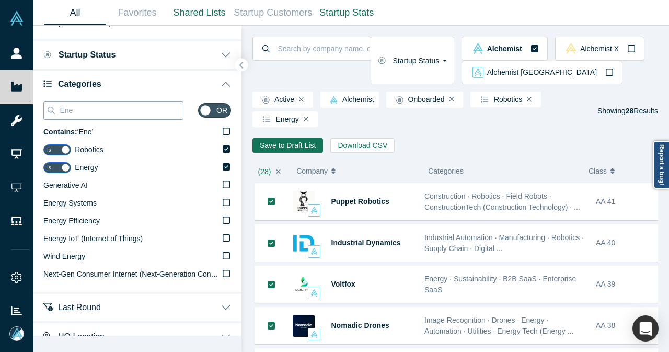
drag, startPoint x: 130, startPoint y: 112, endPoint x: 50, endPoint y: 111, distance: 79.5
click at [50, 111] on div "Ene" at bounding box center [113, 110] width 140 height 18
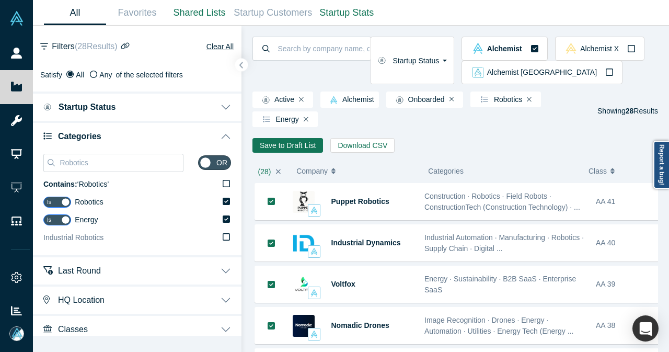
type input "Robotics"
click at [223, 238] on icon at bounding box center [226, 237] width 7 height 8
click at [0, 0] on input "Industrial Robotics" at bounding box center [0, 0] width 0 height 0
click at [223, 238] on icon at bounding box center [226, 237] width 7 height 8
click at [0, 0] on input "Industrial Robotics" at bounding box center [0, 0] width 0 height 0
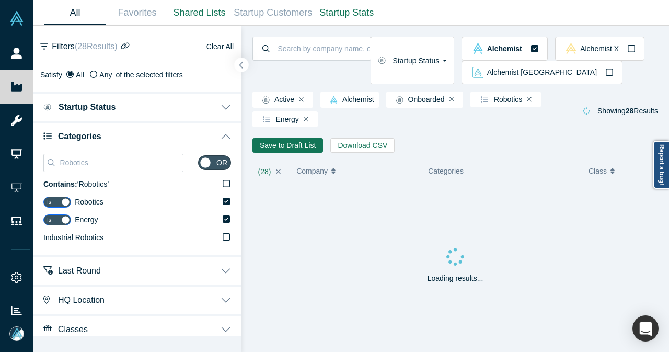
click at [237, 65] on button "button" at bounding box center [242, 65] width 14 height 14
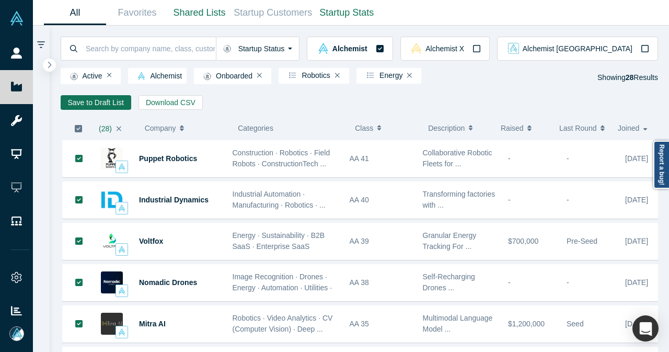
click at [79, 130] on icon "button" at bounding box center [78, 128] width 7 height 7
click at [107, 99] on button "Save to Draft List" at bounding box center [96, 102] width 71 height 15
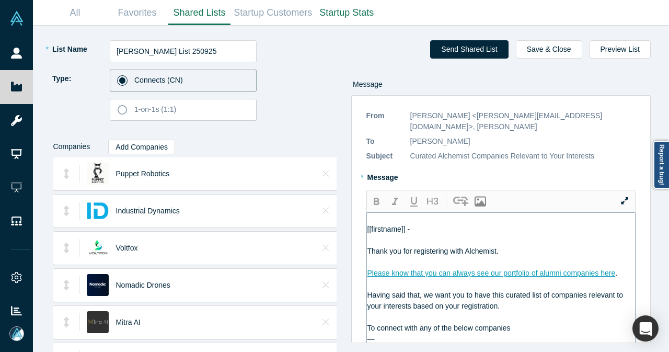
click at [414, 224] on div "[[firstname]] -" at bounding box center [502, 229] width 268 height 11
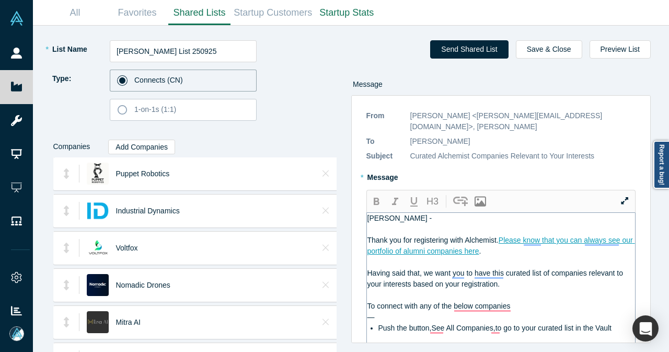
scroll to position [52, 0]
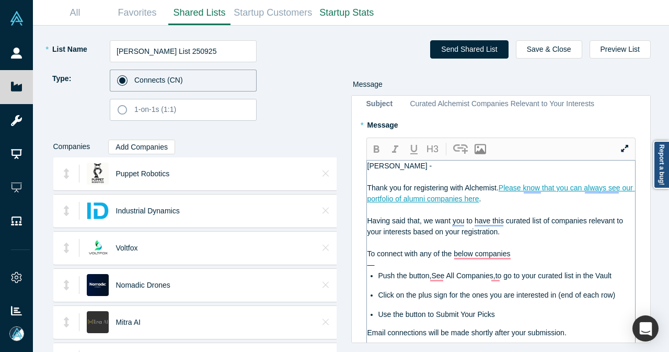
click at [409, 259] on div "—" at bounding box center [502, 264] width 268 height 11
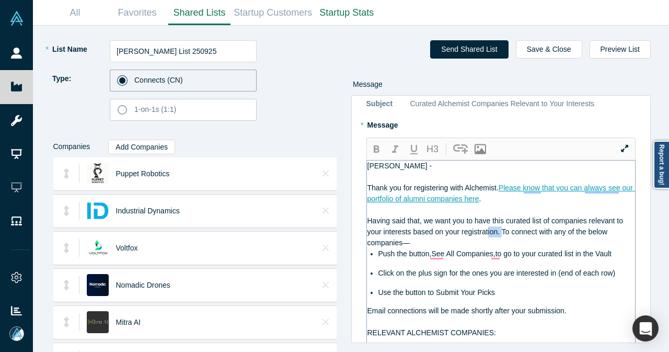
click at [495, 225] on div "Having said that, we want you to have this curated list of companies relevant t…" at bounding box center [502, 231] width 268 height 33
click at [476, 227] on div "Having said that, we want you to have this curated list of companies relevant t…" at bounding box center [502, 231] width 268 height 33
click at [373, 140] on button "button" at bounding box center [376, 149] width 19 height 18
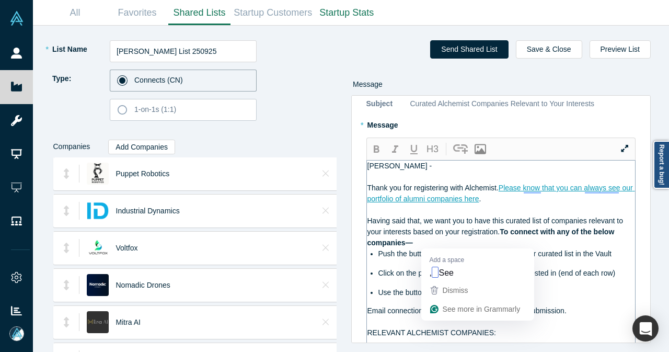
click at [435, 249] on span "Push the button,See All Companies,to go to your curated list in the Vault" at bounding box center [495, 253] width 233 height 8
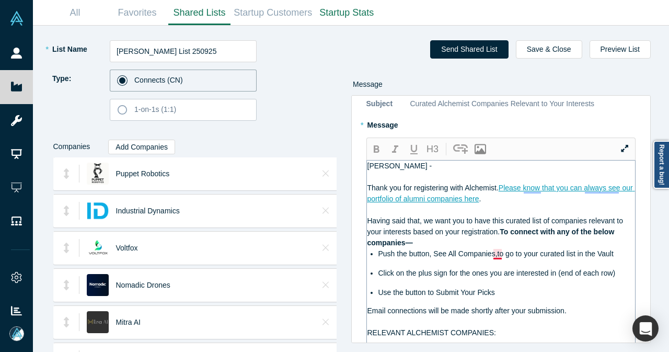
click at [500, 249] on span "Push the button, See All Companies,to go to your curated list in the Vault" at bounding box center [496, 253] width 235 height 8
drag, startPoint x: 492, startPoint y: 243, endPoint x: 435, endPoint y: 241, distance: 57.0
click at [435, 249] on span "Push the button, See All Companies, to go to your curated list in the Vault" at bounding box center [497, 253] width 237 height 8
click at [374, 145] on icon "button" at bounding box center [377, 148] width 6 height 7
click at [504, 232] on div "Having said that, we want you to have this curated list of companies relevant t…" at bounding box center [502, 231] width 268 height 33
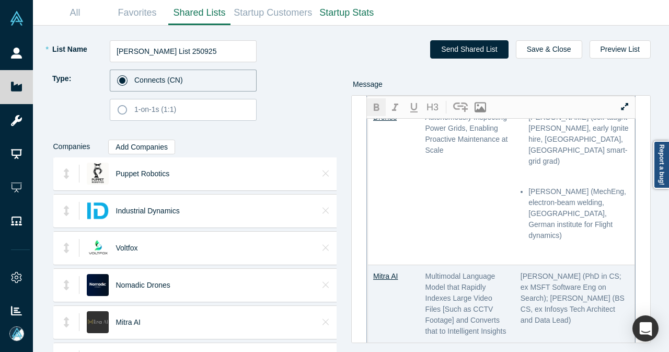
scroll to position [941, 0]
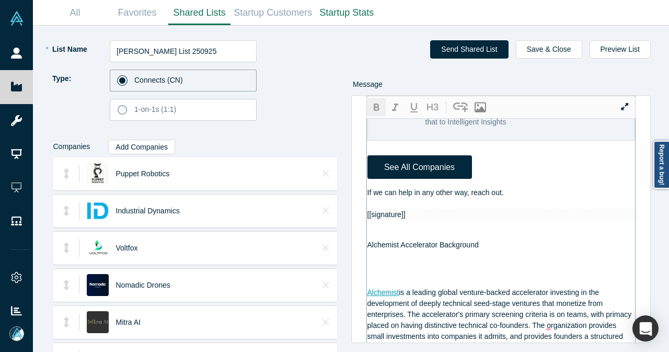
click at [526, 191] on div "If we can help in any other way, reach out." at bounding box center [502, 192] width 268 height 11
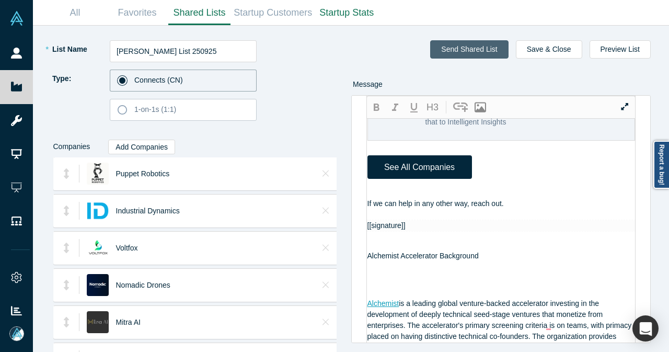
click at [470, 46] on button "Send Shared List" at bounding box center [469, 49] width 78 height 18
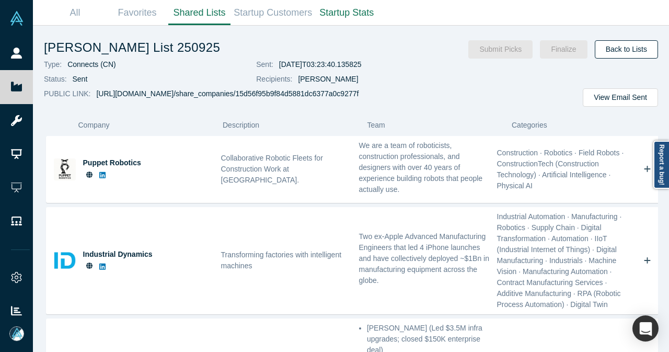
click at [622, 53] on link "Back to Lists" at bounding box center [626, 49] width 63 height 18
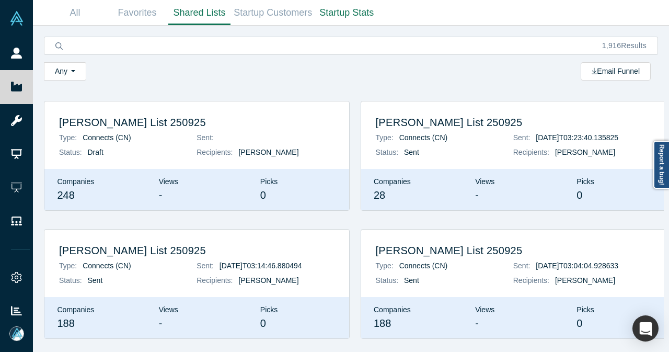
click at [165, 153] on p "Status: Draft" at bounding box center [128, 152] width 138 height 11
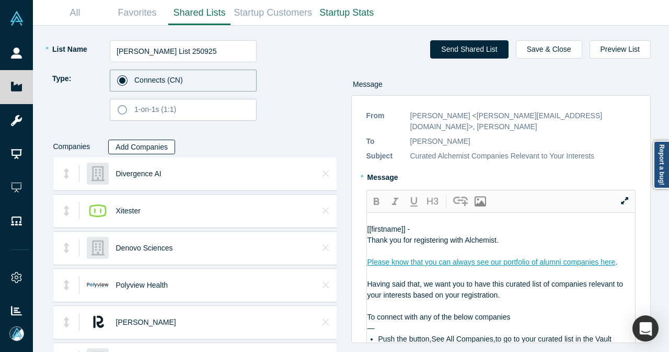
click at [117, 143] on button "Add Companies" at bounding box center [141, 147] width 67 height 15
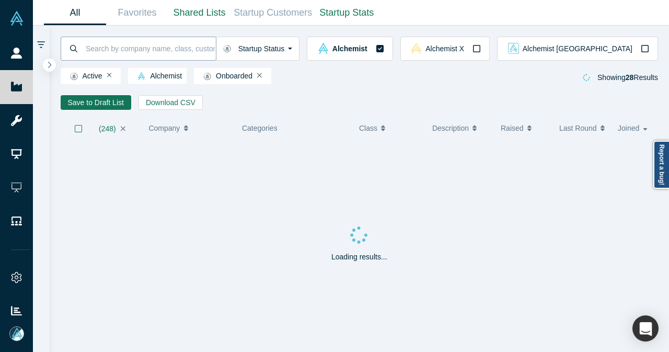
click at [51, 64] on icon "button" at bounding box center [49, 65] width 3 height 6
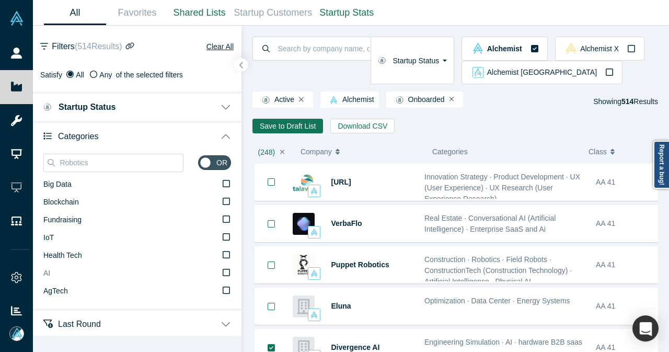
click at [65, 272] on label "AI" at bounding box center [137, 274] width 188 height 18
click at [0, 0] on input "AI" at bounding box center [0, 0] width 0 height 0
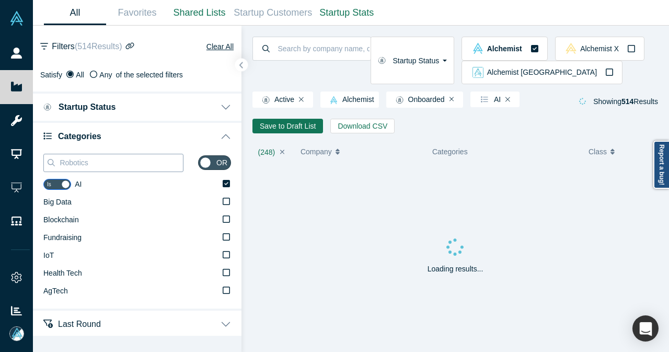
drag, startPoint x: 107, startPoint y: 164, endPoint x: 54, endPoint y: 164, distance: 52.3
click at [54, 164] on div "Robotics" at bounding box center [113, 163] width 140 height 18
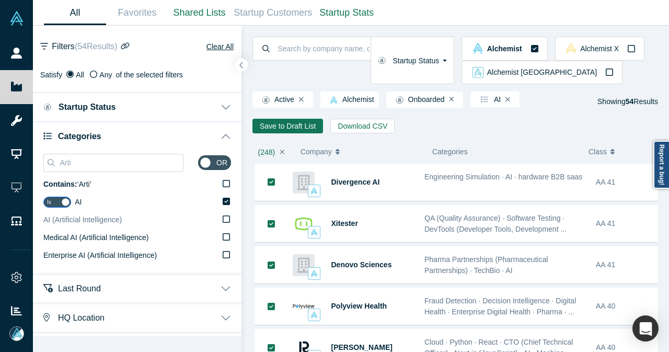
click at [95, 219] on span "AI (Artificial Intelligence)" at bounding box center [82, 219] width 78 height 8
click at [0, 0] on input "AI (Artificial Intelligence)" at bounding box center [0, 0] width 0 height 0
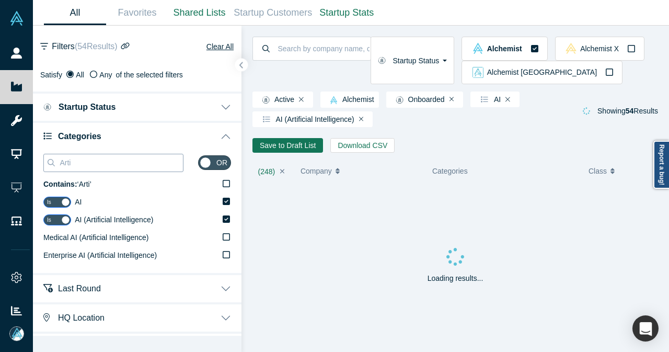
drag, startPoint x: 86, startPoint y: 162, endPoint x: 52, endPoint y: 160, distance: 33.5
click at [52, 160] on div "Arti" at bounding box center [113, 163] width 140 height 18
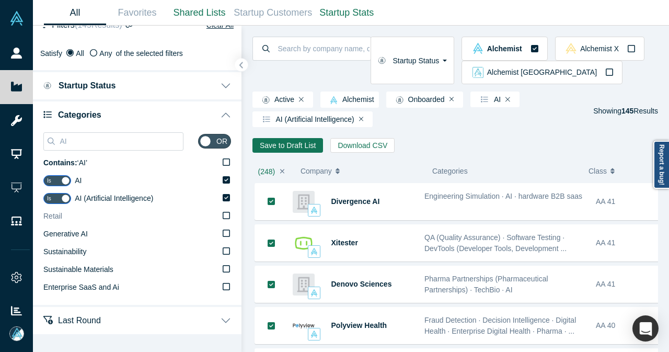
scroll to position [52, 0]
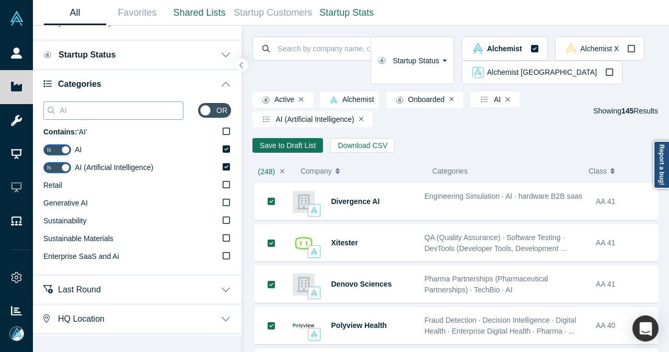
drag, startPoint x: 96, startPoint y: 111, endPoint x: 54, endPoint y: 110, distance: 41.8
click at [54, 110] on div "AI" at bounding box center [113, 110] width 140 height 18
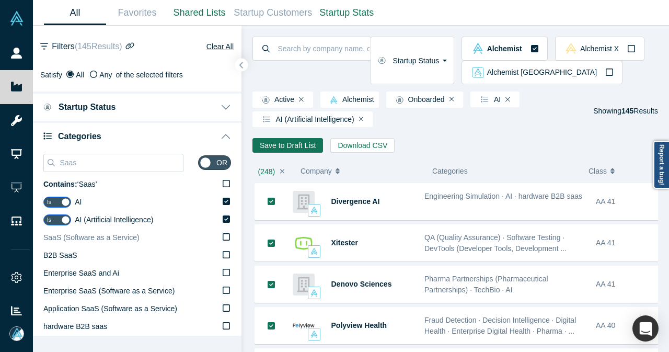
click at [105, 235] on span "SaaS (Software as a Service)" at bounding box center [91, 237] width 96 height 8
click at [0, 0] on input "SaaS (Software as a Service)" at bounding box center [0, 0] width 0 height 0
drag, startPoint x: 89, startPoint y: 167, endPoint x: 41, endPoint y: 169, distance: 47.6
click at [43, 169] on div "Saas or Contains: ‘ Saas ’ Is AI Is AI (Artificial Intelligence) Is SaaS (Softw…" at bounding box center [137, 256] width 209 height 212
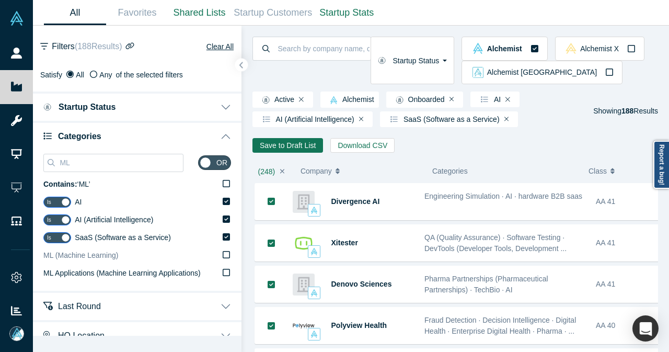
click at [72, 254] on span "ML (Machine Learning)" at bounding box center [80, 255] width 75 height 8
click at [0, 0] on input "ML (Machine Learning)" at bounding box center [0, 0] width 0 height 0
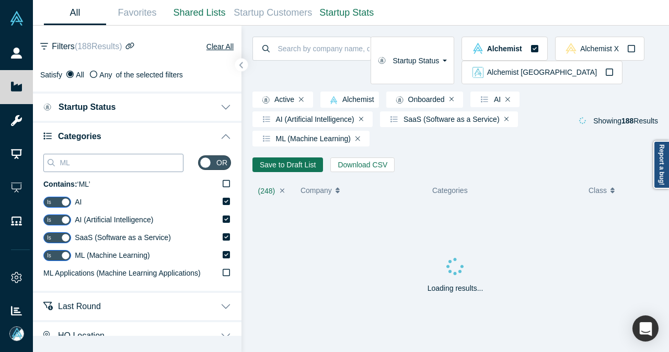
click at [92, 164] on input "ML" at bounding box center [121, 163] width 124 height 14
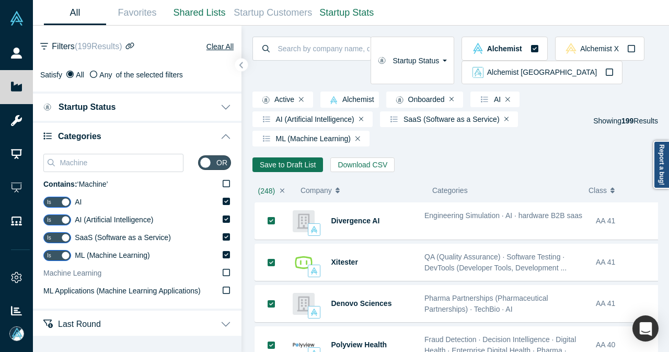
click at [95, 279] on label "Machine Learning" at bounding box center [137, 274] width 188 height 18
click at [0, 0] on input "Machine Learning" at bounding box center [0, 0] width 0 height 0
drag, startPoint x: 91, startPoint y: 167, endPoint x: 53, endPoint y: 168, distance: 38.2
click at [53, 168] on div "Machine" at bounding box center [113, 163] width 140 height 18
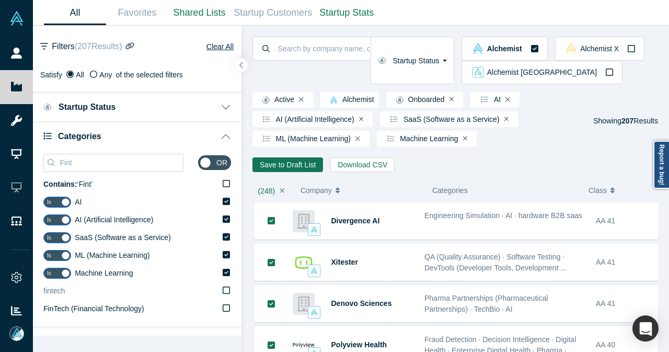
click at [61, 288] on span "fintech" at bounding box center [53, 291] width 21 height 8
click at [0, 0] on input "fintech" at bounding box center [0, 0] width 0 height 0
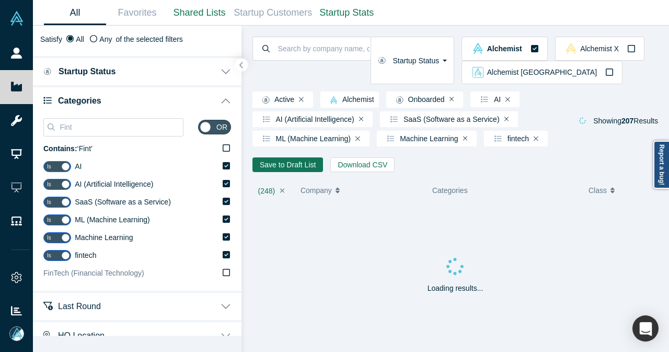
scroll to position [52, 0]
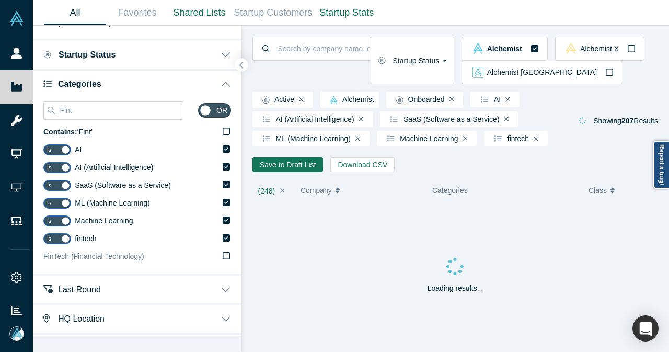
click at [75, 260] on span "FinTech (Financial Technology)" at bounding box center [93, 256] width 101 height 8
click at [0, 0] on input "FinTech (Financial Technology)" at bounding box center [0, 0] width 0 height 0
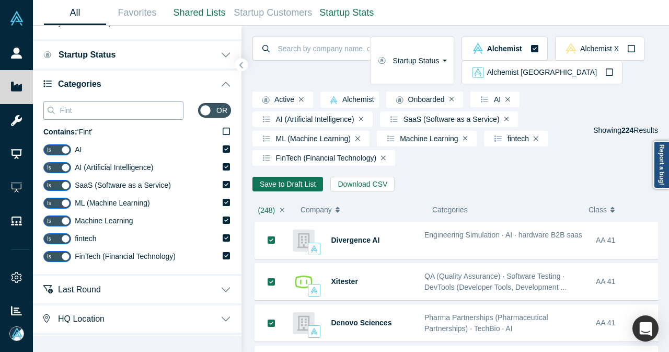
drag, startPoint x: 78, startPoint y: 109, endPoint x: 59, endPoint y: 110, distance: 19.4
click at [59, 110] on input "Fint" at bounding box center [121, 111] width 124 height 14
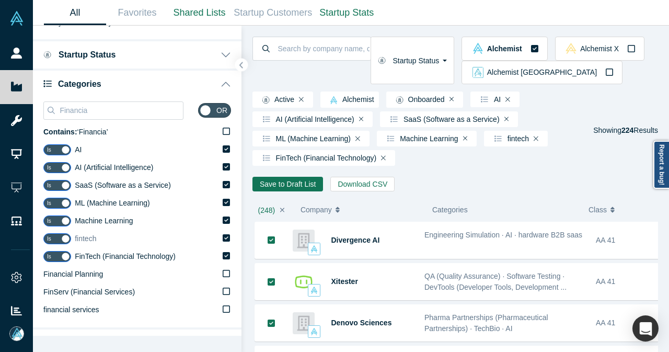
scroll to position [105, 0]
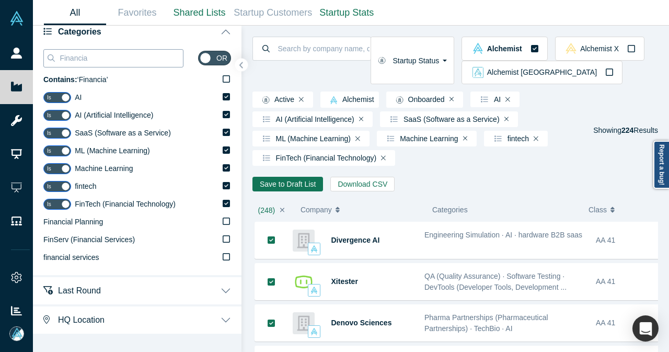
drag, startPoint x: 97, startPoint y: 59, endPoint x: 60, endPoint y: 61, distance: 37.7
click at [60, 61] on input "Financia" at bounding box center [121, 58] width 124 height 14
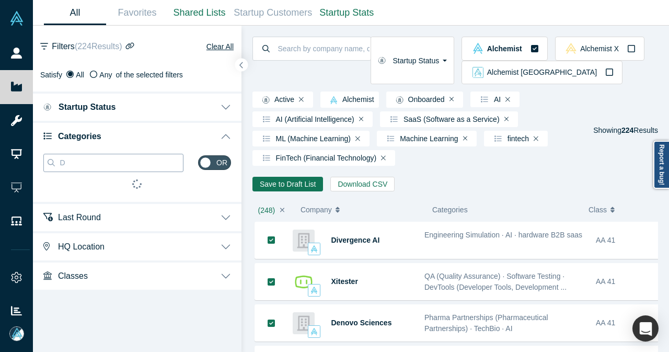
scroll to position [0, 0]
type input "Digital h"
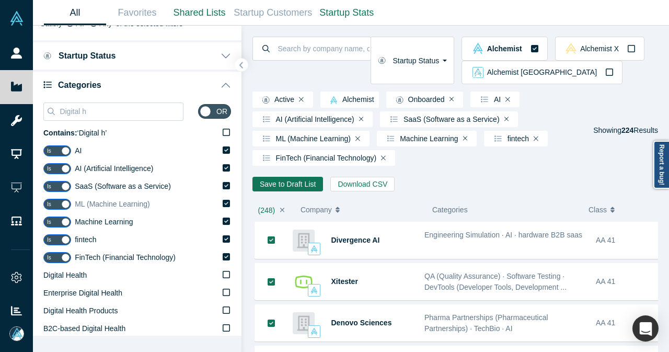
scroll to position [52, 0]
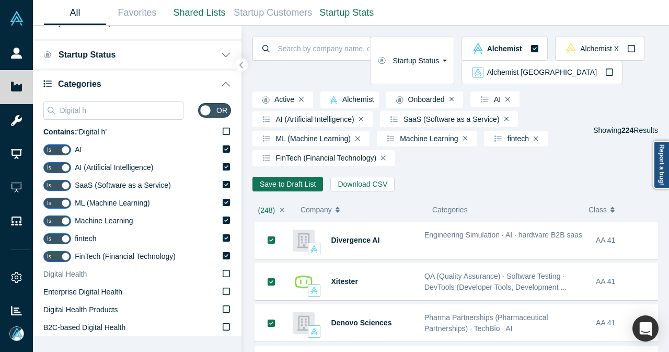
click at [79, 278] on span "Digital Health" at bounding box center [64, 274] width 43 height 8
click at [0, 0] on input "Digital Health" at bounding box center [0, 0] width 0 height 0
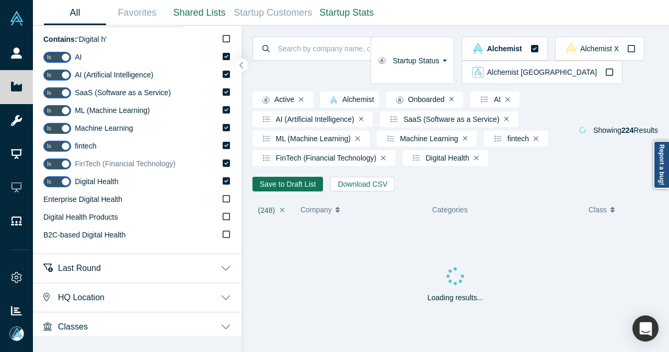
scroll to position [149, 0]
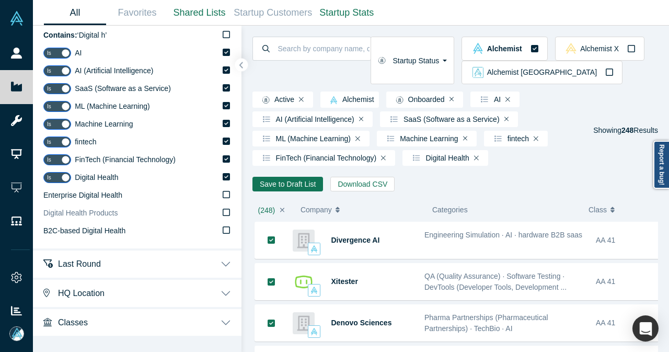
scroll to position [44, 0]
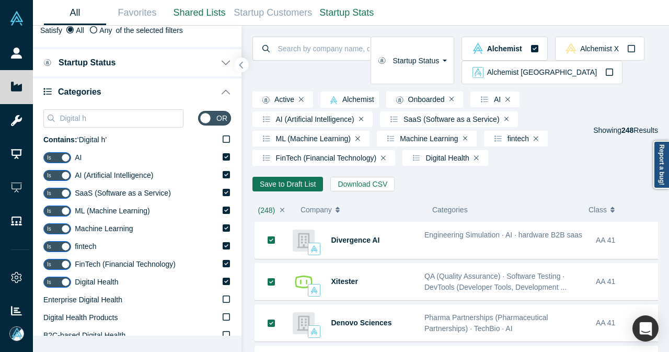
click at [242, 67] on icon "button" at bounding box center [241, 65] width 5 height 8
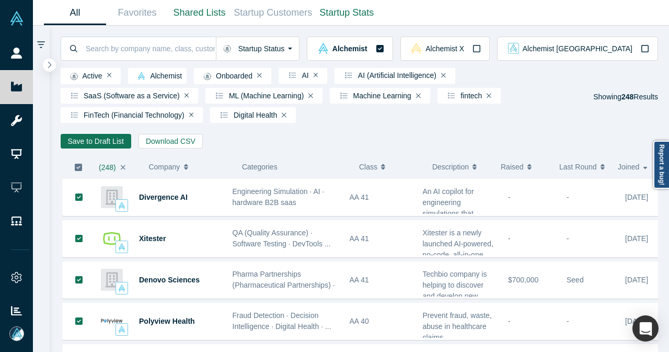
click at [79, 170] on icon "button" at bounding box center [78, 167] width 8 height 8
click at [100, 147] on button "Save to Draft List" at bounding box center [96, 141] width 71 height 15
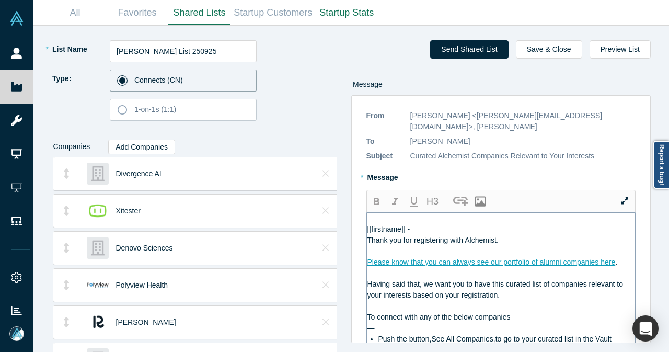
click at [423, 224] on div "[[firstname]] -" at bounding box center [502, 229] width 268 height 11
click at [428, 224] on div "[[firstname]] -" at bounding box center [502, 229] width 268 height 11
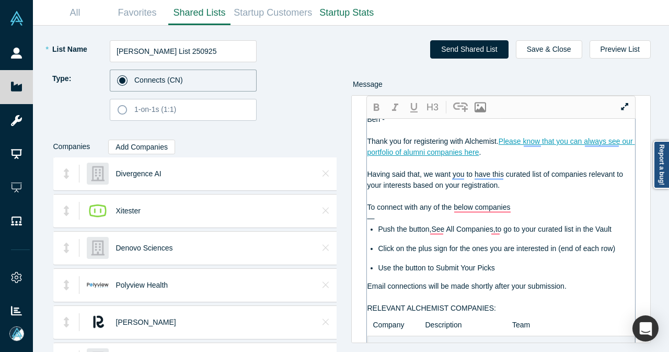
scroll to position [105, 0]
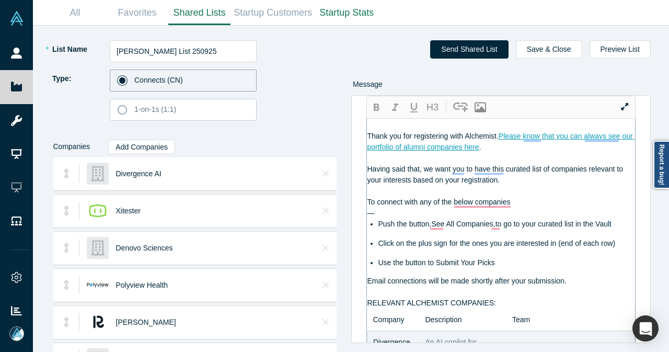
click at [536, 208] on div "—" at bounding box center [502, 213] width 268 height 11
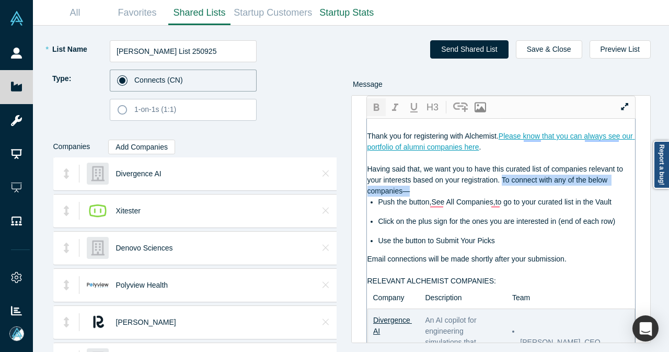
click at [372, 109] on icon "button" at bounding box center [376, 107] width 13 height 13
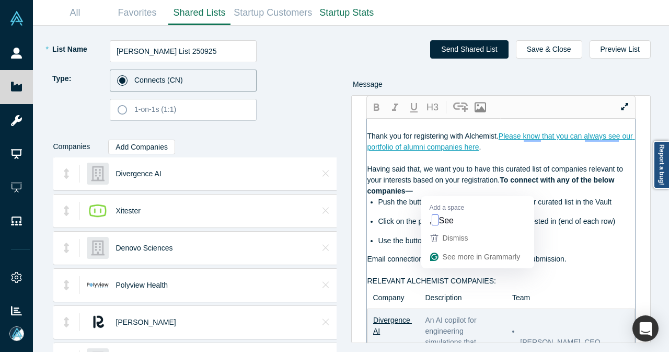
click at [432, 198] on span "Push the button,See All Companies,to go to your curated list in the Vault" at bounding box center [495, 202] width 233 height 8
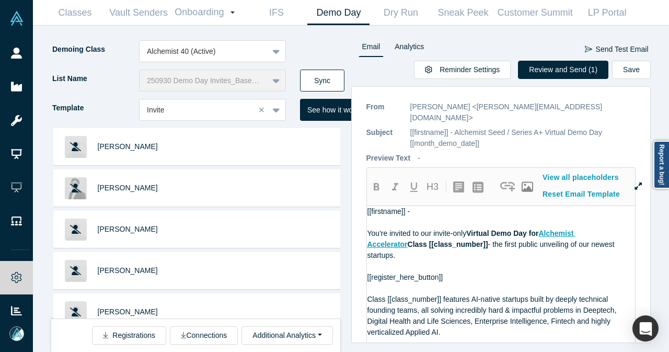
click at [309, 76] on button "Sync" at bounding box center [322, 81] width 44 height 22
click at [329, 81] on button "Sync" at bounding box center [322, 81] width 44 height 22
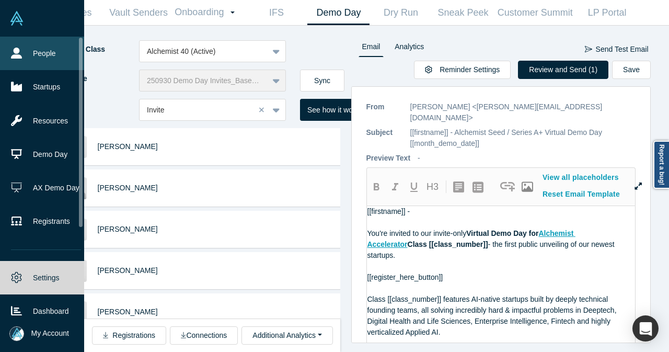
click at [25, 49] on link "People" at bounding box center [46, 53] width 92 height 33
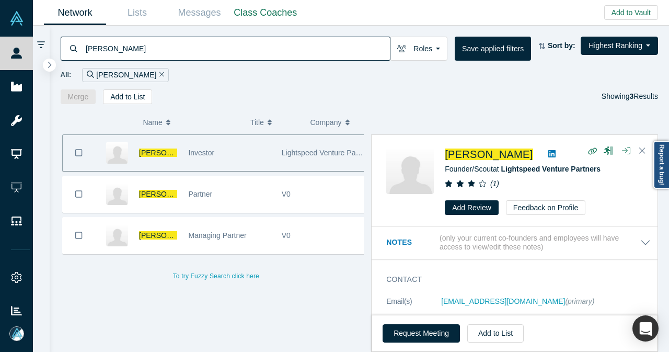
click at [160, 73] on icon "Remove Filter" at bounding box center [162, 74] width 5 height 7
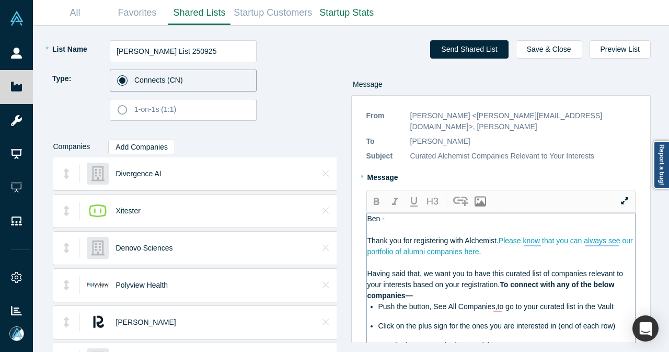
scroll to position [105, 0]
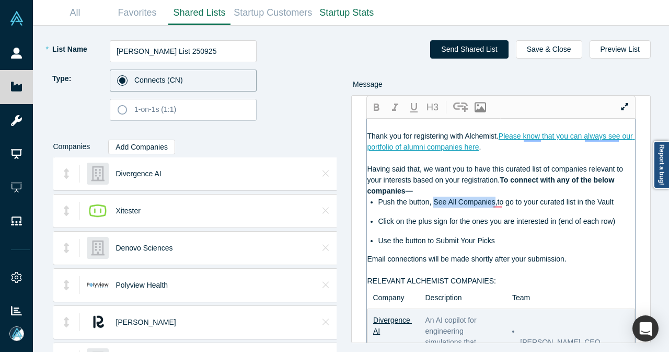
click at [492, 198] on span "Push the button, See All Companies,to go to your curated list in the Vault" at bounding box center [496, 202] width 235 height 8
click at [375, 107] on icon "button" at bounding box center [377, 107] width 6 height 7
click at [499, 198] on span ",to go to your curated list in the Vault" at bounding box center [556, 202] width 118 height 8
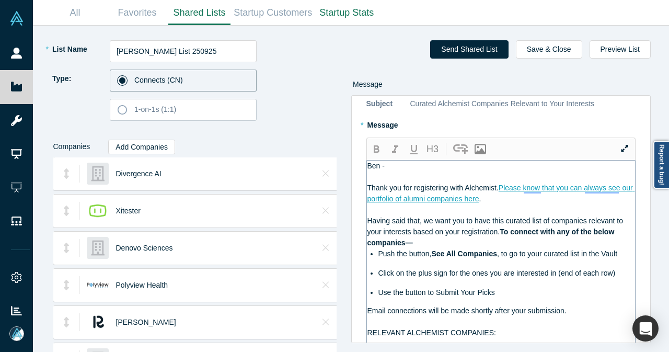
click at [392, 161] on div "Ben -" at bounding box center [502, 166] width 268 height 11
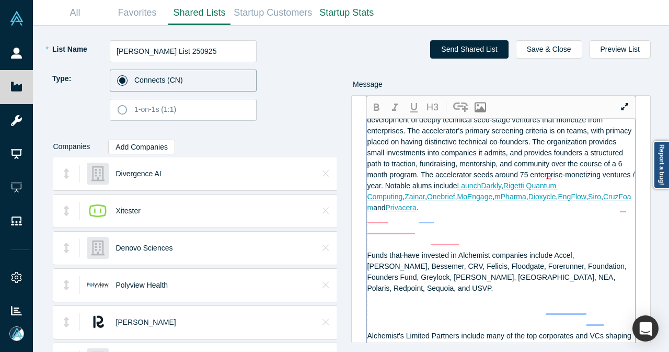
scroll to position [889, 0]
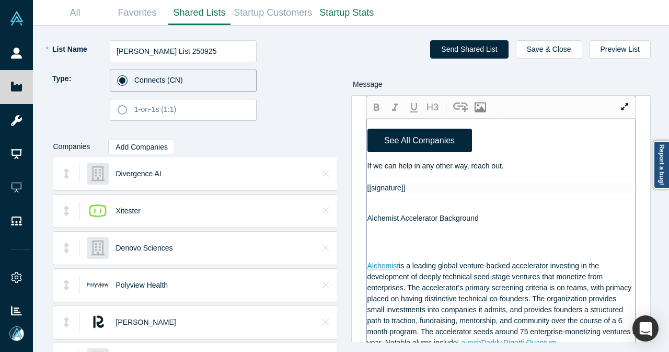
click at [545, 172] on div "If we can help in any other way, reach out." at bounding box center [502, 166] width 268 height 11
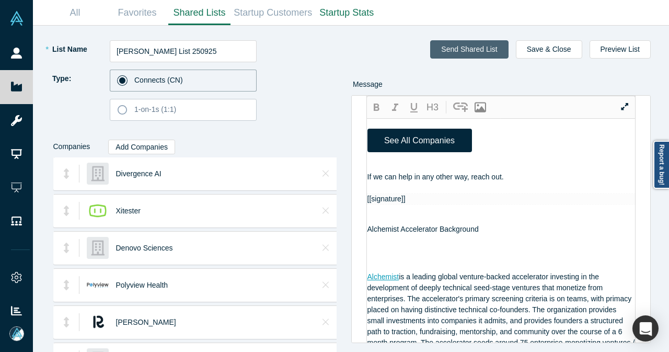
click at [484, 49] on button "Send Shared List" at bounding box center [469, 49] width 78 height 18
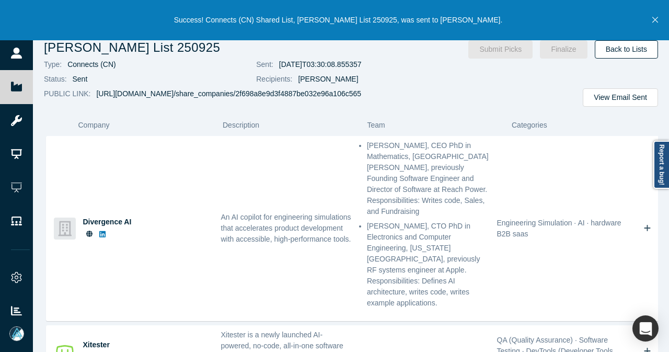
click at [614, 51] on link "Back to Lists" at bounding box center [626, 49] width 63 height 18
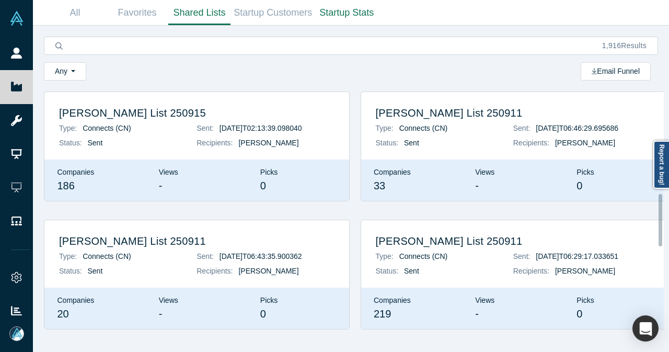
scroll to position [523, 0]
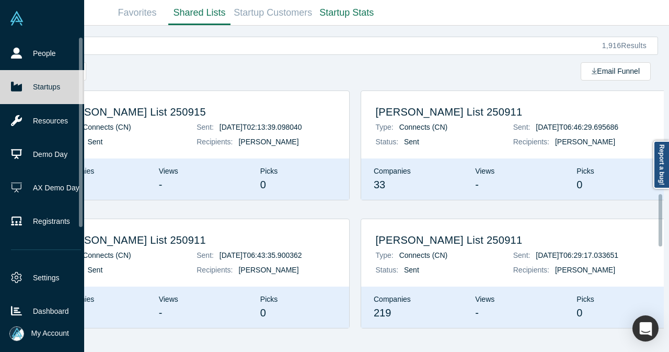
drag, startPoint x: 27, startPoint y: 54, endPoint x: 37, endPoint y: 9, distance: 45.5
click at [28, 54] on link "People" at bounding box center [46, 53] width 92 height 33
